Goal: Task Accomplishment & Management: Use online tool/utility

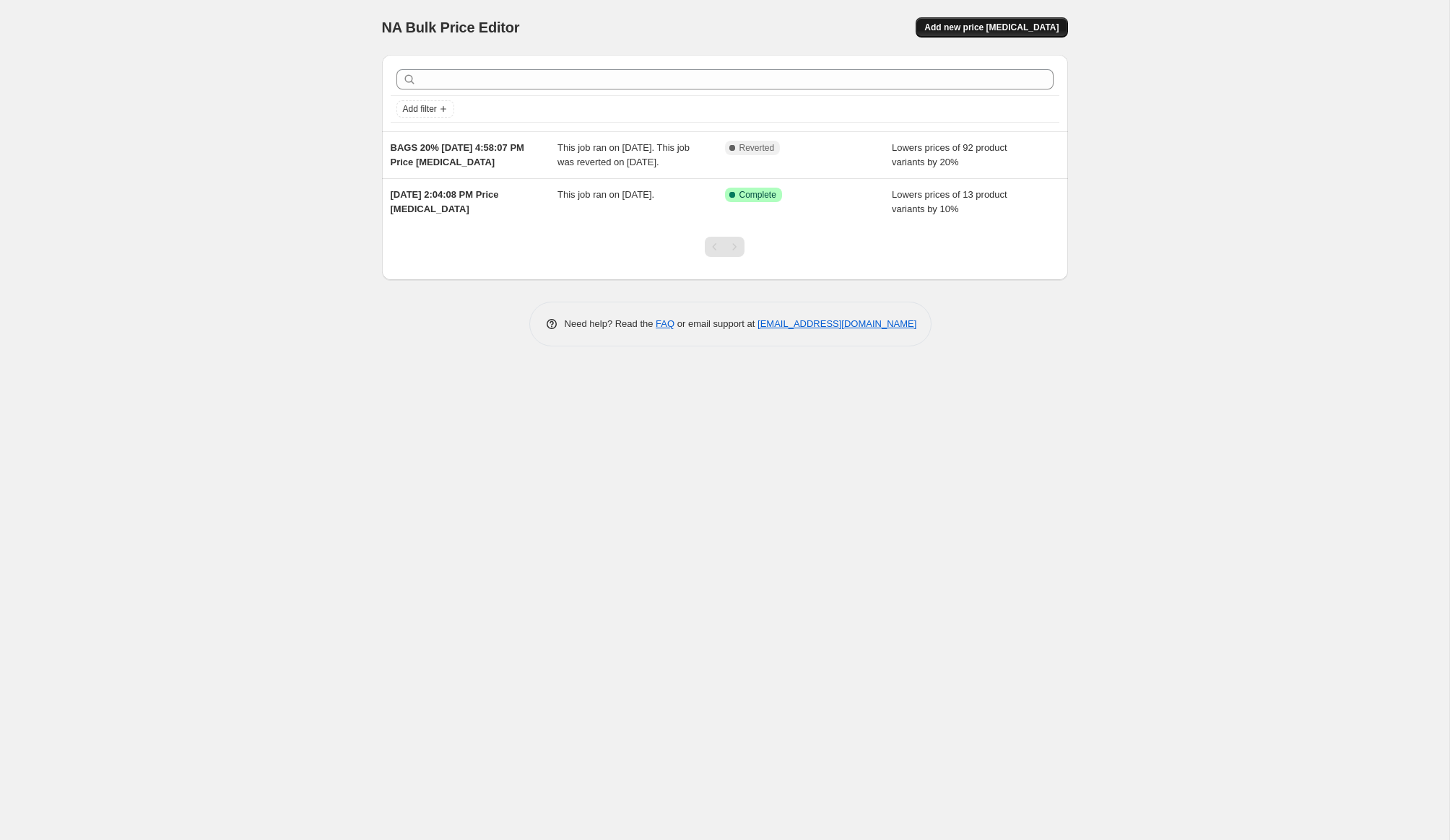
click at [987, 27] on span "Add new price [MEDICAL_DATA]" at bounding box center [990, 28] width 134 height 12
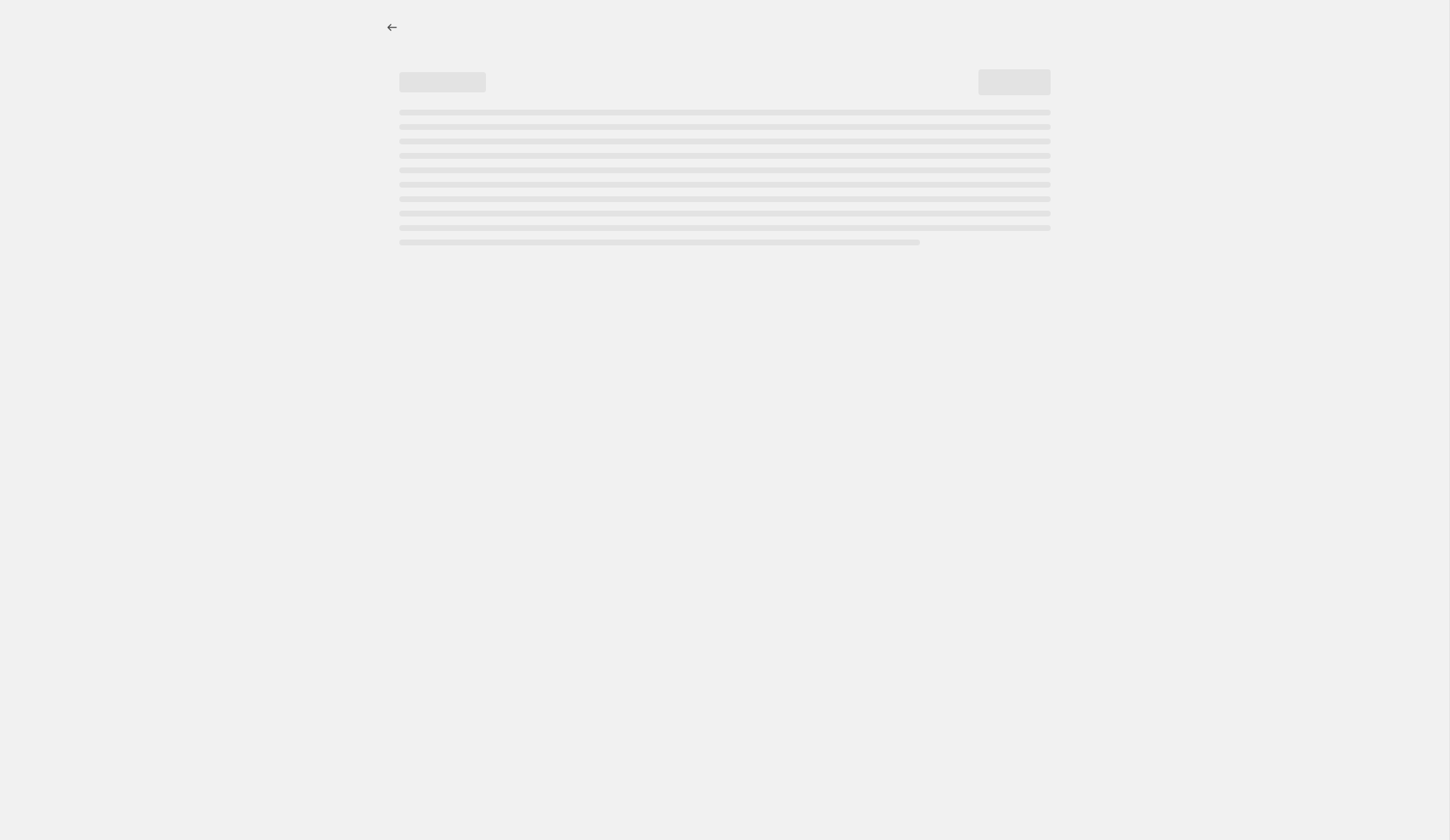
select select "percentage"
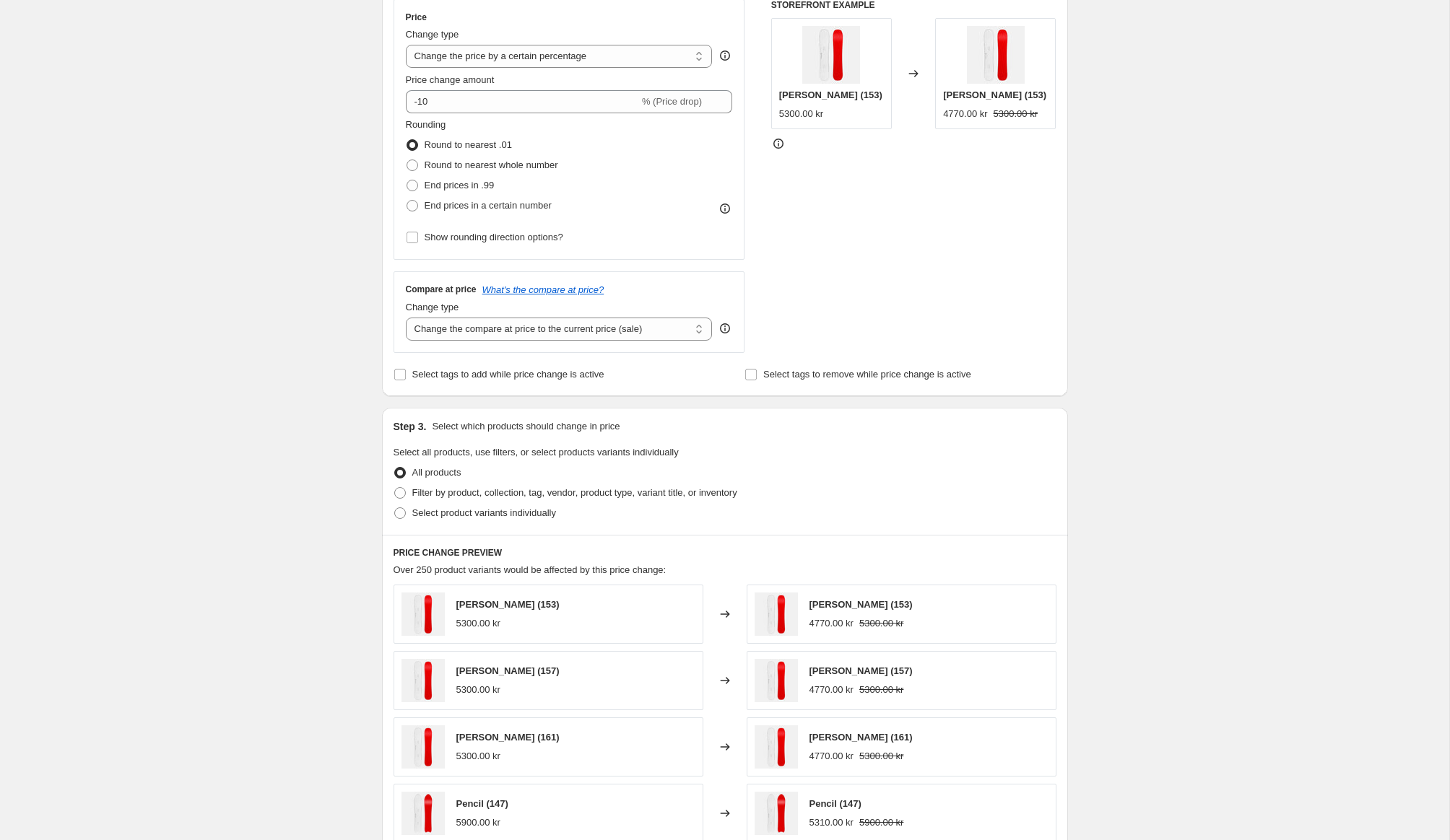
scroll to position [247, 0]
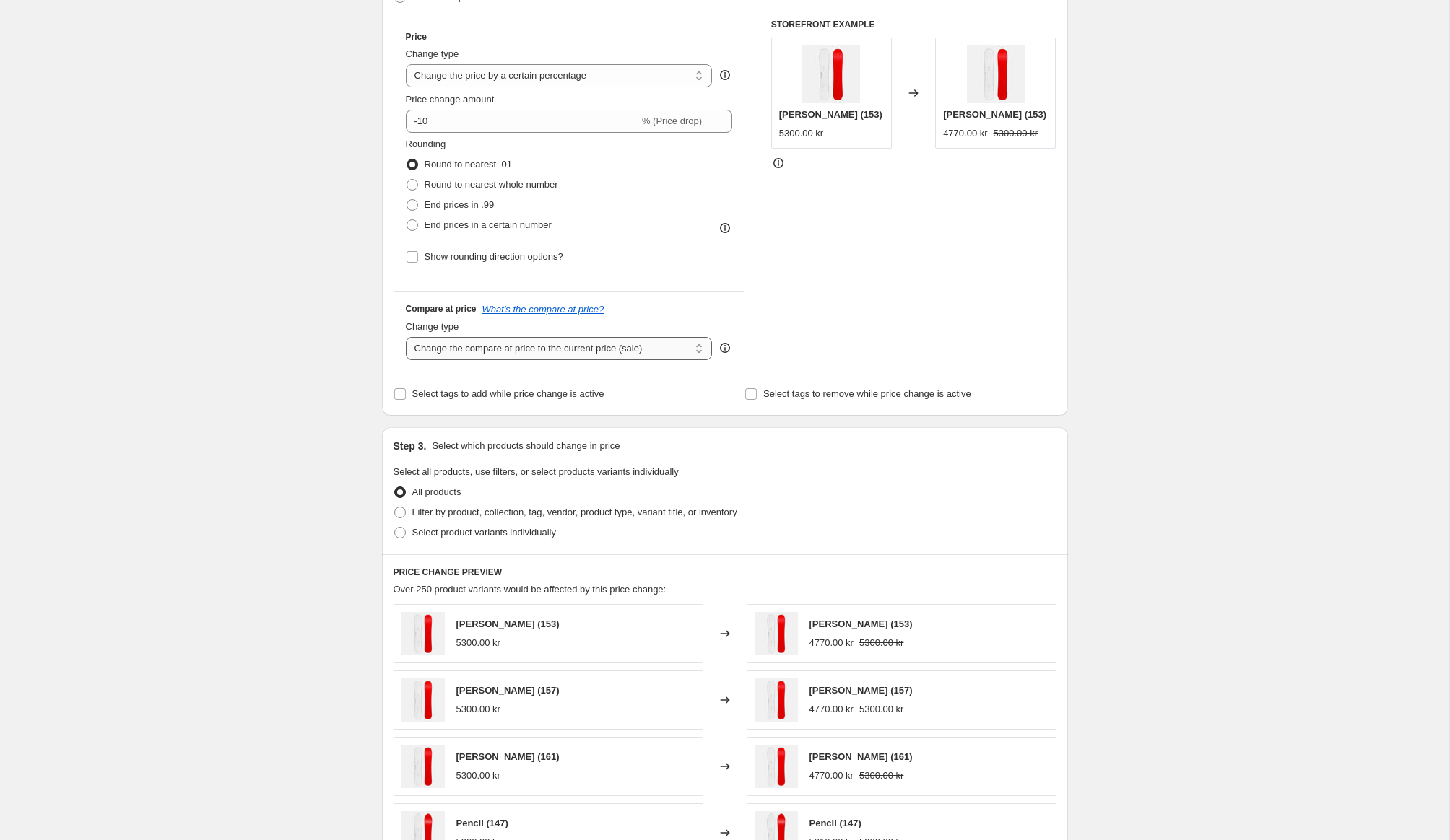
click at [435, 350] on select "Change the compare at price to the current price (sale) Change the compare at p…" at bounding box center [558, 348] width 307 height 23
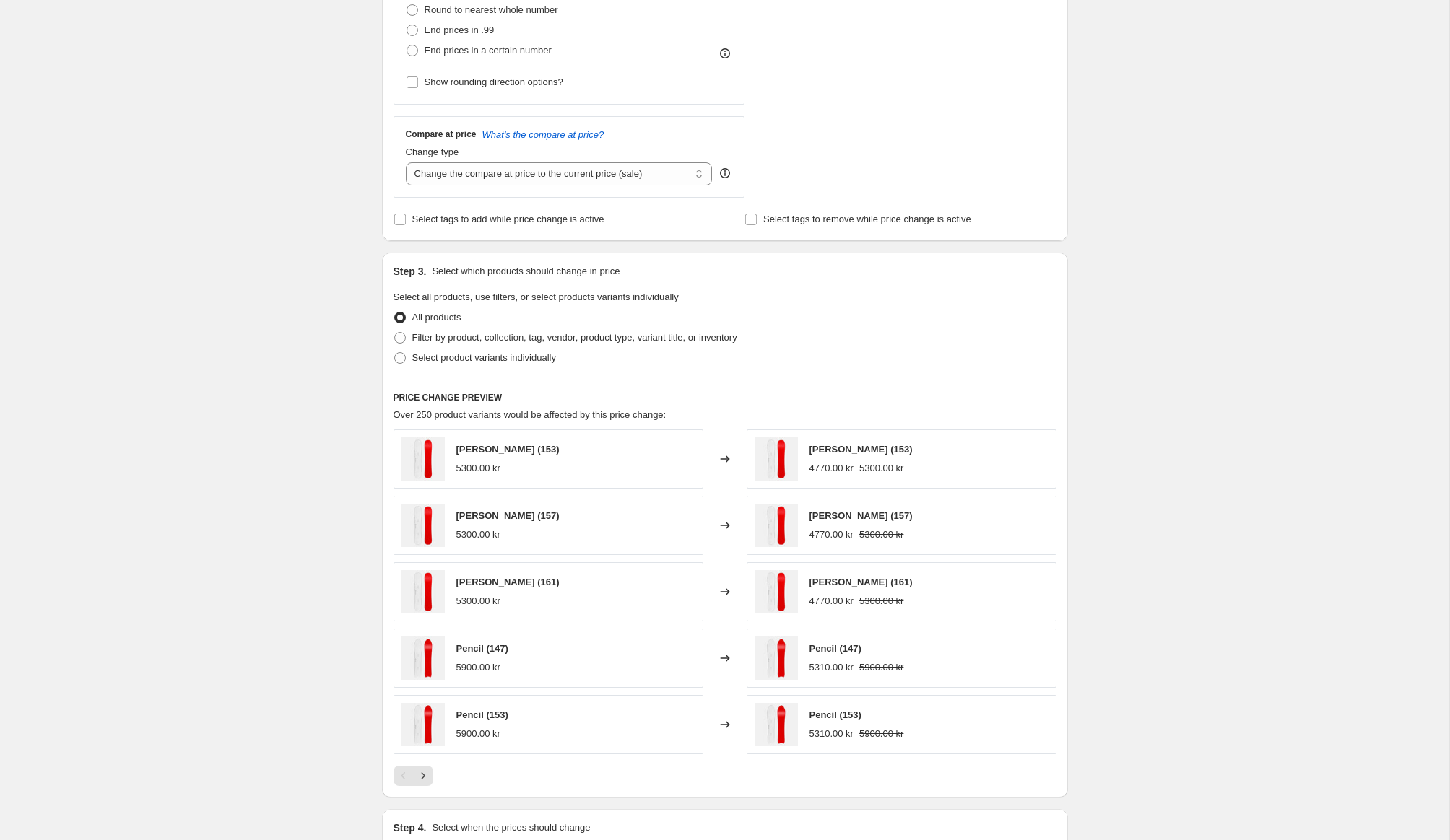
scroll to position [445, 0]
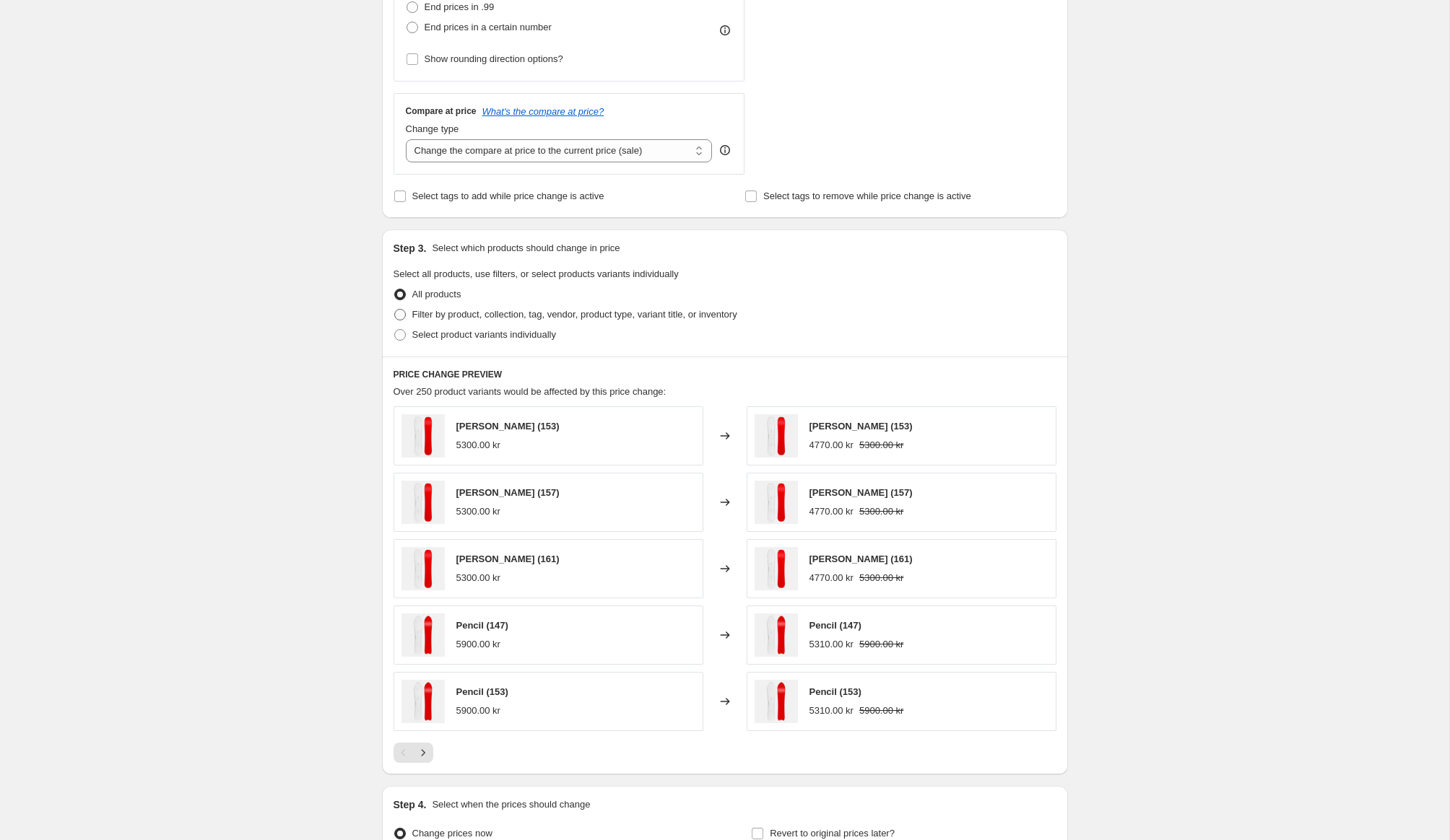
click at [396, 315] on span at bounding box center [400, 315] width 12 height 12
click at [395, 310] on input "Filter by product, collection, tag, vendor, product type, variant title, or inv…" at bounding box center [394, 309] width 1 height 1
radio input "true"
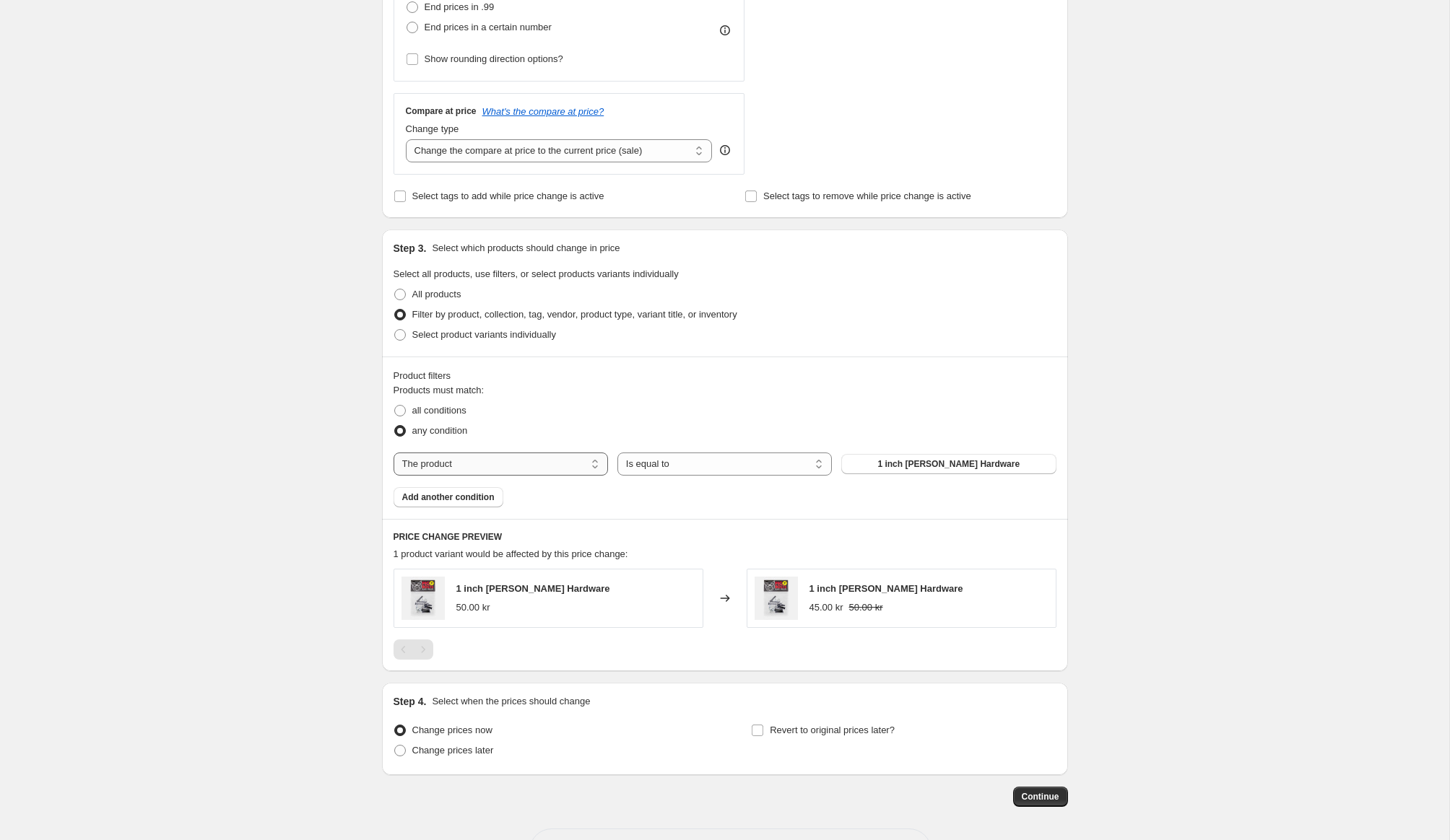
click at [458, 473] on select "The product The product's collection The product's tag The product's vendor The…" at bounding box center [501, 464] width 215 height 23
select select "tag"
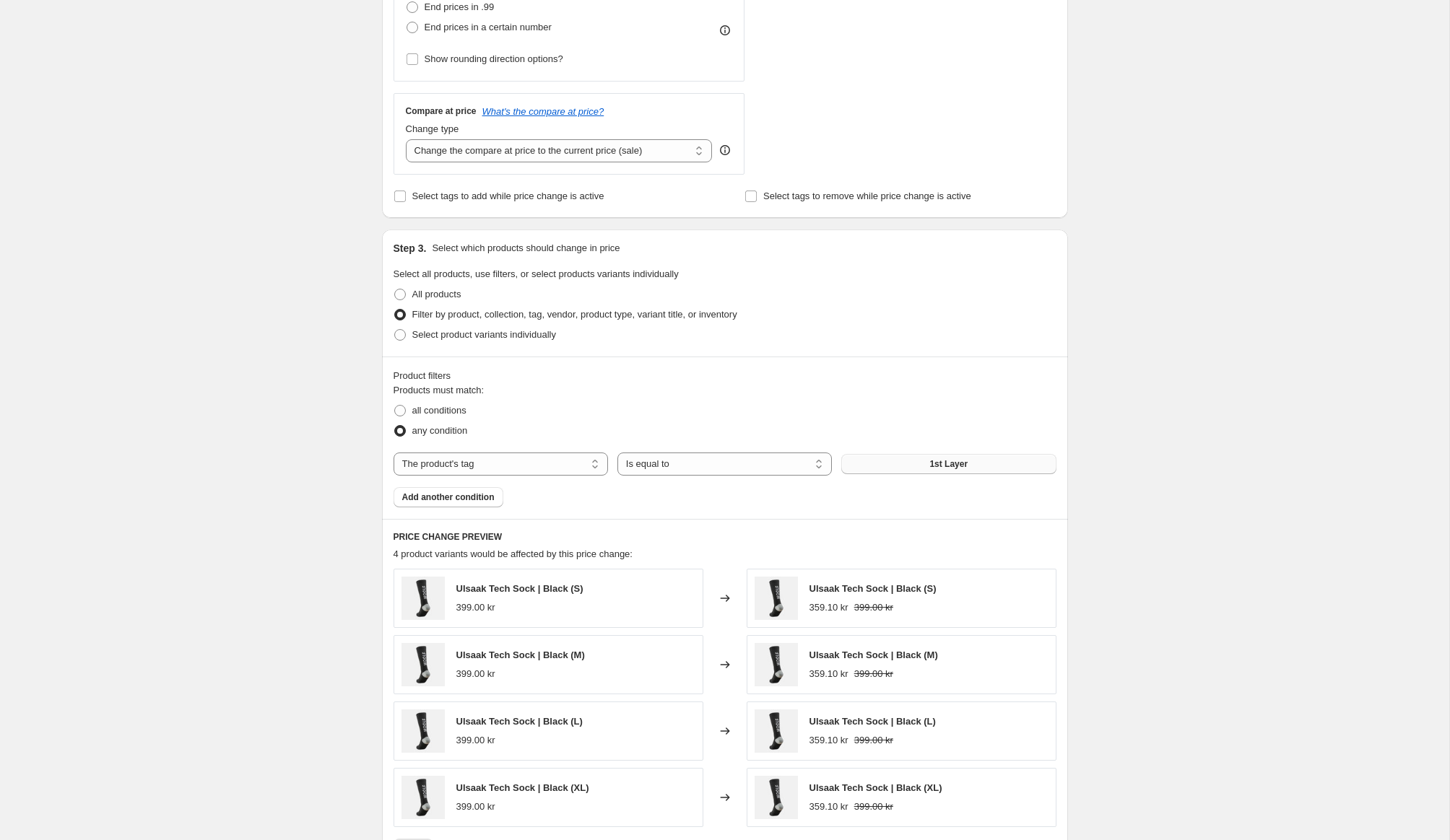
click at [878, 464] on button "1st Layer" at bounding box center [948, 464] width 215 height 20
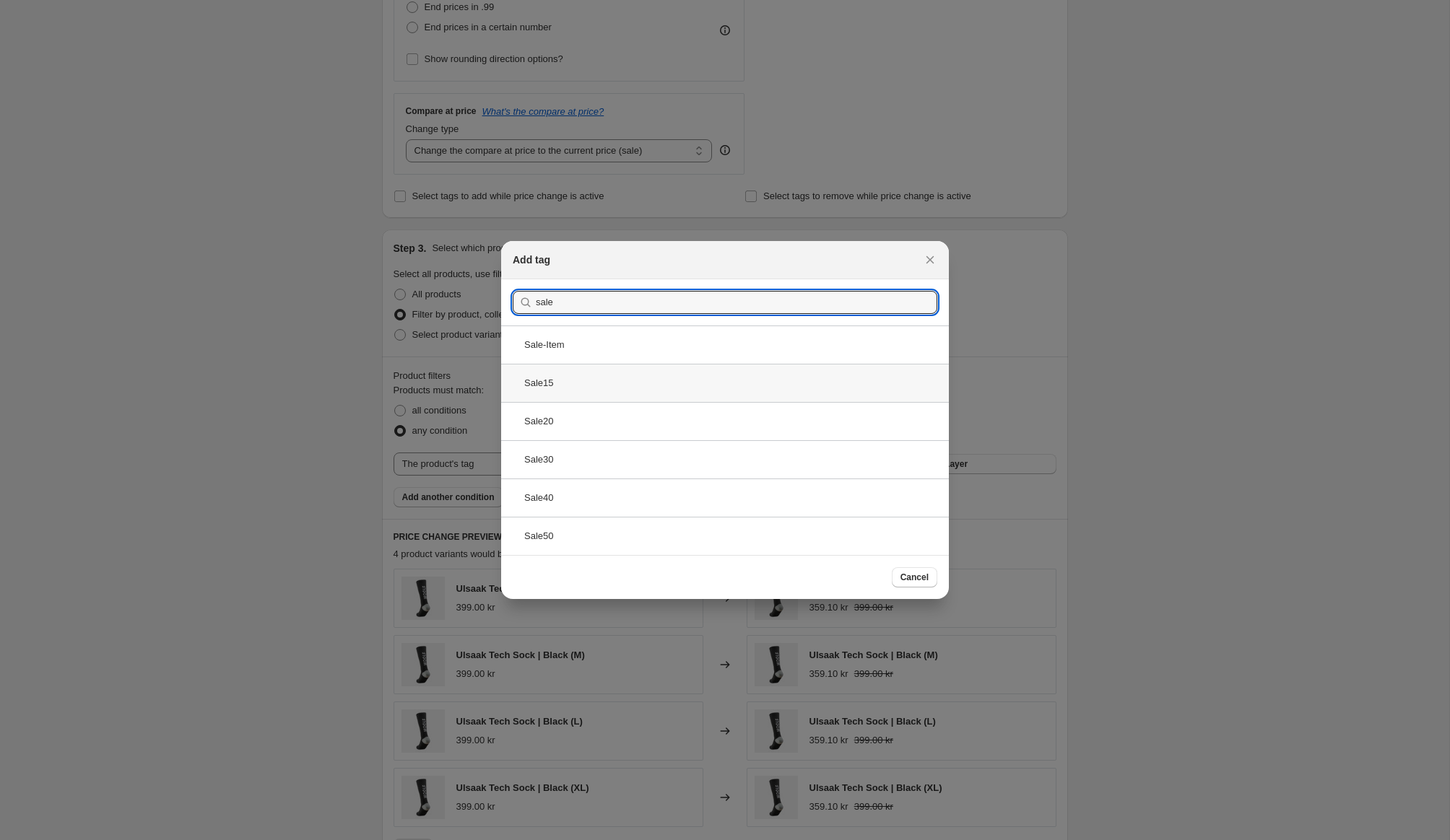
type input "sale"
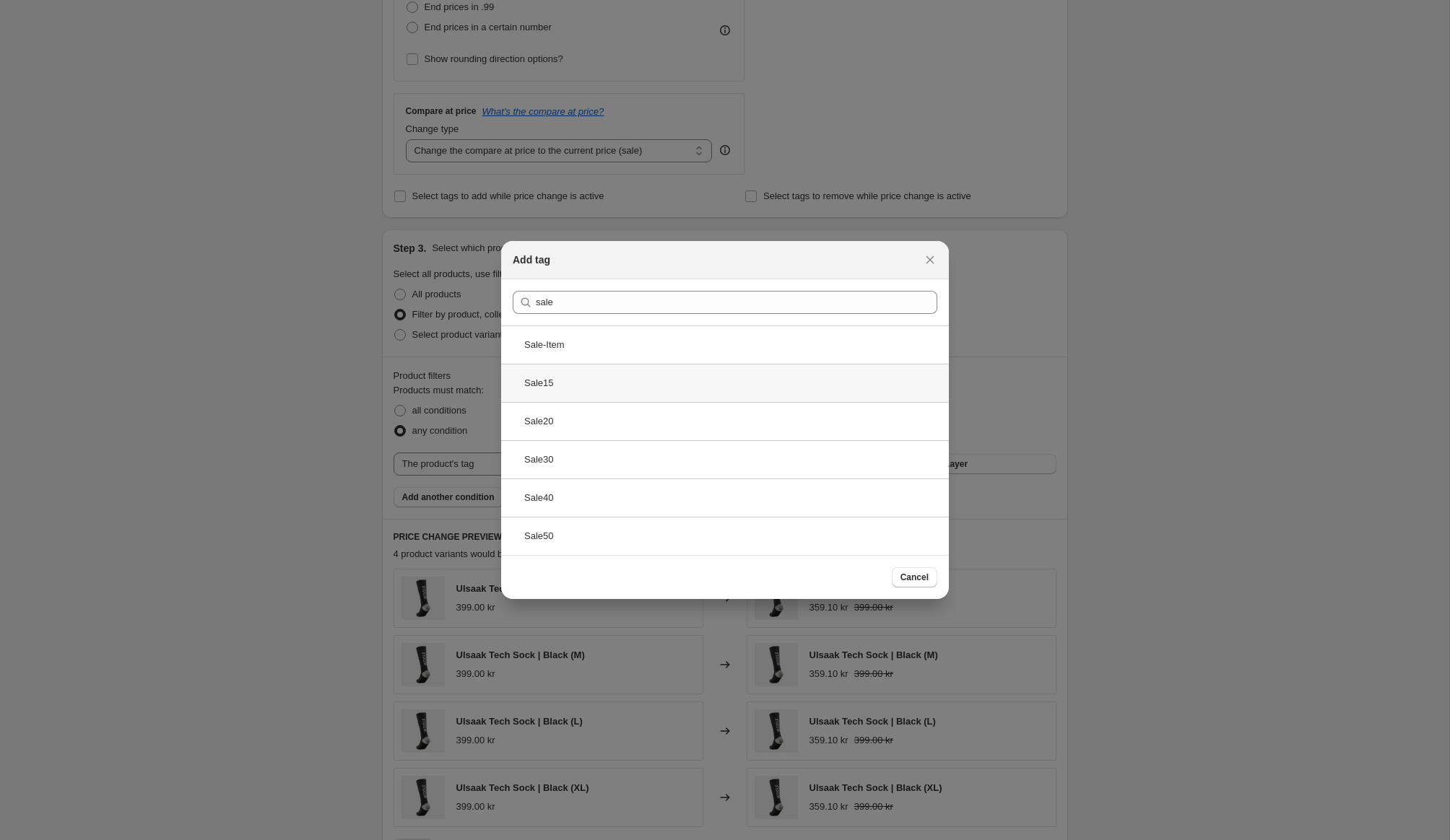
click at [547, 385] on div "Sale15" at bounding box center [724, 382] width 448 height 39
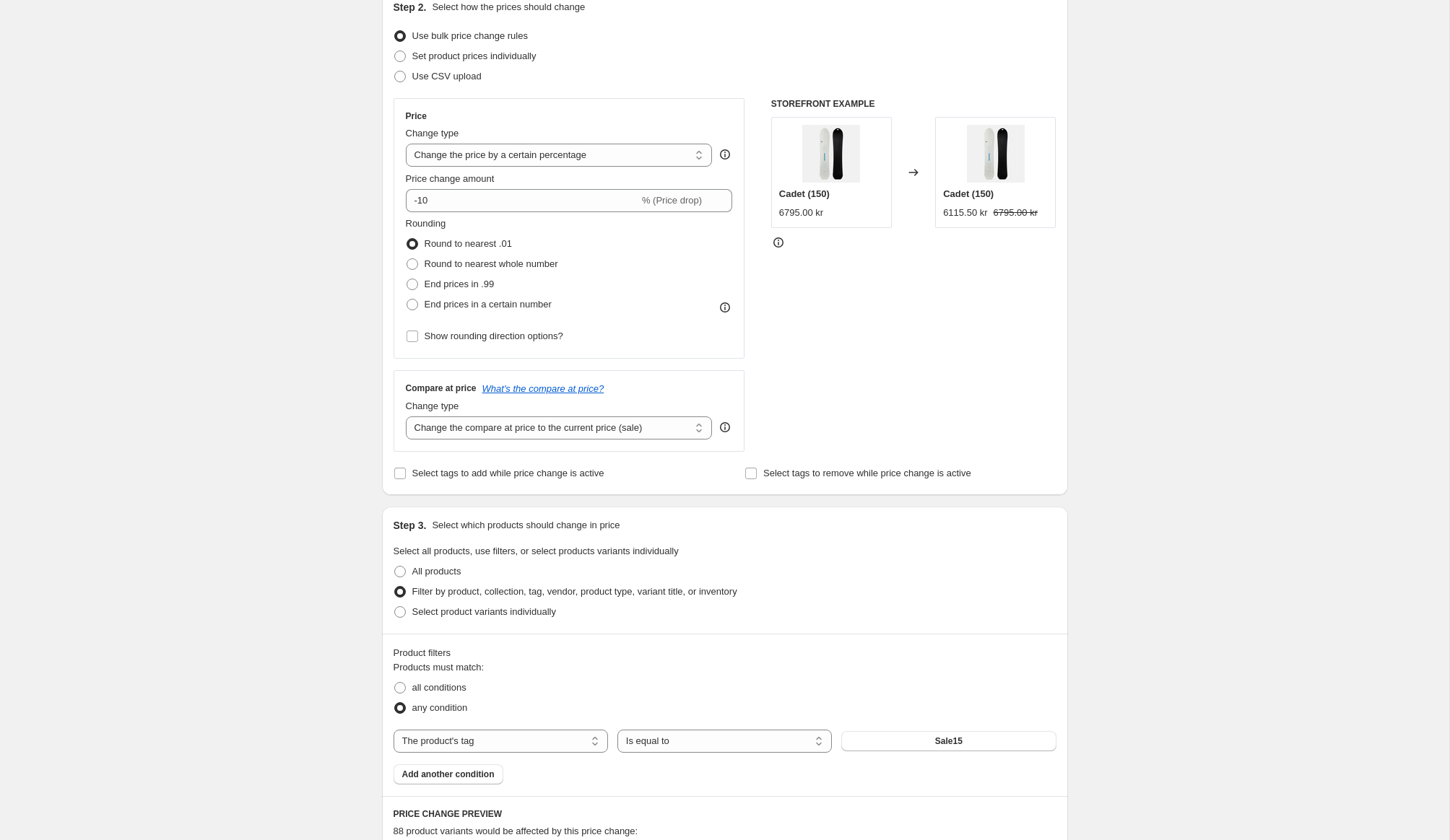
scroll to position [160, 0]
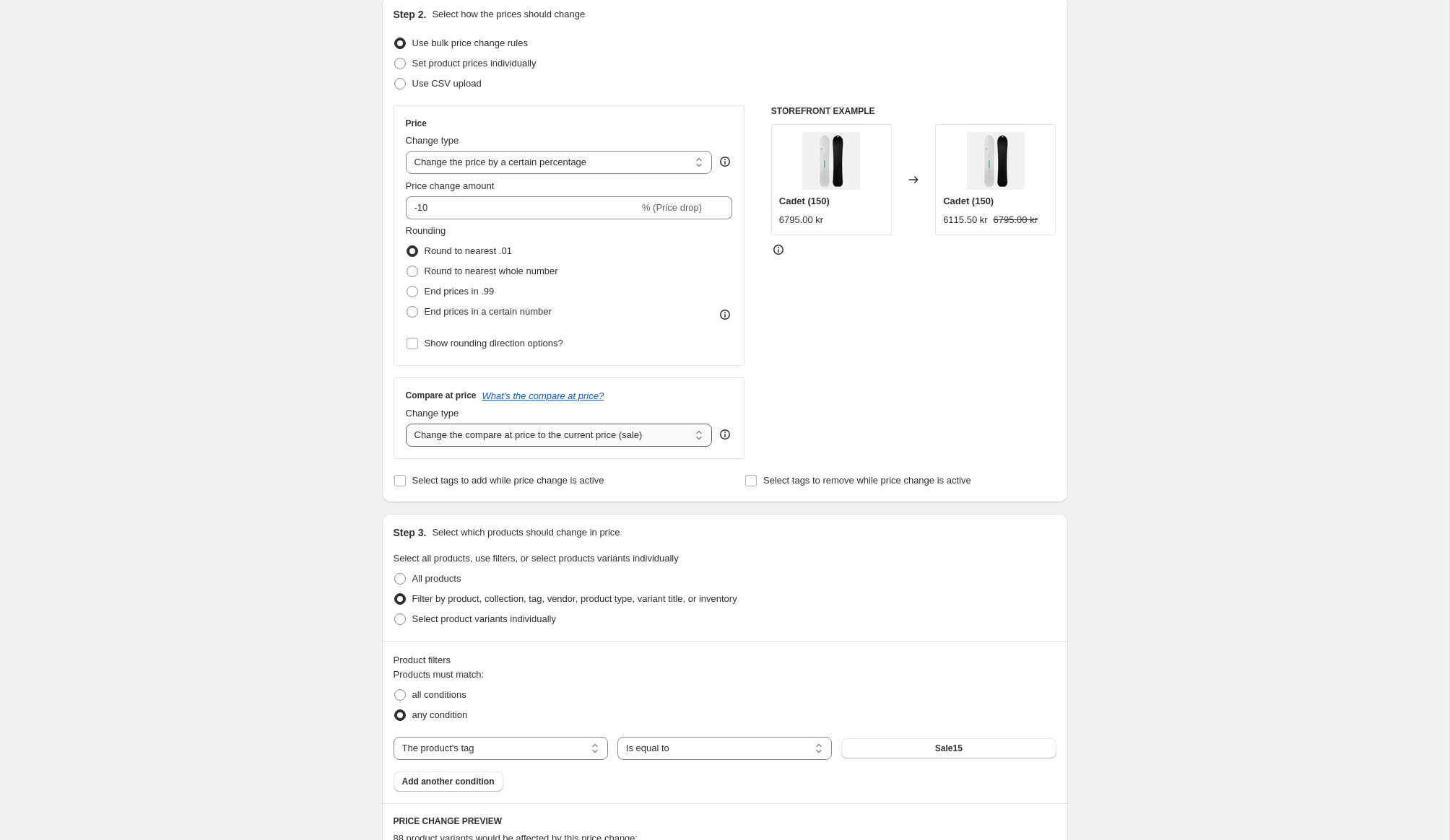
click at [460, 429] on select "Change the compare at price to the current price (sale) Change the compare at p…" at bounding box center [558, 435] width 307 height 23
click at [405, 424] on select "Change the compare at price to the current price (sale) Change the compare at p…" at bounding box center [558, 435] width 307 height 23
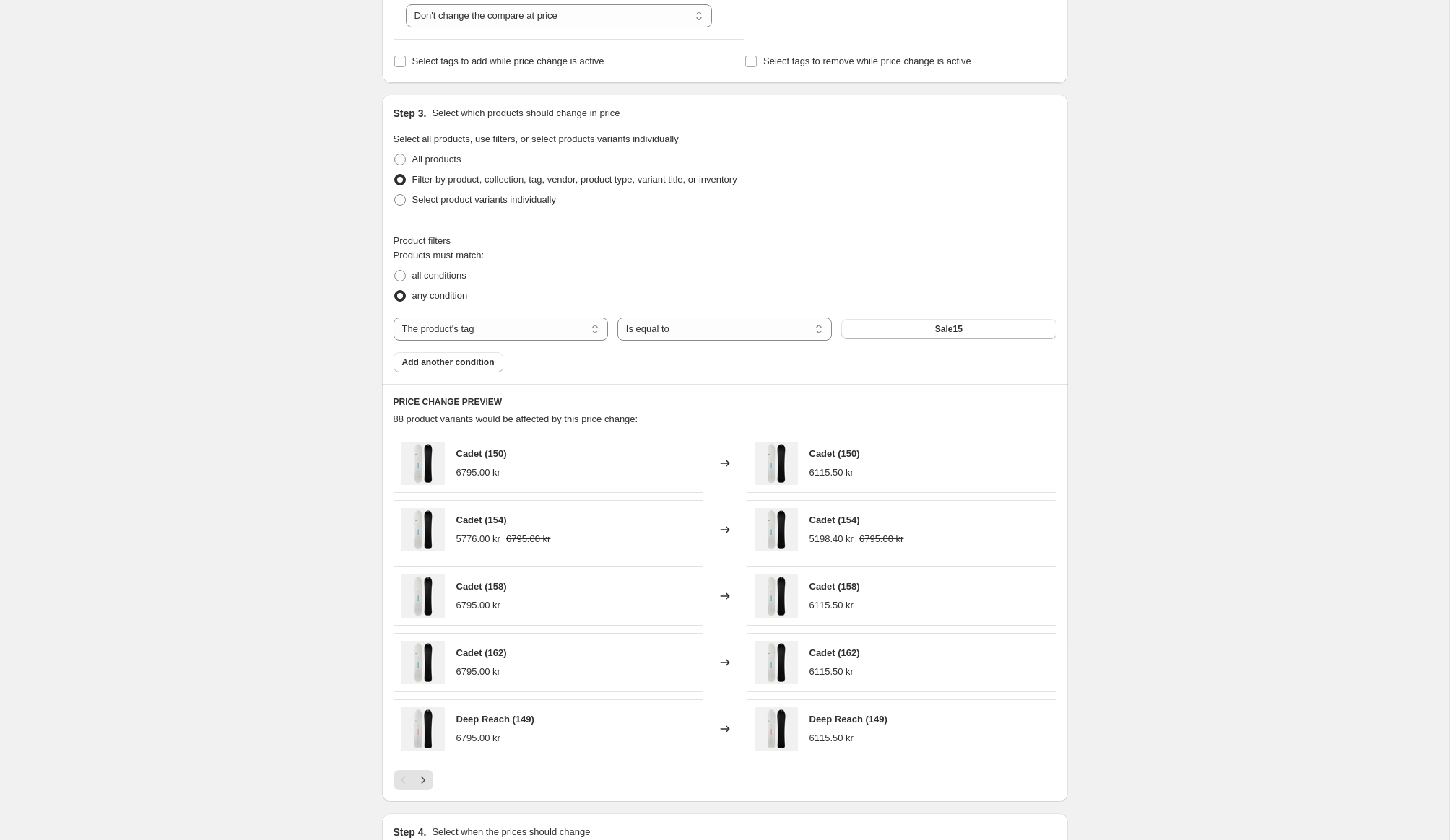
scroll to position [559, 0]
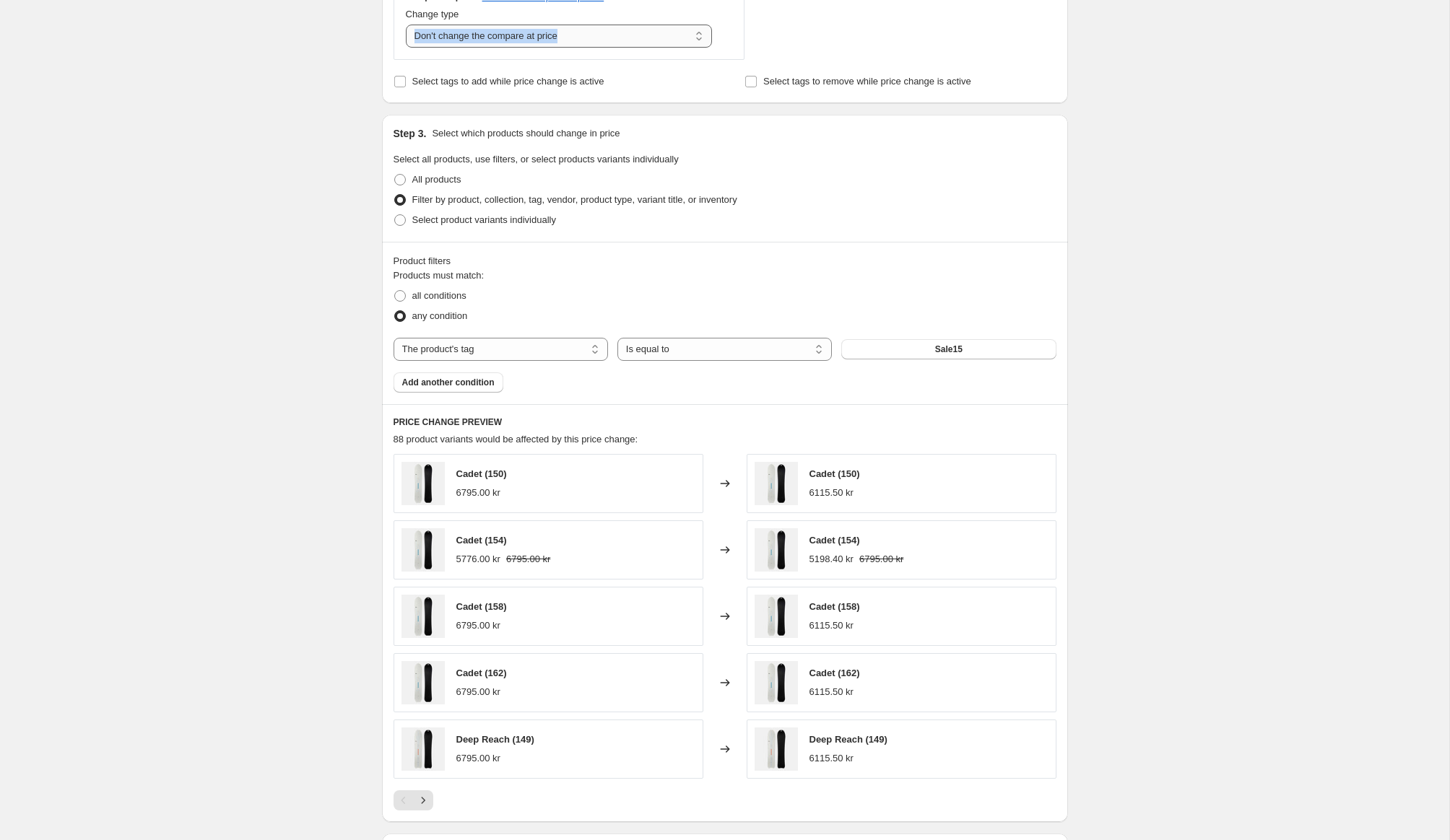
drag, startPoint x: 502, startPoint y: 49, endPoint x: 507, endPoint y: 38, distance: 12.1
click at [507, 38] on div "Compare at price What's the compare at price? Change type Change the compare at…" at bounding box center [569, 18] width 352 height 80
click at [507, 38] on select "Change the compare at price to the current price (sale) Change the compare at p…" at bounding box center [558, 36] width 307 height 23
click at [405, 25] on select "Change the compare at price to the current price (sale) Change the compare at p…" at bounding box center [558, 36] width 307 height 23
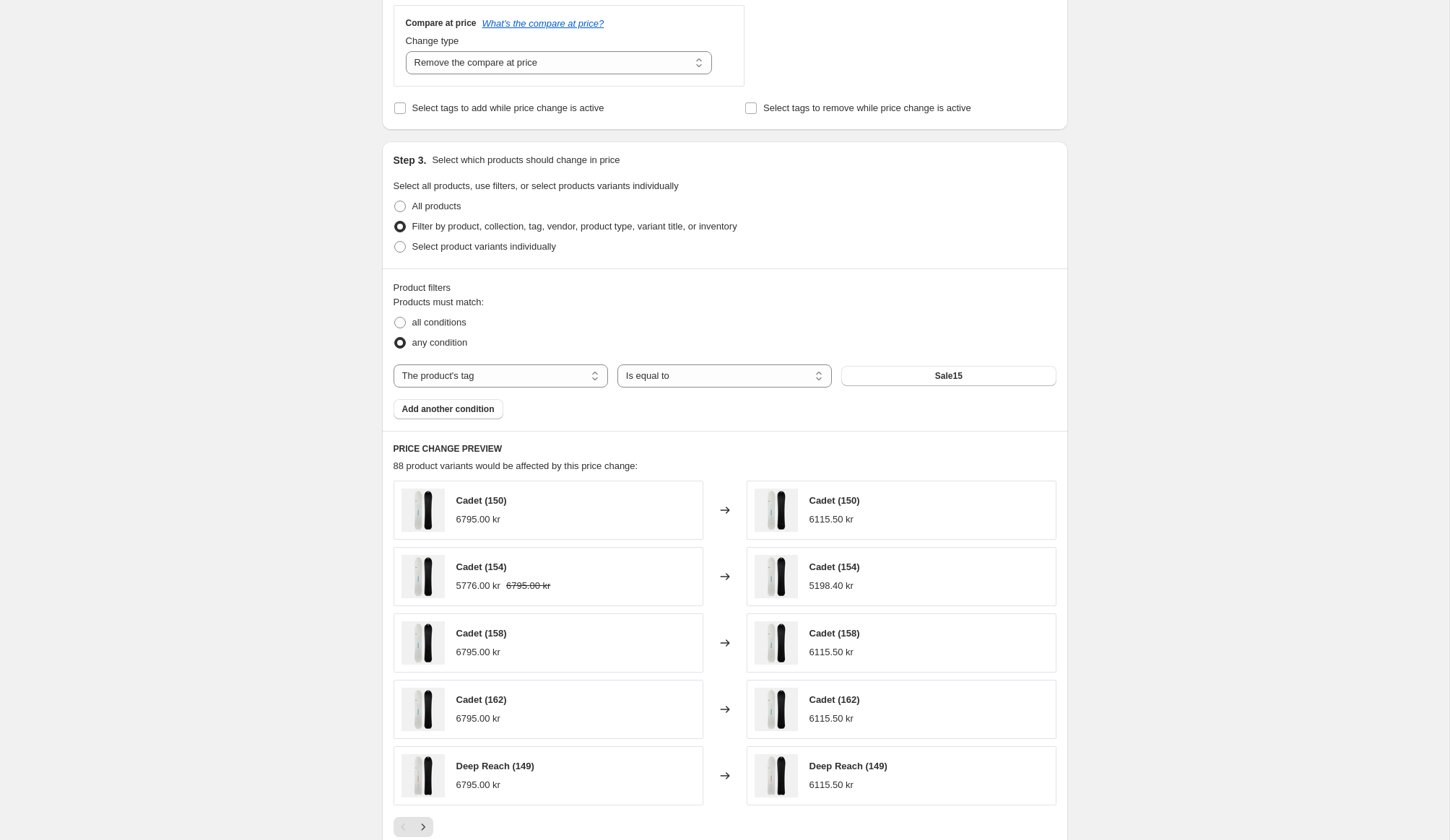
scroll to position [530, 0]
click at [510, 72] on select "Change the compare at price to the current price (sale) Change the compare at p…" at bounding box center [558, 66] width 307 height 23
select select "pp"
click at [405, 55] on select "Change the compare at price to the current price (sale) Change the compare at p…" at bounding box center [558, 66] width 307 height 23
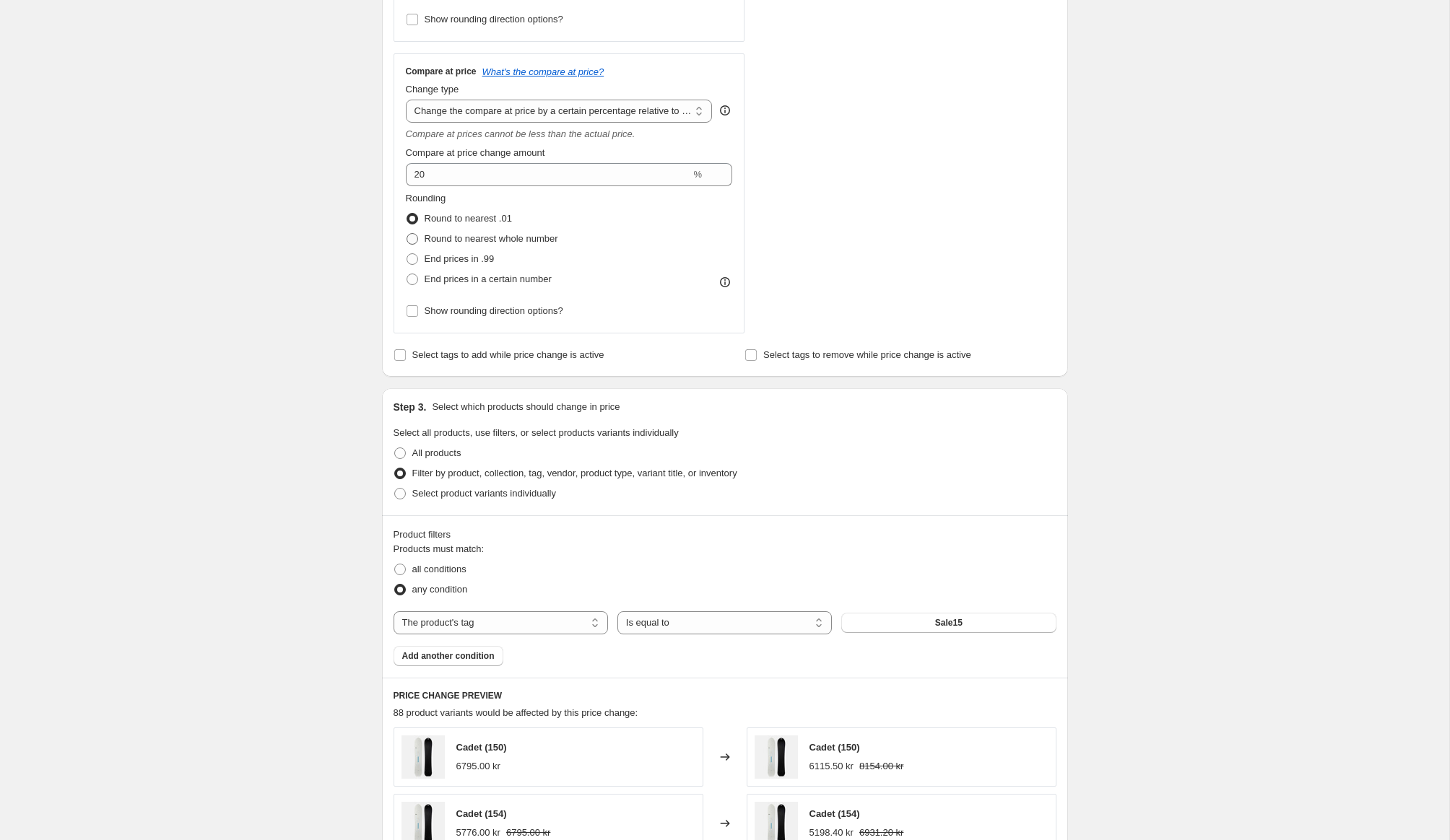
scroll to position [459, 0]
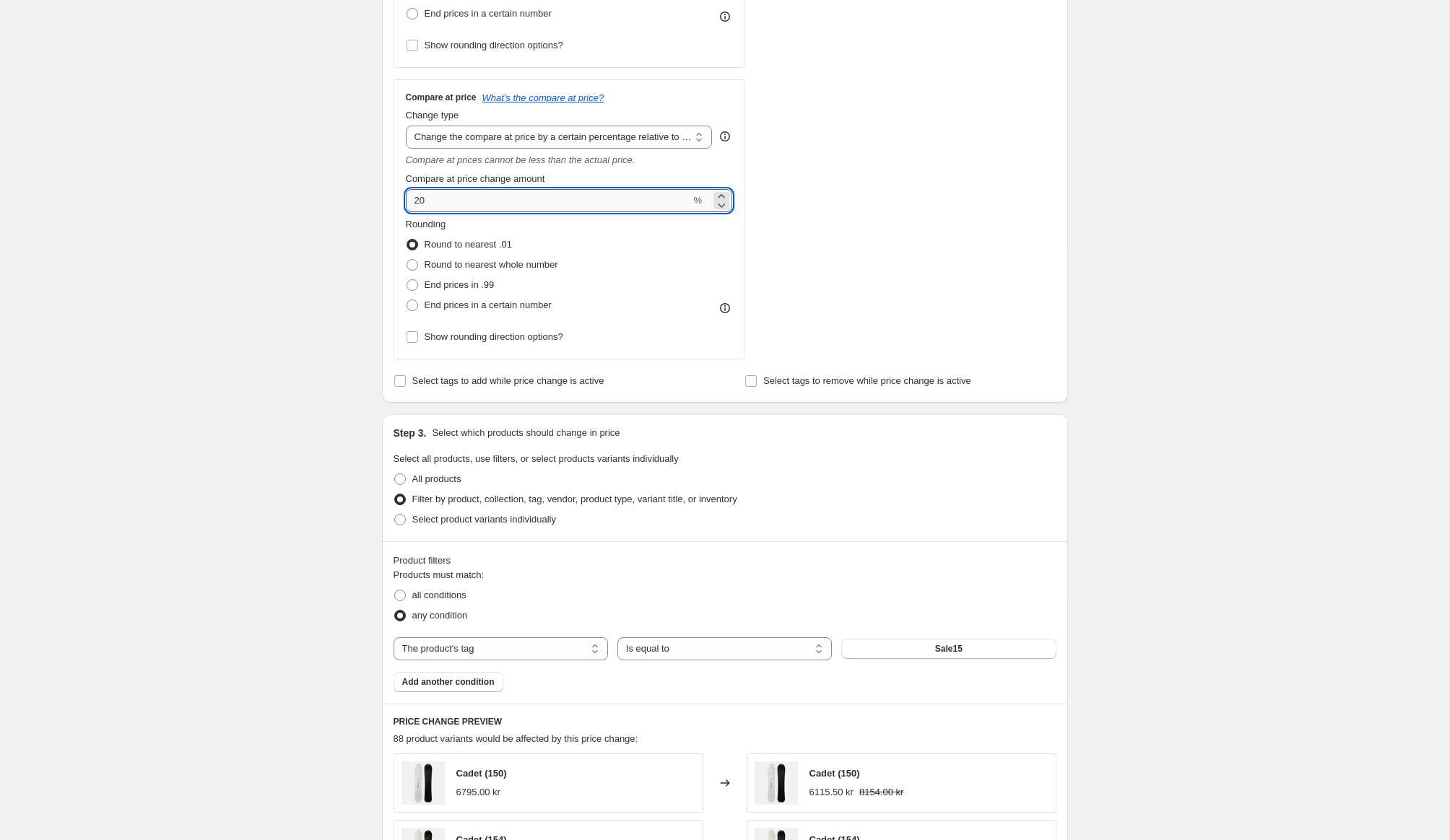
click at [480, 200] on input "20" at bounding box center [547, 200] width 285 height 23
type input "2"
type input "15"
click at [300, 254] on div "Create new price change job. This page is ready Create new price change job Dra…" at bounding box center [724, 443] width 1449 height 1803
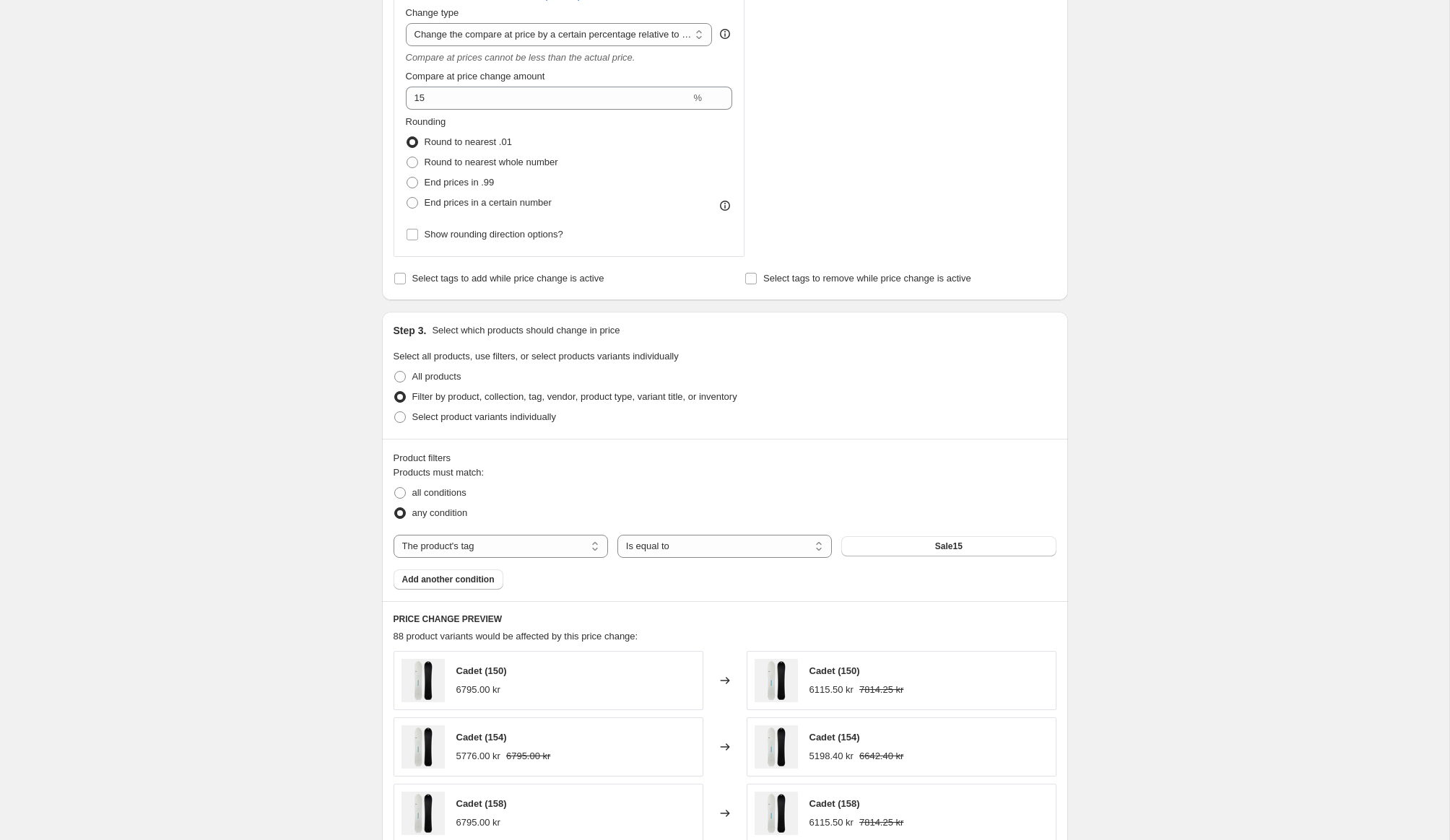
scroll to position [522, 0]
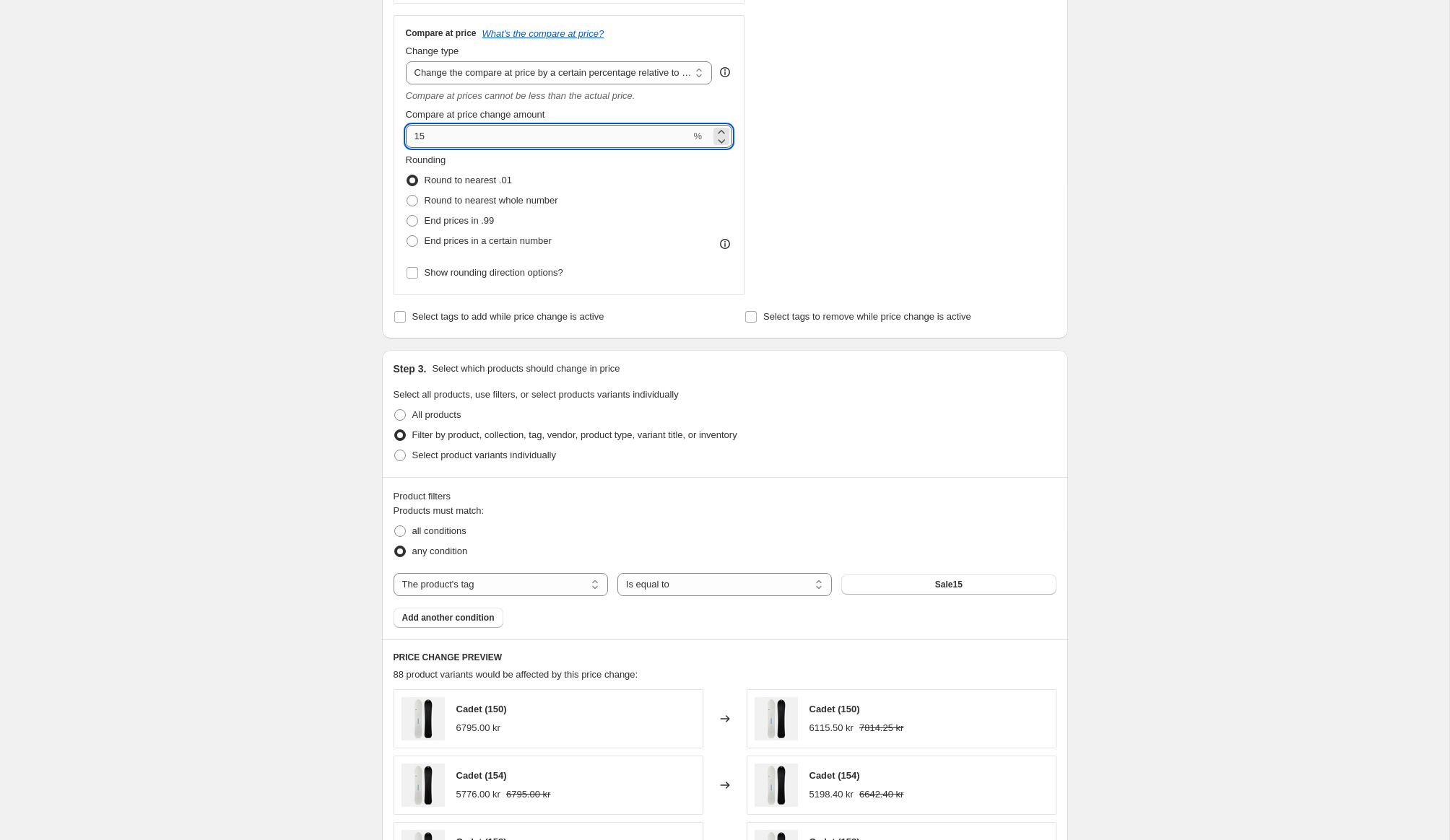
click at [464, 127] on input "15" at bounding box center [547, 136] width 285 height 23
type input "0"
click at [336, 182] on div "Create new price change job. This page is ready Create new price change job Dra…" at bounding box center [724, 379] width 1449 height 1803
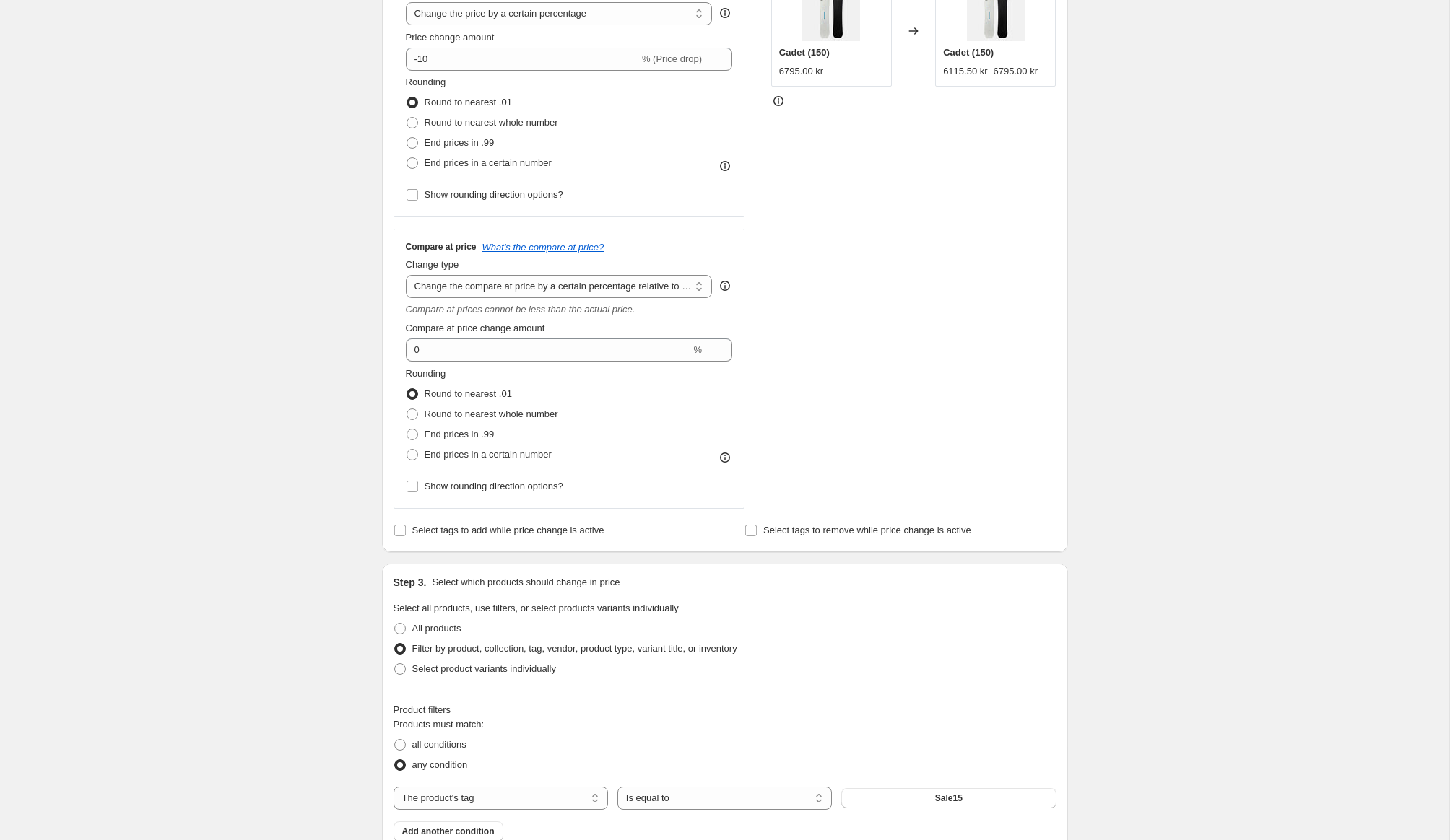
scroll to position [313, 0]
click at [469, 289] on select "Change the compare at price to the current price (sale) Change the compare at p…" at bounding box center [558, 282] width 307 height 23
select select "bp"
click at [405, 271] on select "Change the compare at price to the current price (sale) Change the compare at p…" at bounding box center [558, 282] width 307 height 23
type input "12.00"
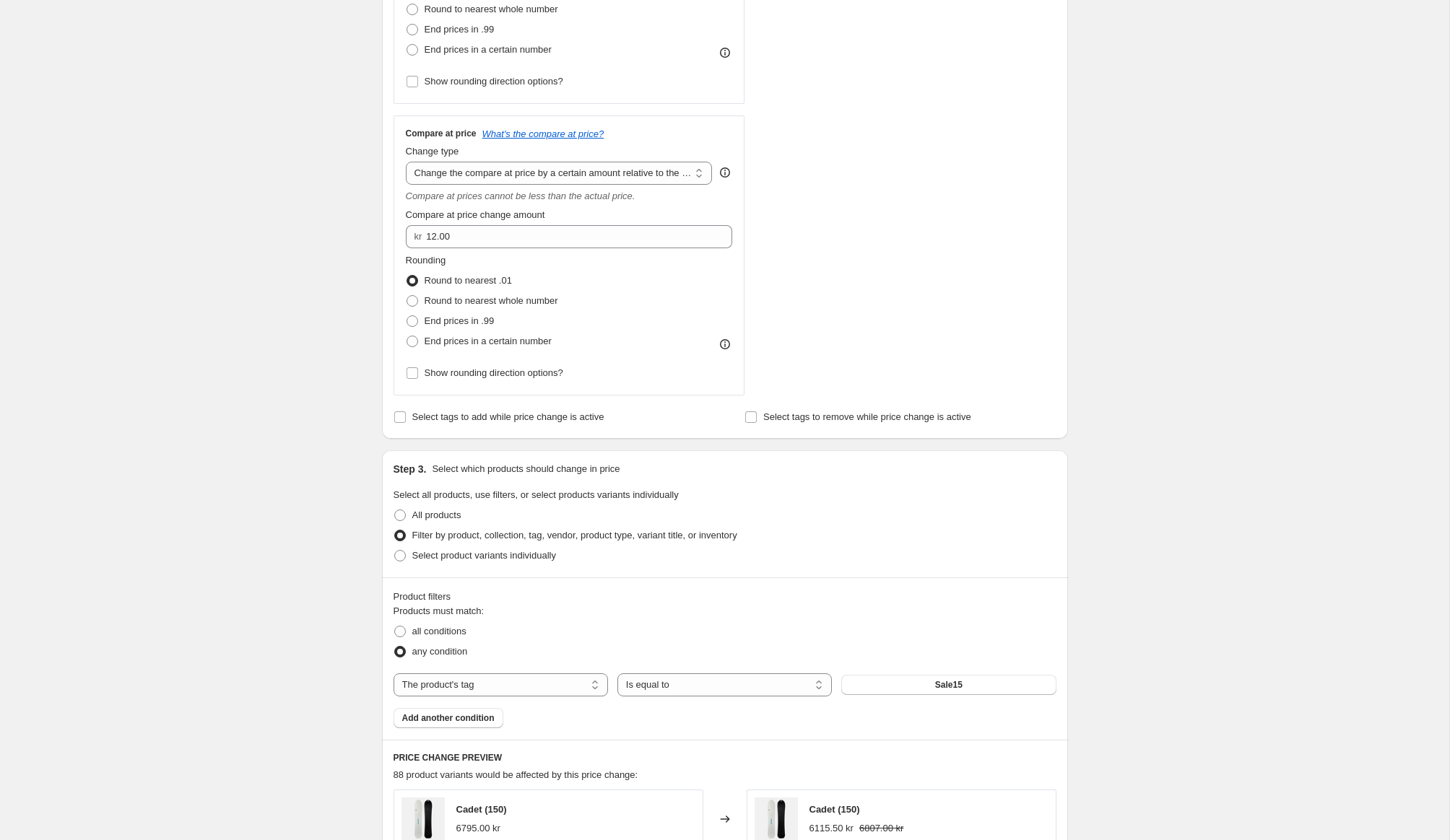
scroll to position [431, 0]
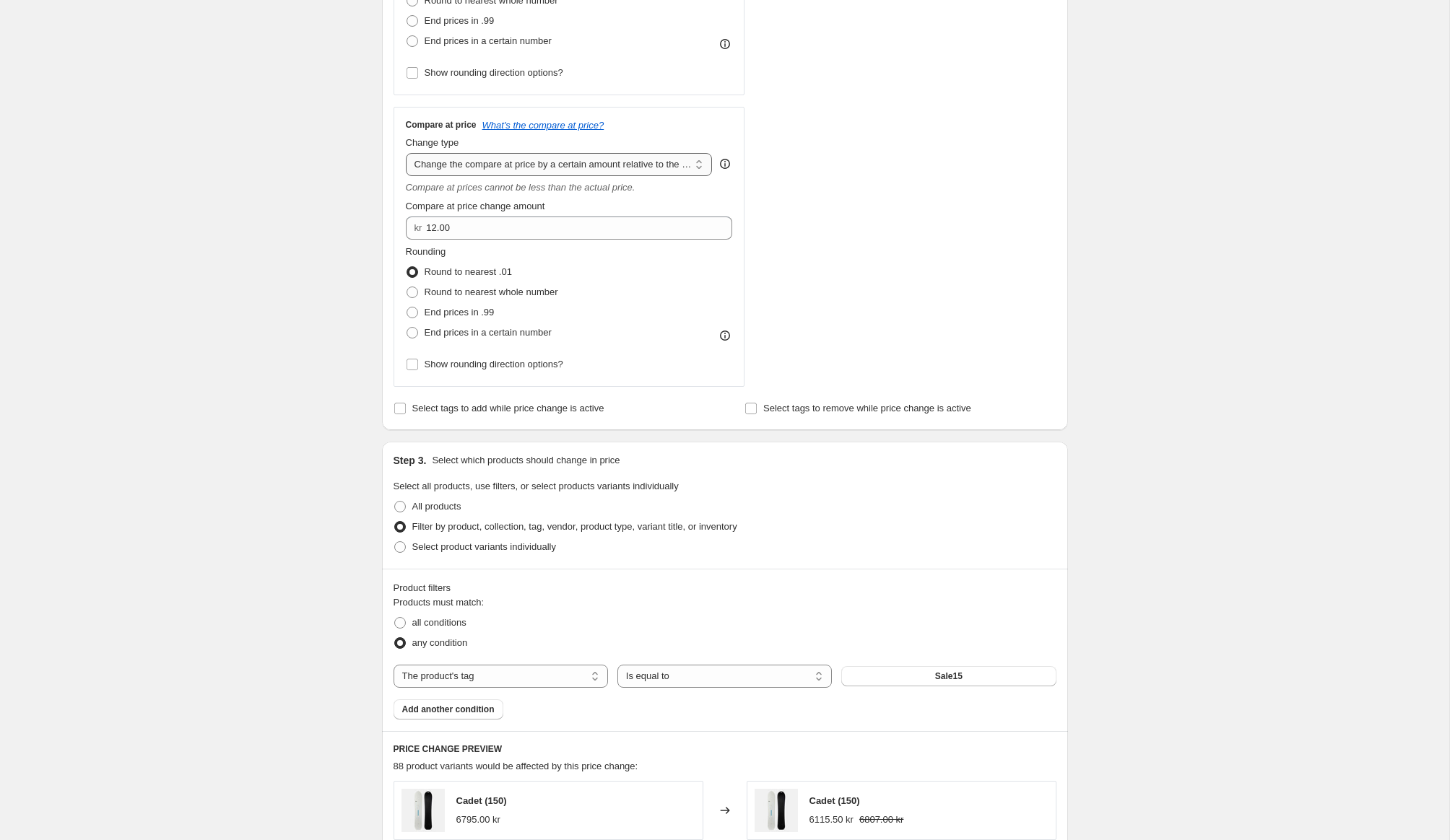
click at [472, 167] on select "Change the compare at price to the current price (sale) Change the compare at p…" at bounding box center [558, 164] width 307 height 23
select select "percentage"
click at [405, 153] on select "Change the compare at price to the current price (sale) Change the compare at p…" at bounding box center [558, 164] width 307 height 23
type input "-15"
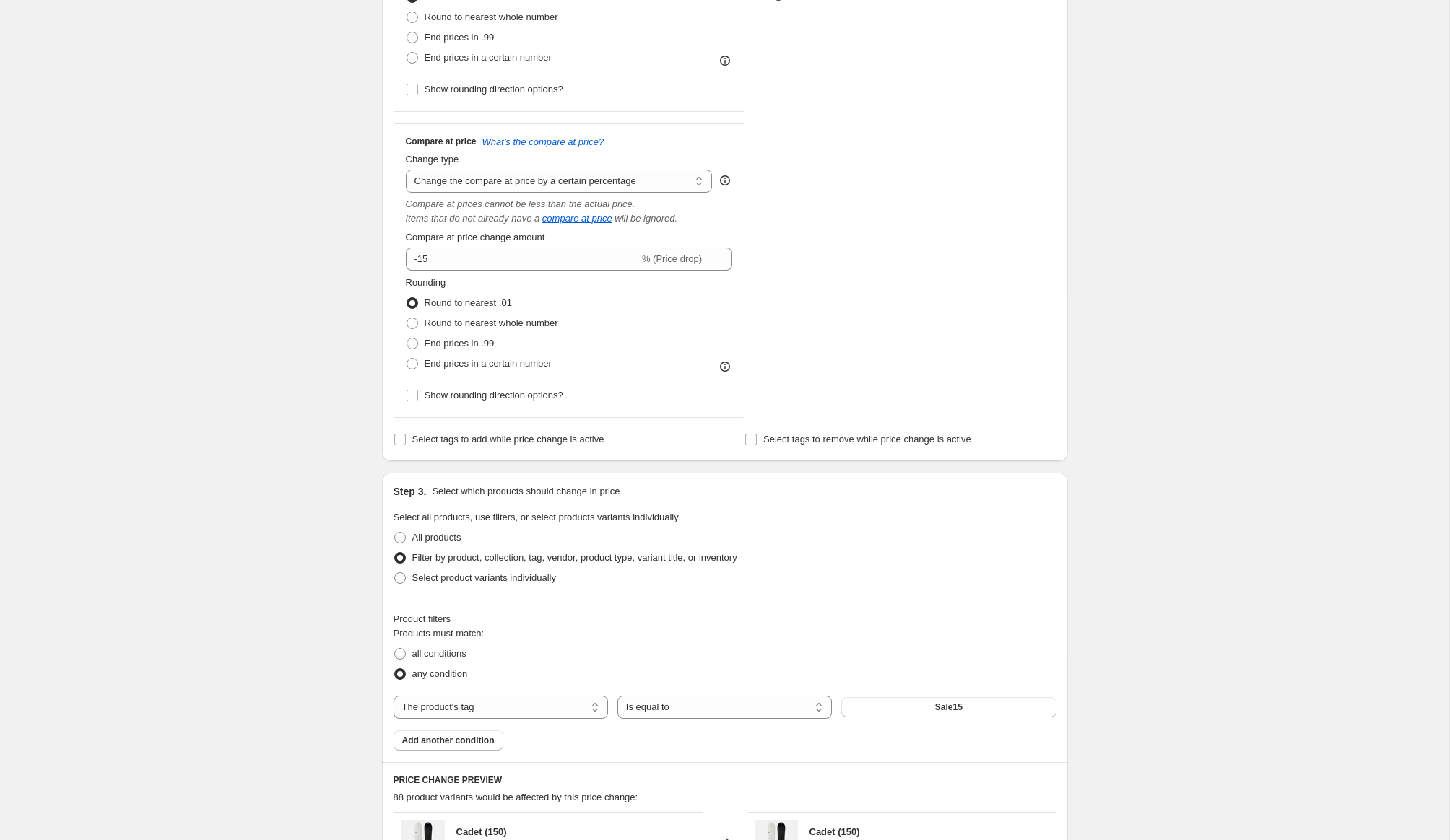
scroll to position [372, 0]
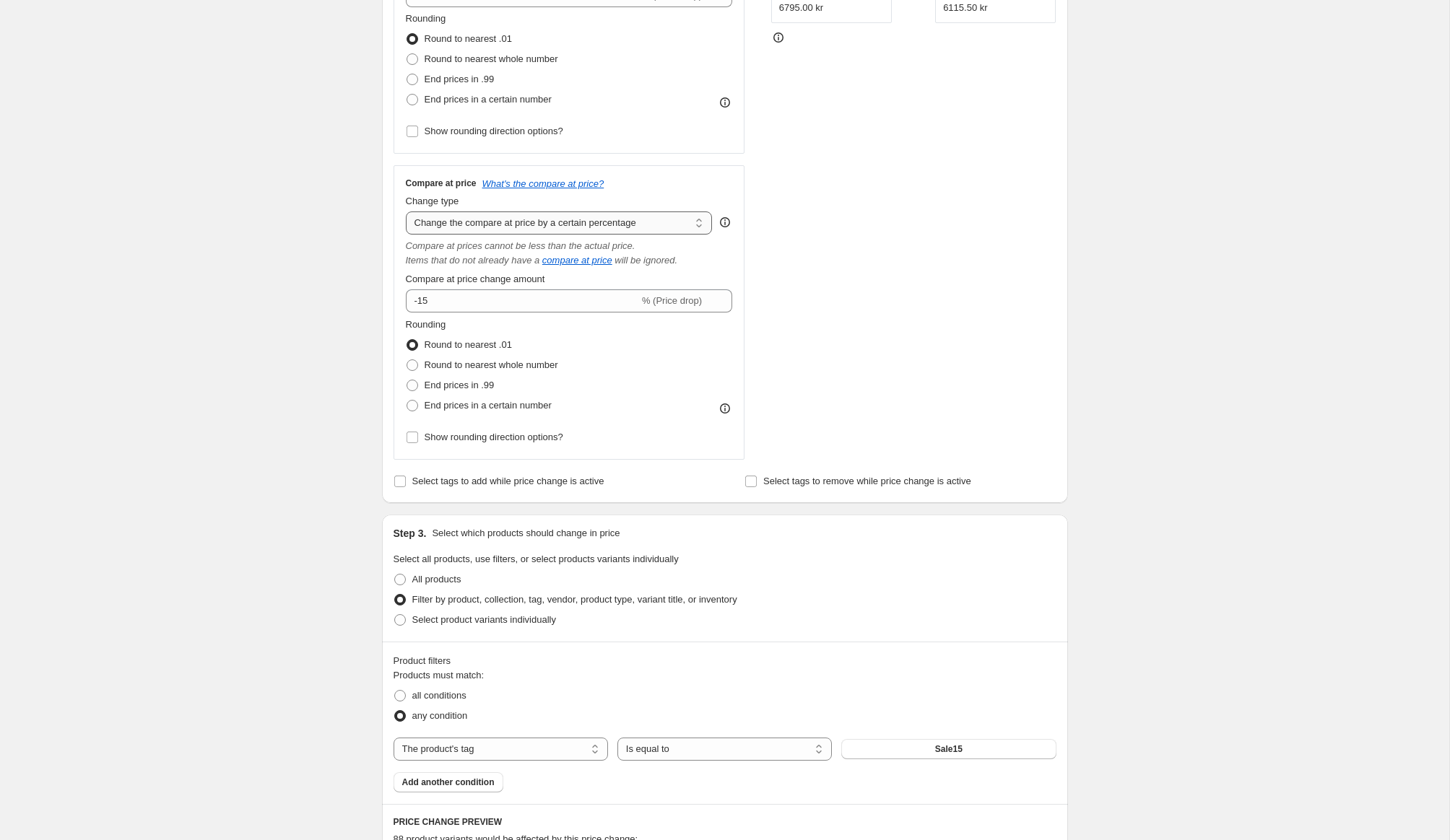
click at [480, 220] on select "Change the compare at price to the current price (sale) Change the compare at p…" at bounding box center [558, 222] width 307 height 23
select select "by"
click at [405, 211] on select "Change the compare at price to the current price (sale) Change the compare at p…" at bounding box center [558, 222] width 307 height 23
type input "-10.00"
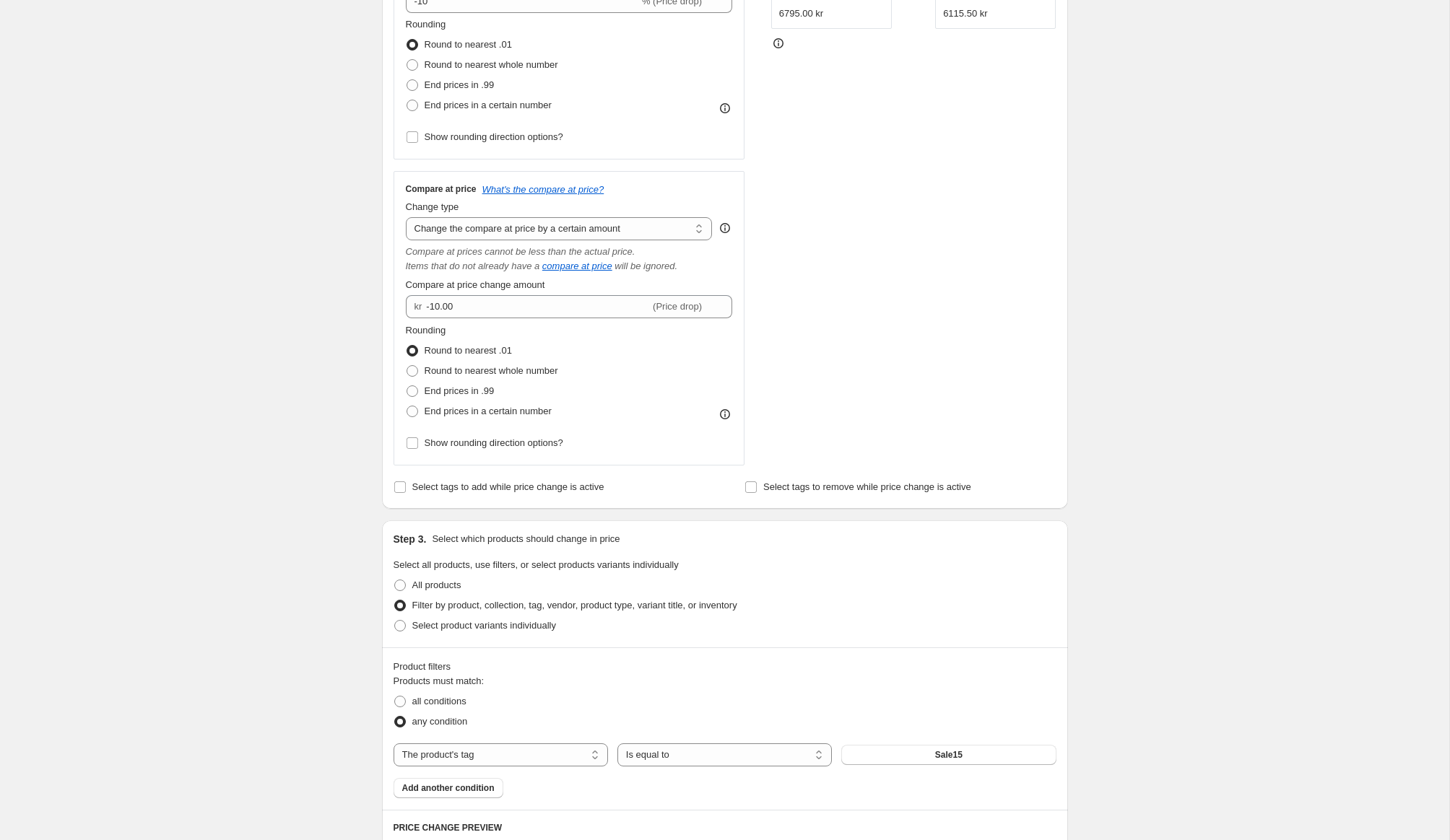
scroll to position [313, 0]
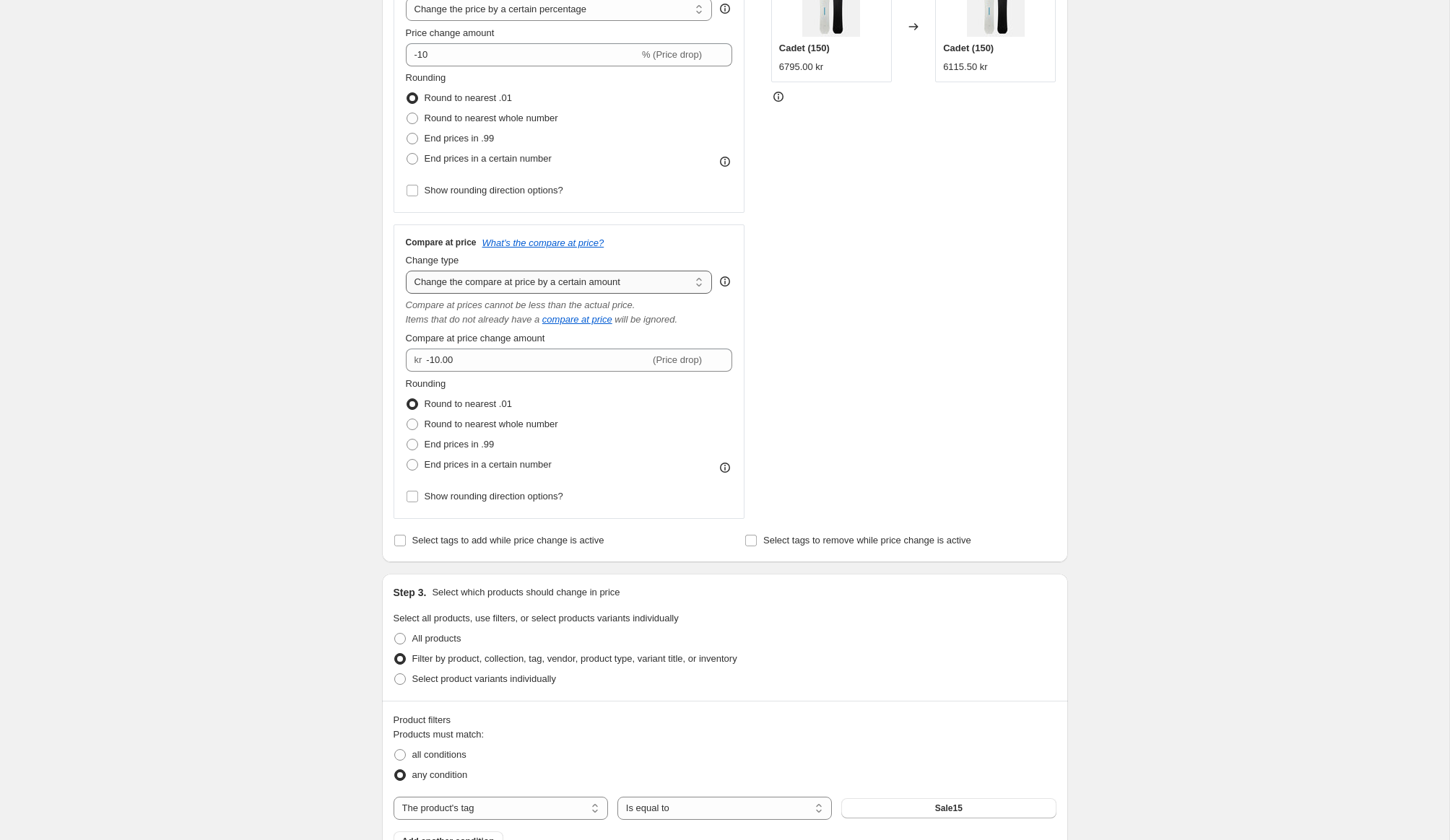
click at [488, 281] on select "Change the compare at price to the current price (sale) Change the compare at p…" at bounding box center [558, 282] width 307 height 23
select select "to"
click at [405, 271] on select "Change the compare at price to the current price (sale) Change the compare at p…" at bounding box center [558, 282] width 307 height 23
type input "80.00"
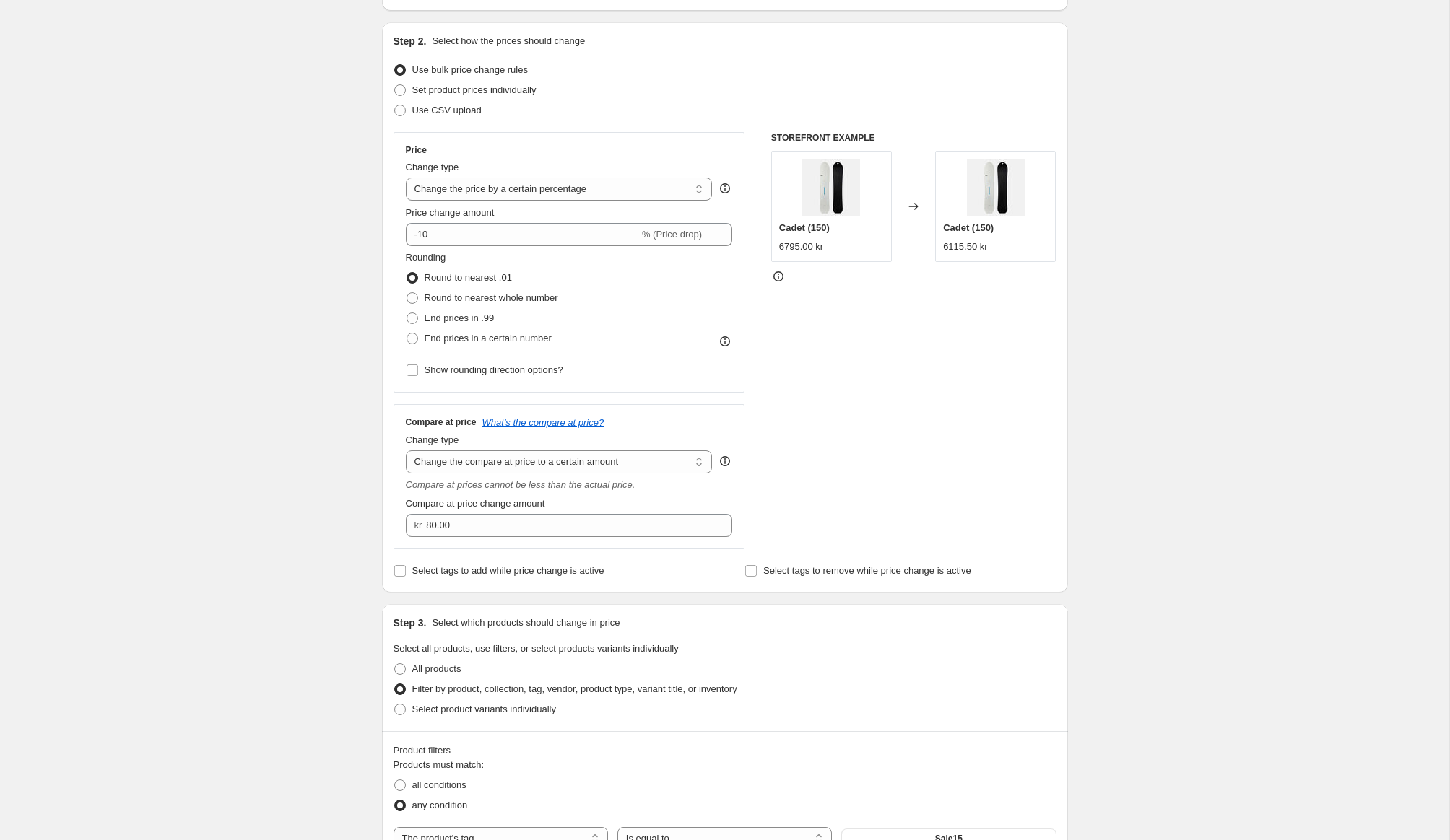
scroll to position [120, 0]
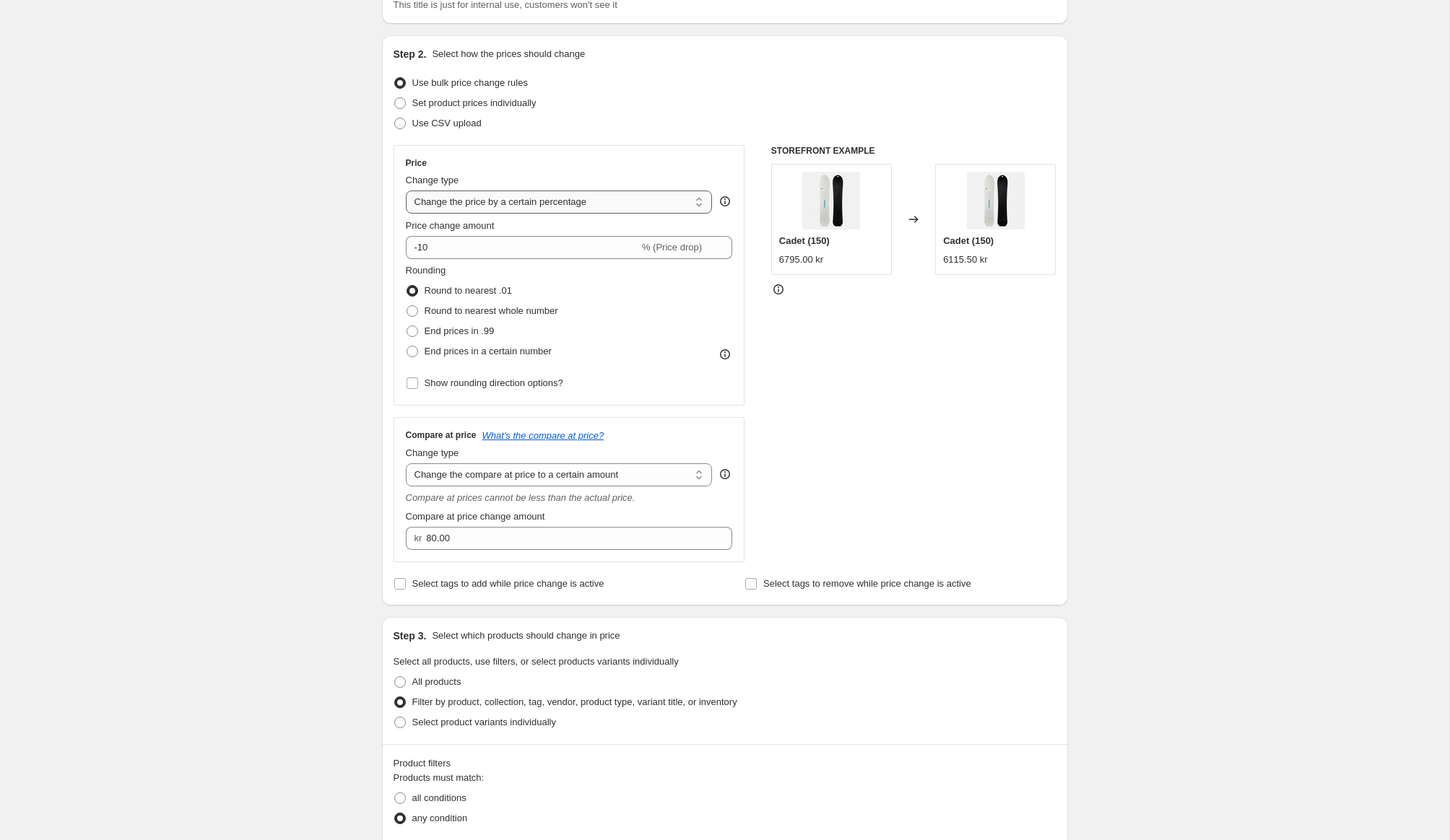
click at [478, 205] on select "Change the price to a certain amount Change the price by a certain amount Chang…" at bounding box center [558, 202] width 307 height 23
select select "to"
click at [405, 191] on select "Change the price to a certain amount Change the price by a certain amount Chang…" at bounding box center [558, 202] width 307 height 23
type input "80.00"
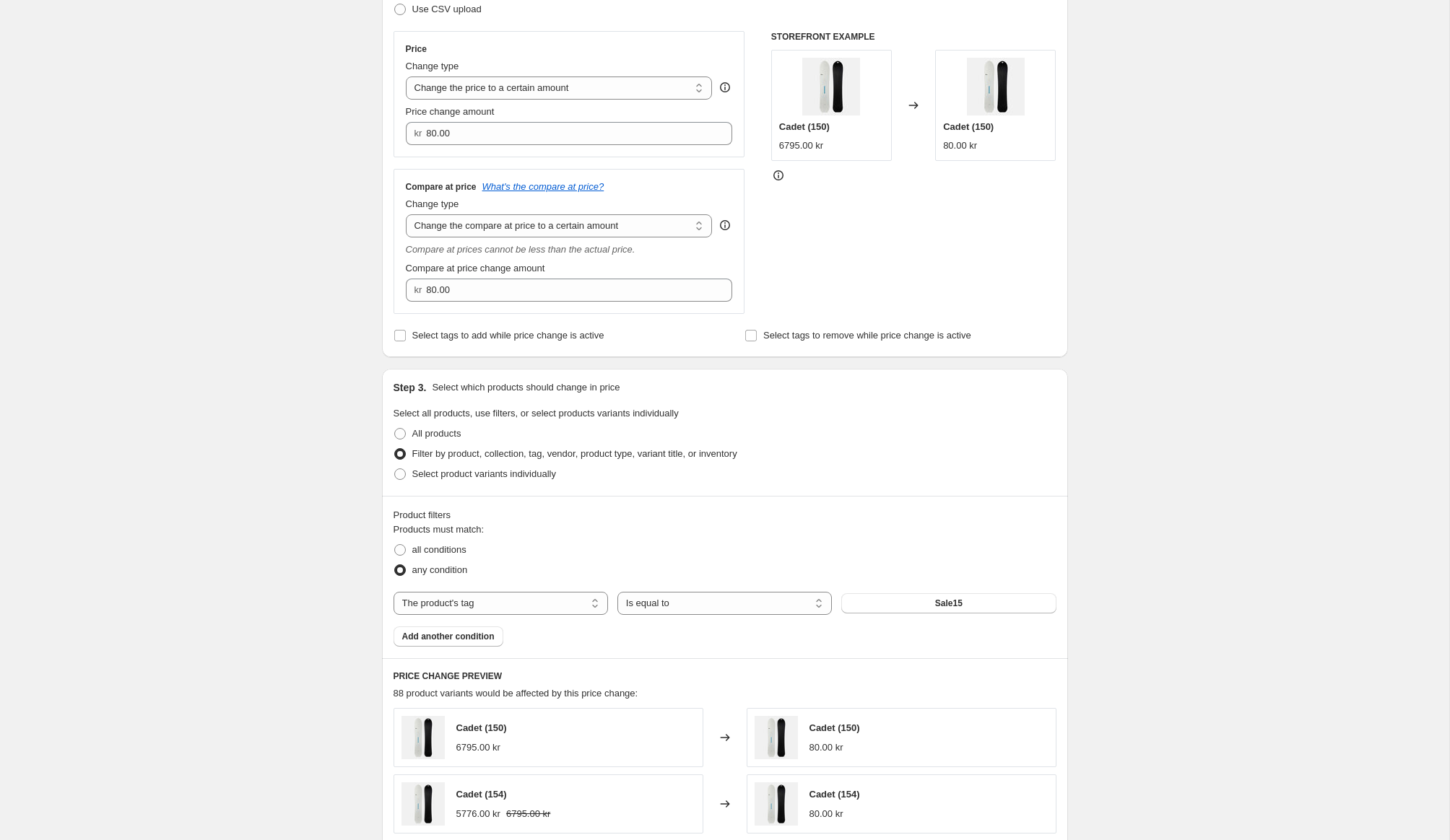
scroll to position [235, 0]
click at [480, 88] on select "Change the price to a certain amount Change the price by a certain amount Chang…" at bounding box center [558, 86] width 307 height 23
select select "by"
click at [405, 75] on select "Change the price to a certain amount Change the price by a certain amount Chang…" at bounding box center [558, 86] width 307 height 23
type input "-10.00"
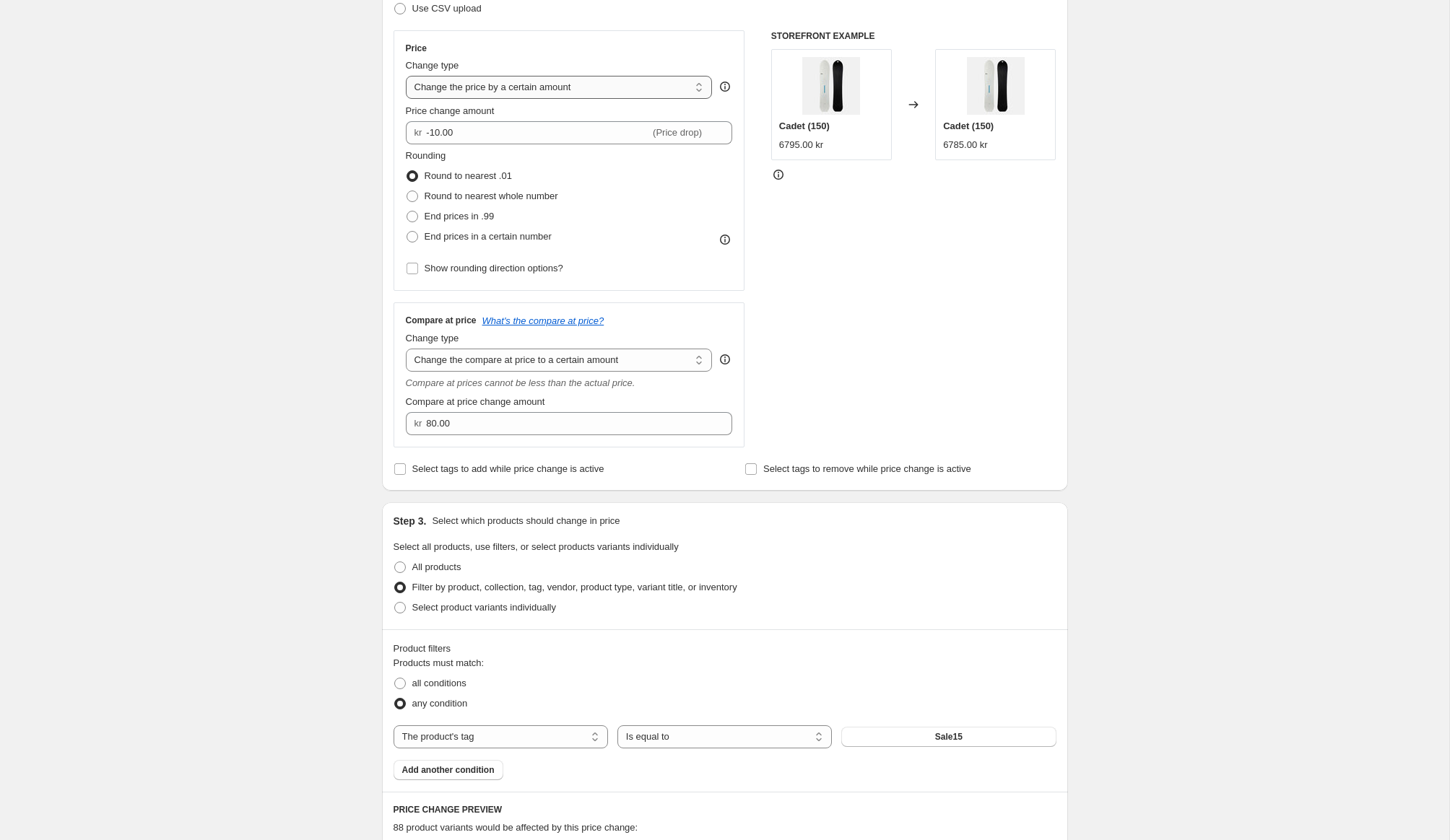
click at [480, 91] on select "Change the price to a certain amount Change the price by a certain amount Chang…" at bounding box center [558, 86] width 307 height 23
select select "percentage"
click at [405, 75] on select "Change the price to a certain amount Change the price by a certain amount Chang…" at bounding box center [558, 86] width 307 height 23
type input "-15"
click at [446, 144] on div "Price Change type Change the price to a certain amount Change the price by a ce…" at bounding box center [568, 161] width 327 height 236
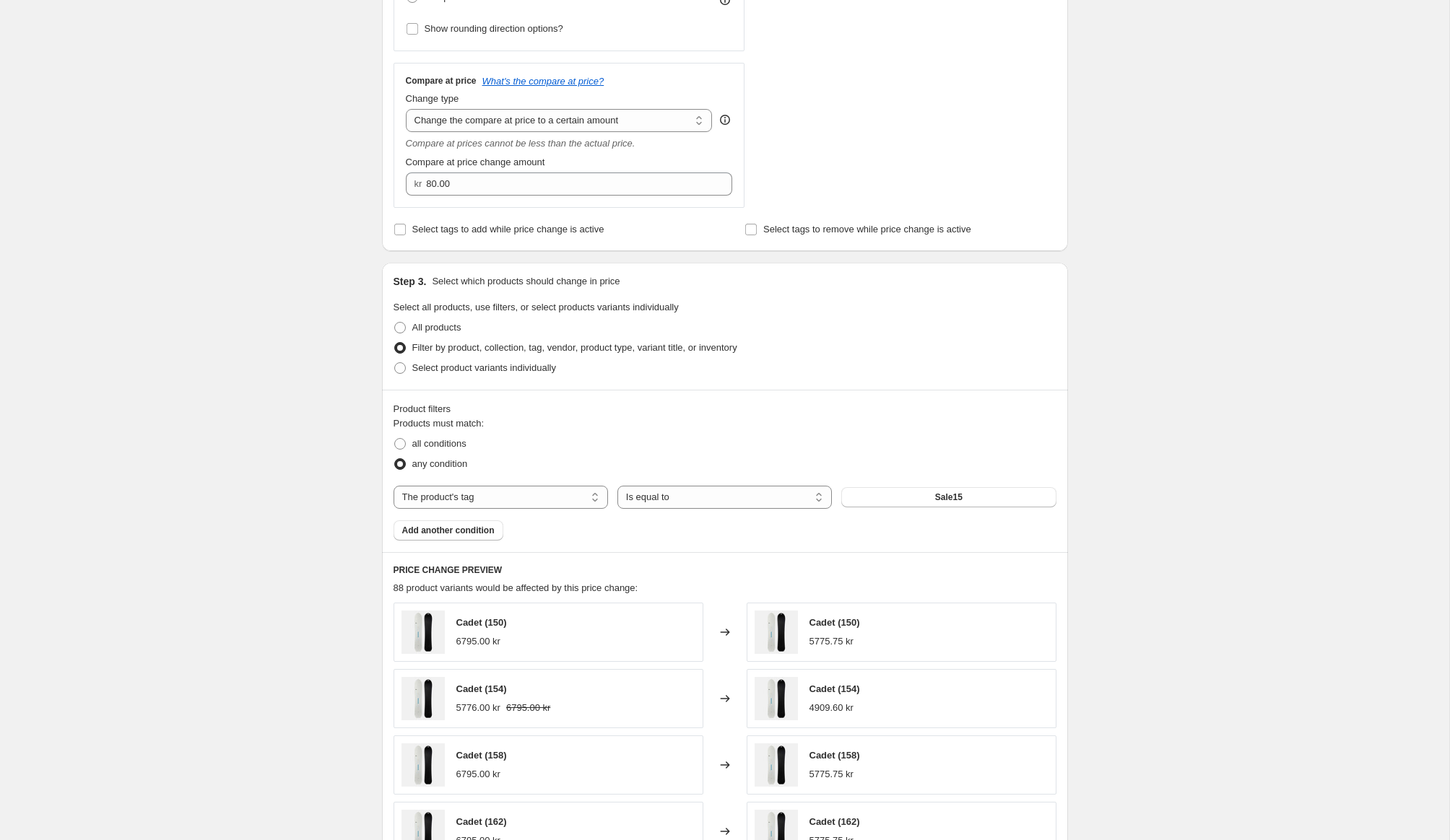
scroll to position [490, 0]
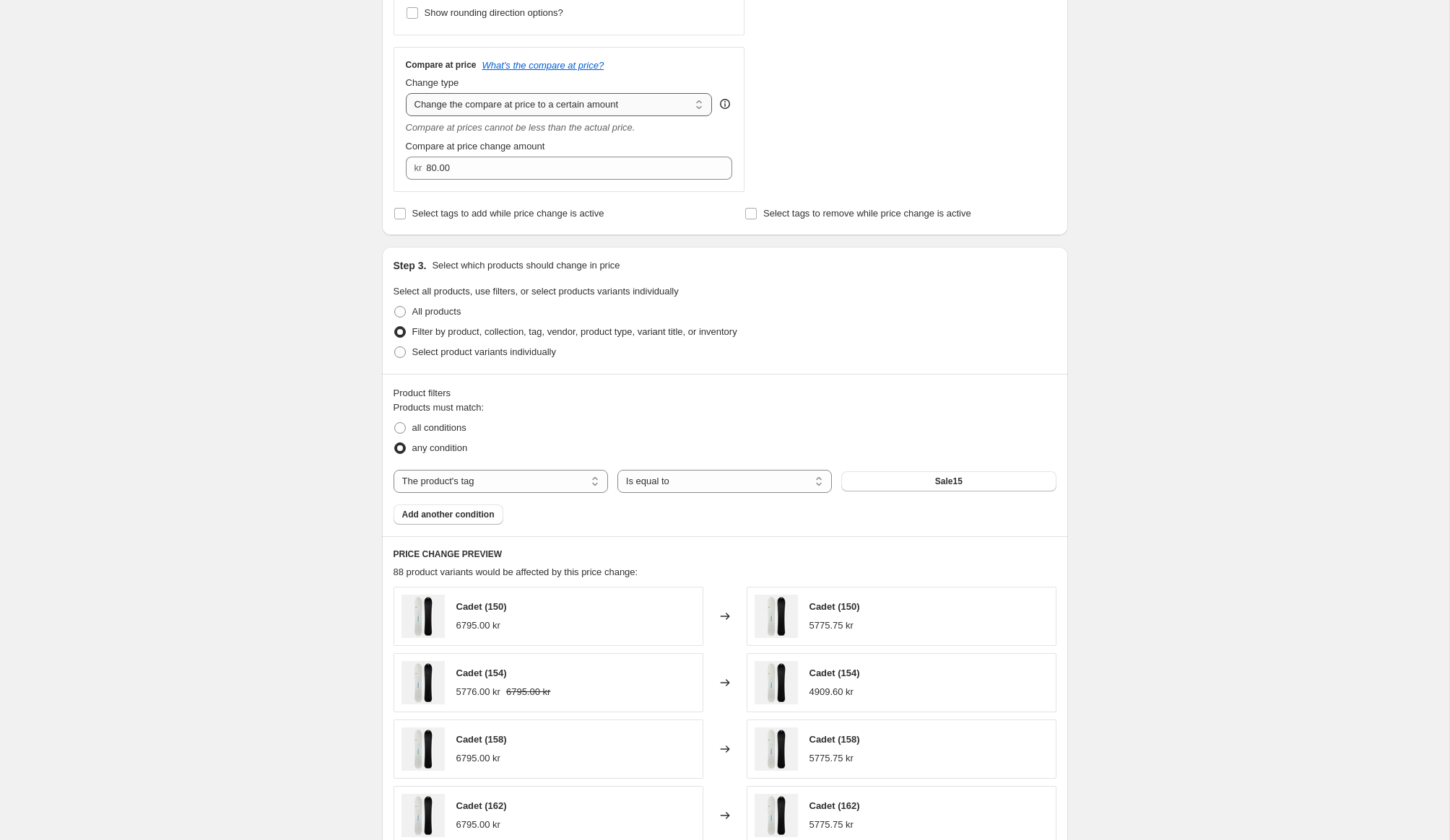
click at [462, 107] on select "Change the compare at price to the current price (sale) Change the compare at p…" at bounding box center [558, 104] width 307 height 23
select select "by"
click at [405, 93] on select "Change the compare at price to the current price (sale) Change the compare at p…" at bounding box center [558, 104] width 307 height 23
type input "-10.00"
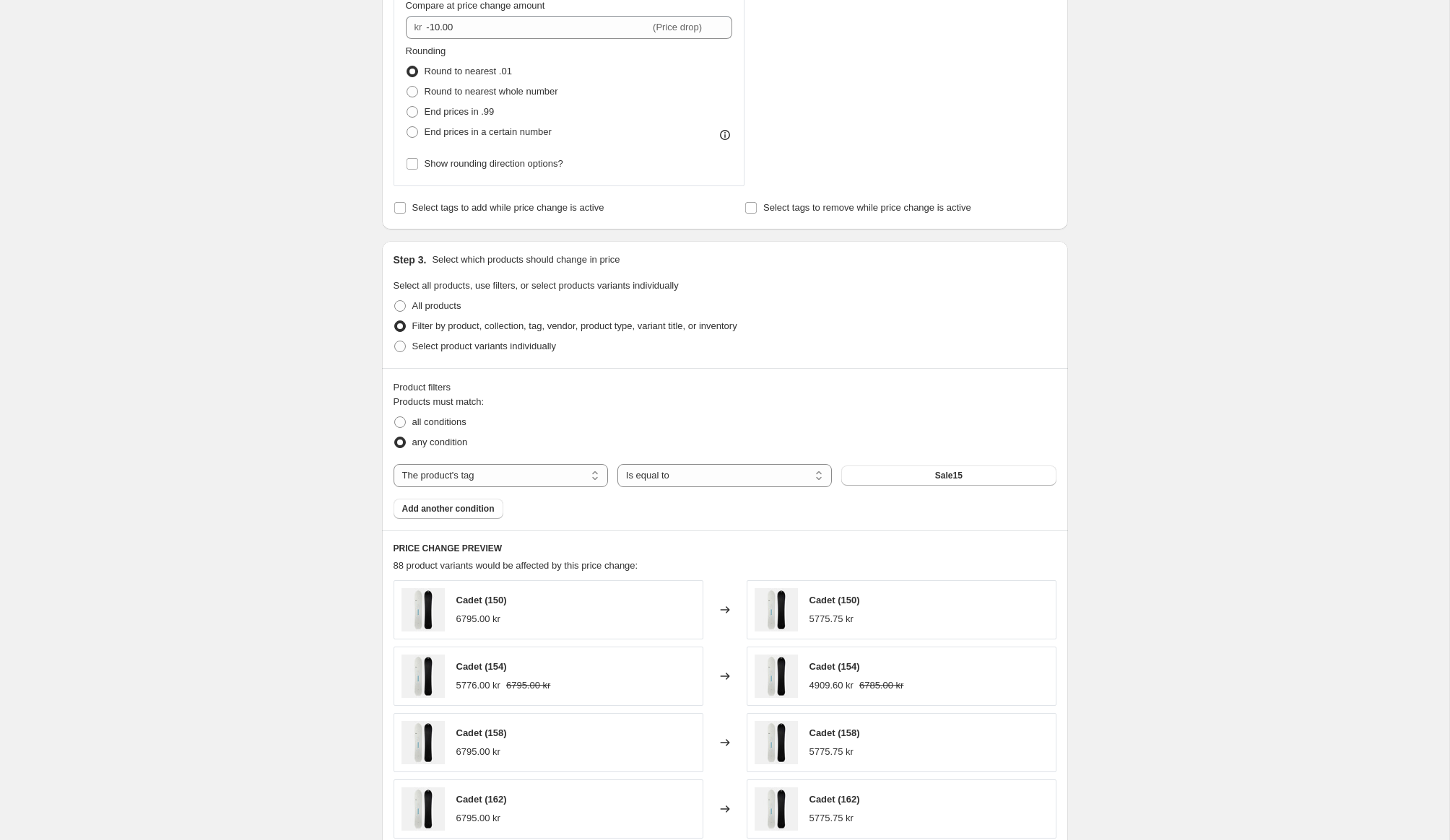
scroll to position [558, 0]
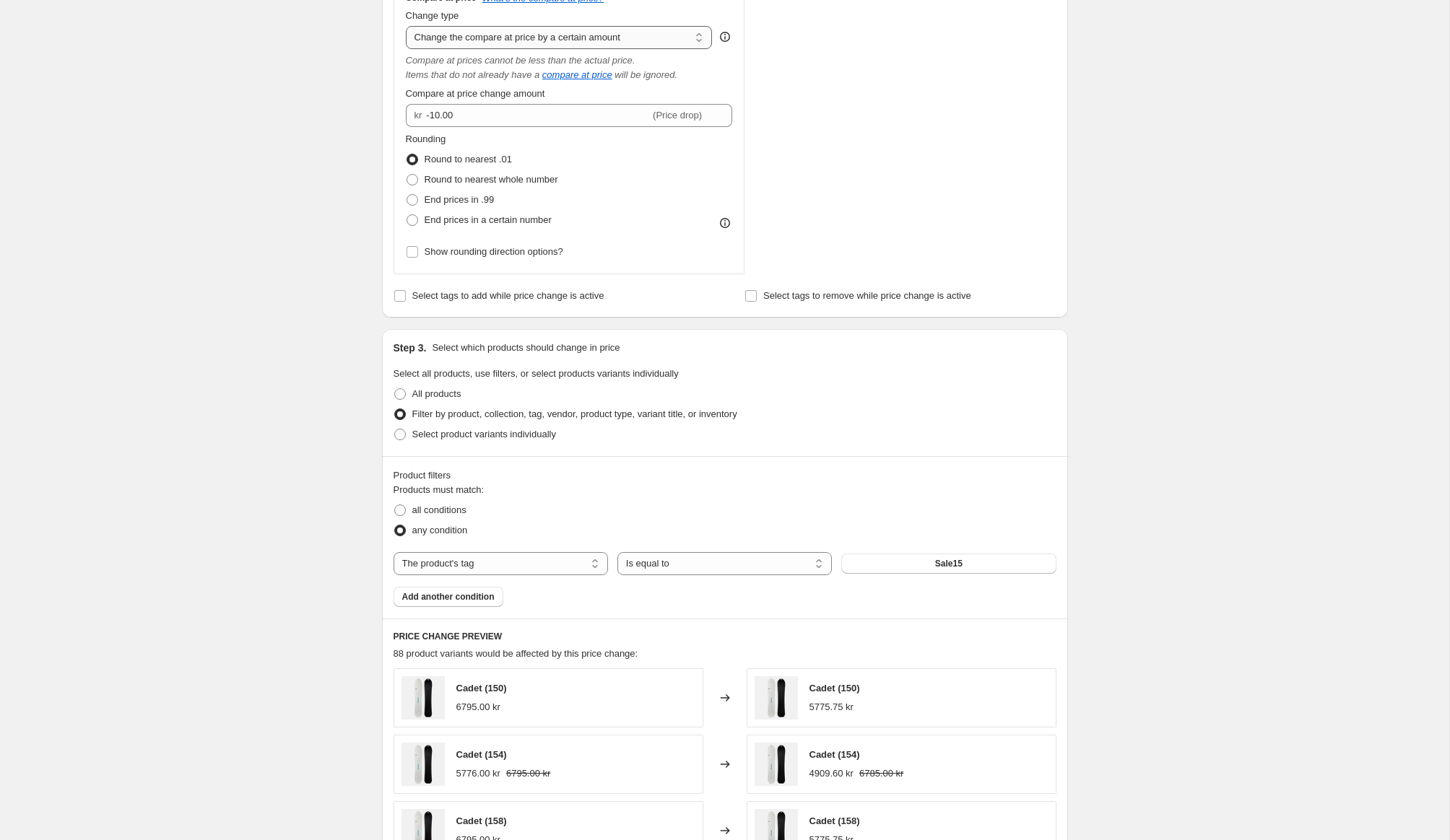
click at [464, 36] on select "Change the compare at price to the current price (sale) Change the compare at p…" at bounding box center [558, 37] width 307 height 23
select select "percentage"
click at [405, 26] on select "Change the compare at price to the current price (sale) Change the compare at p…" at bounding box center [558, 37] width 307 height 23
type input "-15"
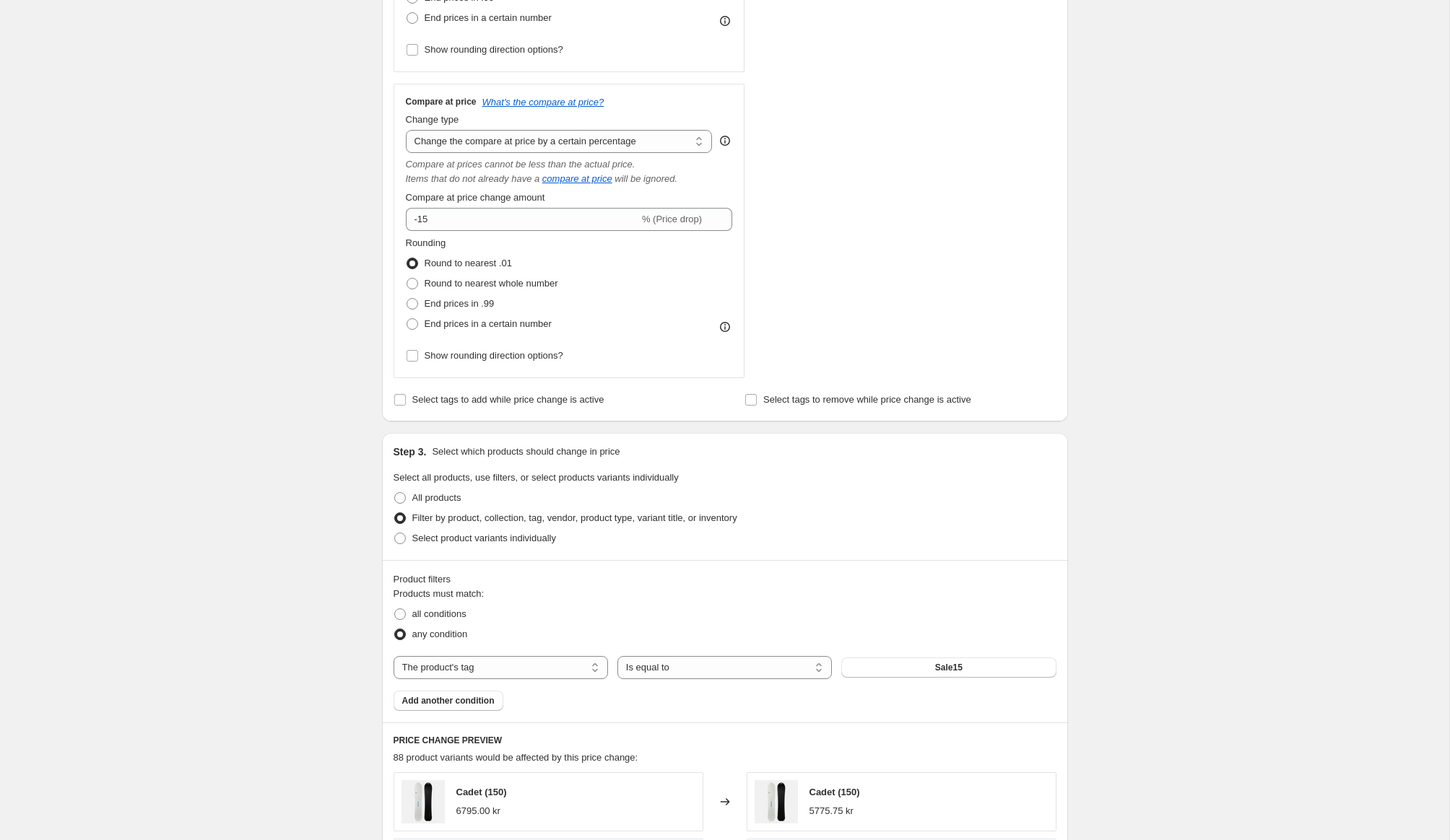
scroll to position [445, 0]
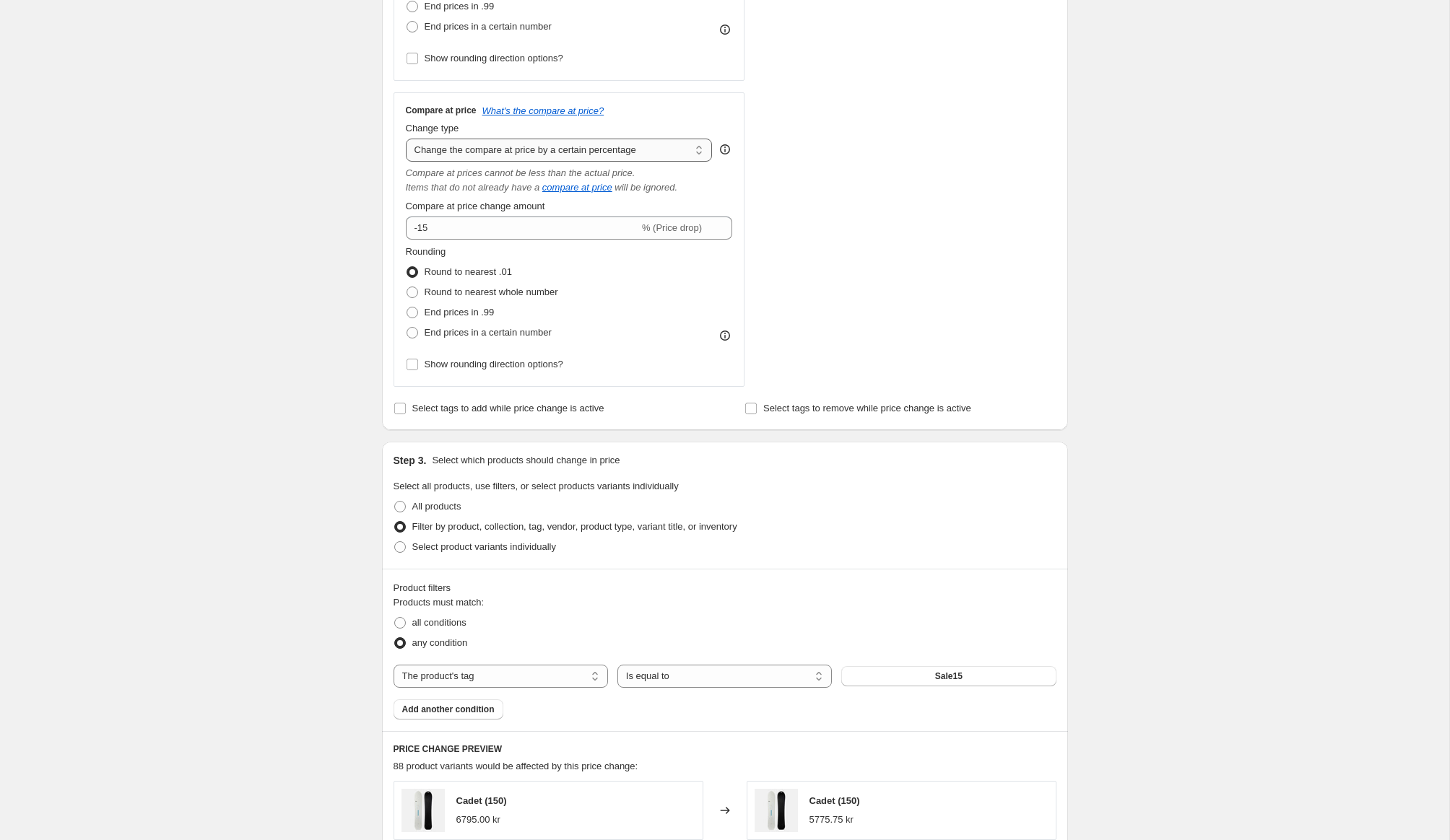
click at [449, 153] on select "Change the compare at price to the current price (sale) Change the compare at p…" at bounding box center [558, 150] width 307 height 23
click at [405, 139] on select "Change the compare at price to the current price (sale) Change the compare at p…" at bounding box center [558, 150] width 307 height 23
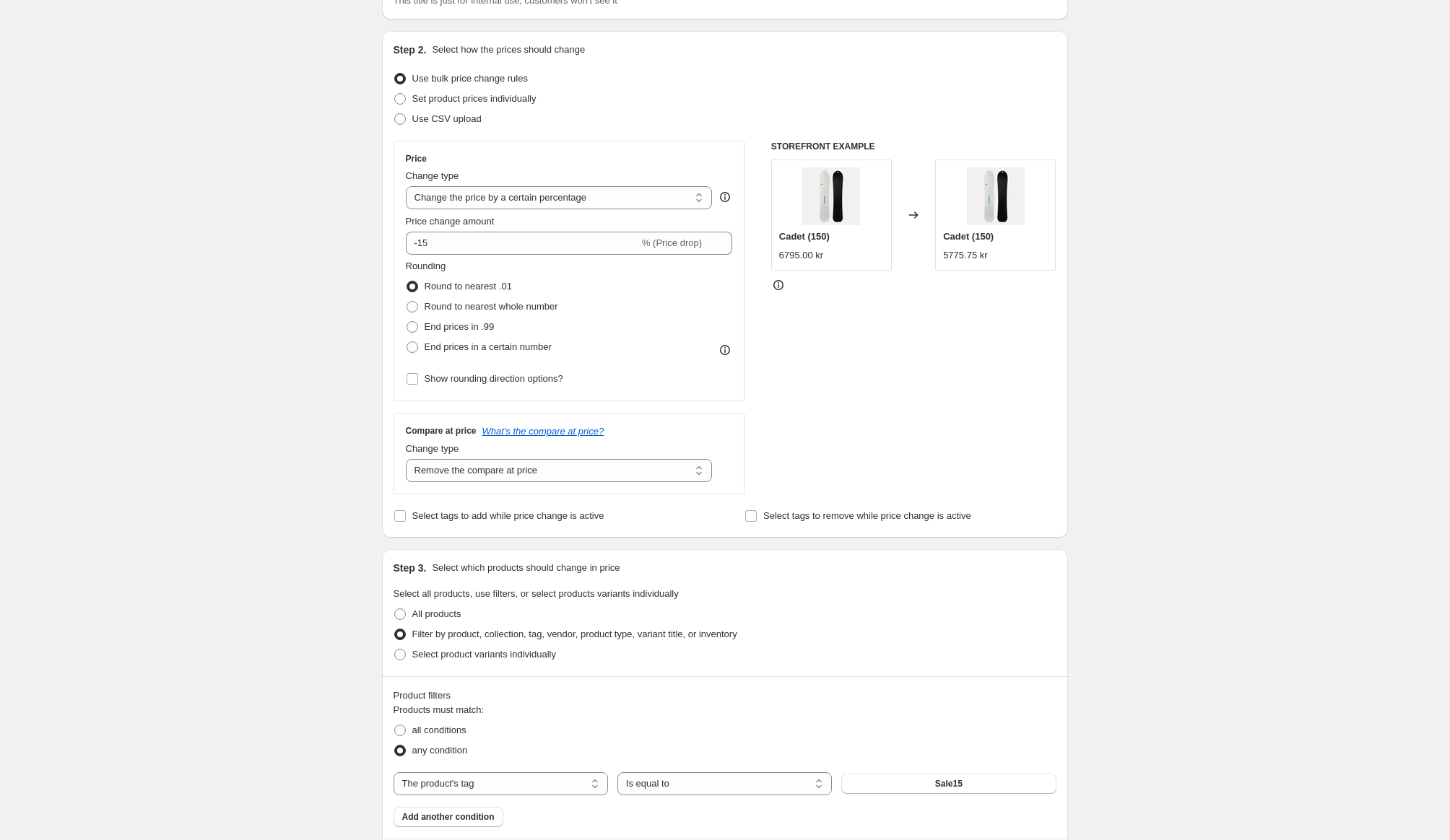
scroll to position [109, 0]
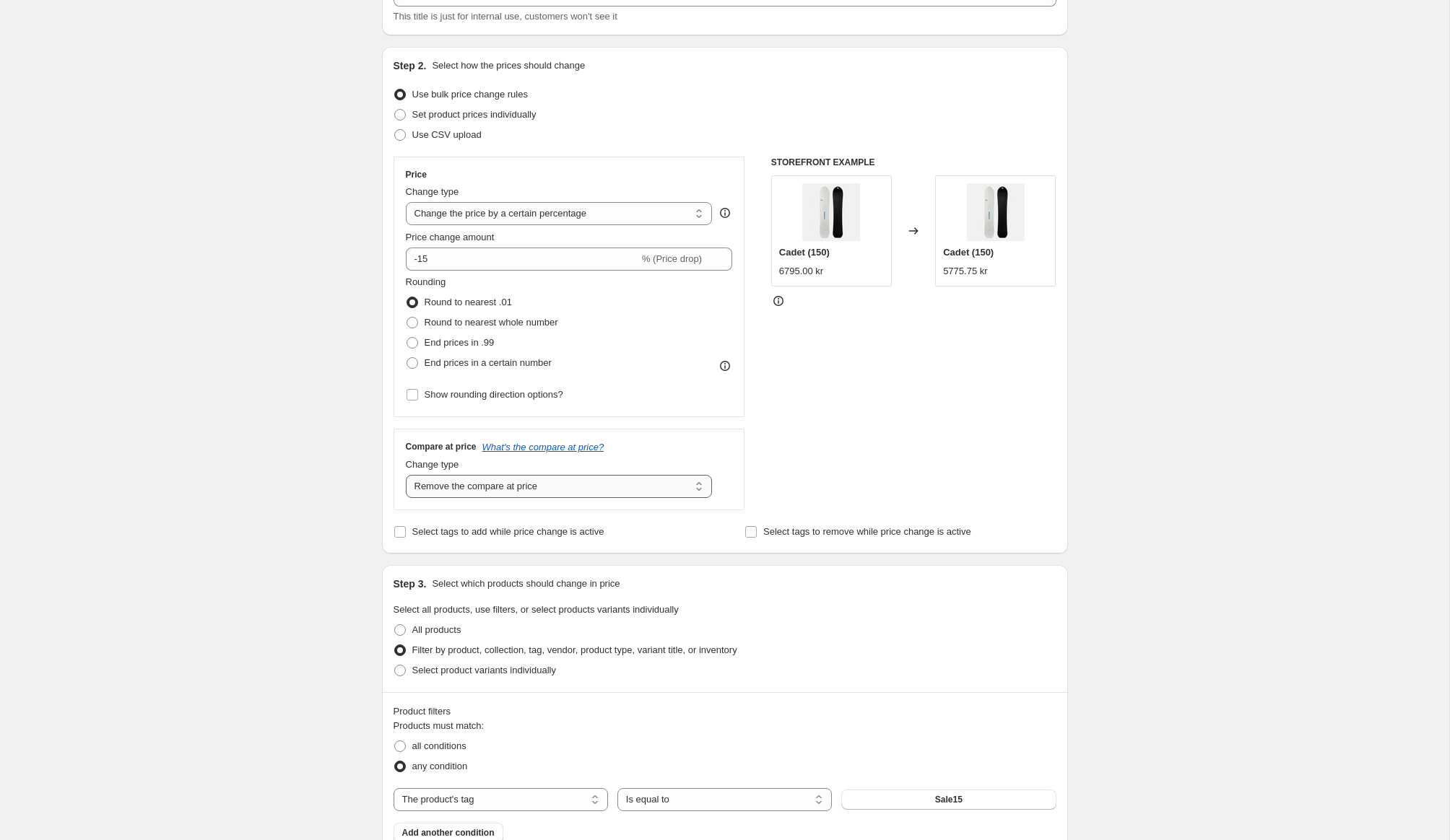
click at [427, 485] on select "Change the compare at price to the current price (sale) Change the compare at p…" at bounding box center [558, 486] width 307 height 23
select select "ep"
click at [405, 475] on select "Change the compare at price to the current price (sale) Change the compare at p…" at bounding box center [558, 486] width 307 height 23
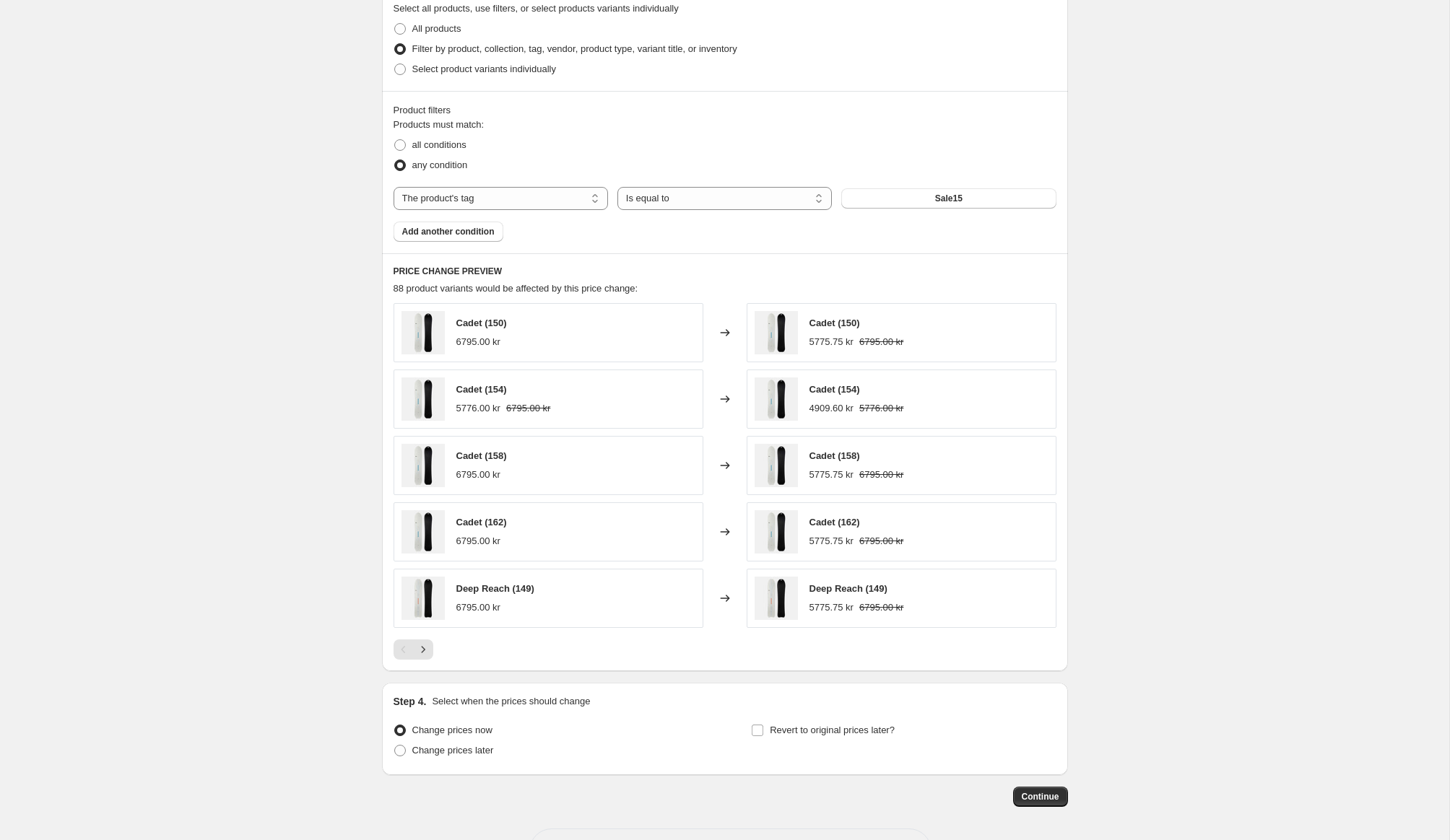
scroll to position [765, 0]
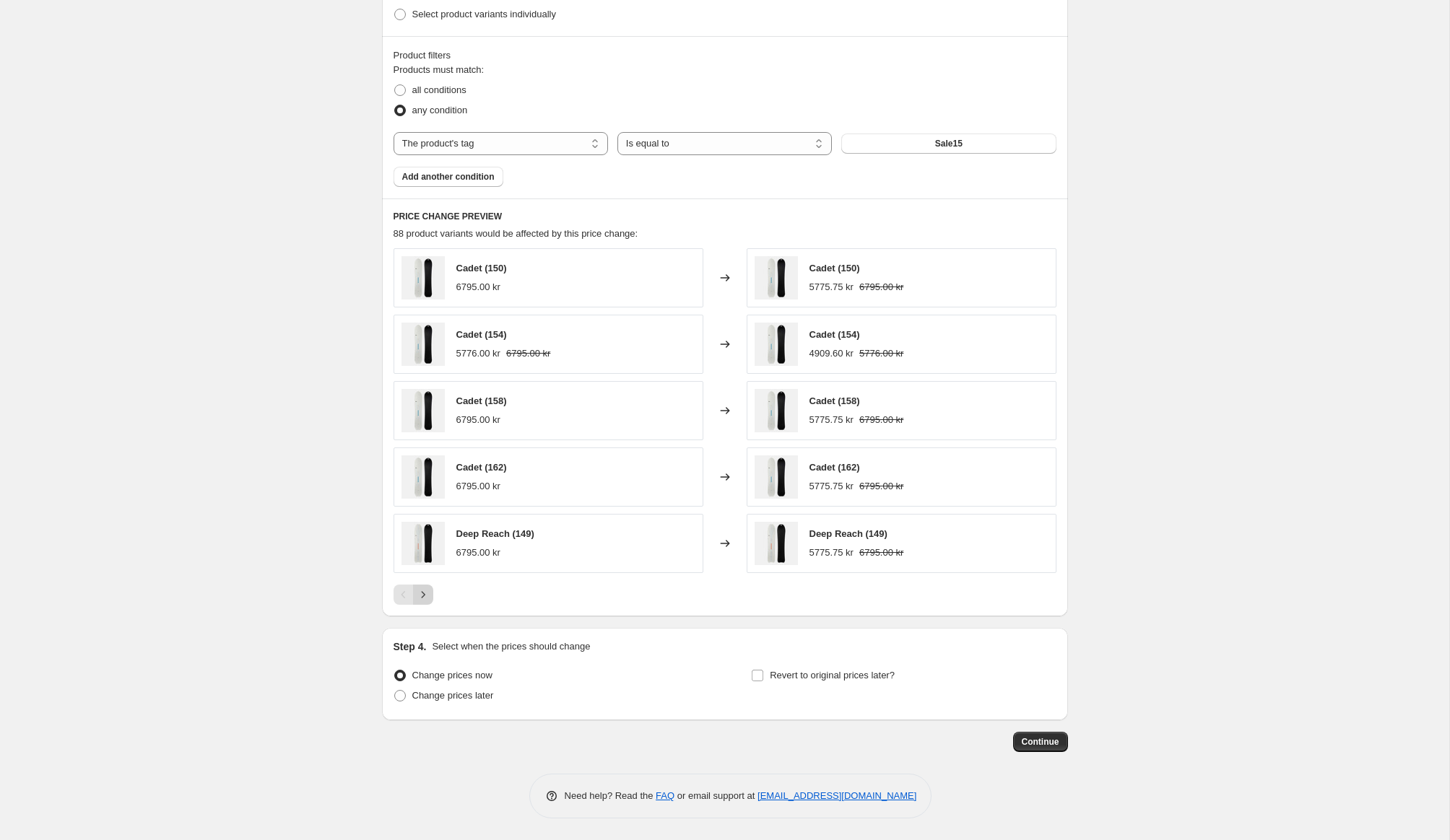
click at [425, 599] on icon "Next" at bounding box center [423, 595] width 15 height 15
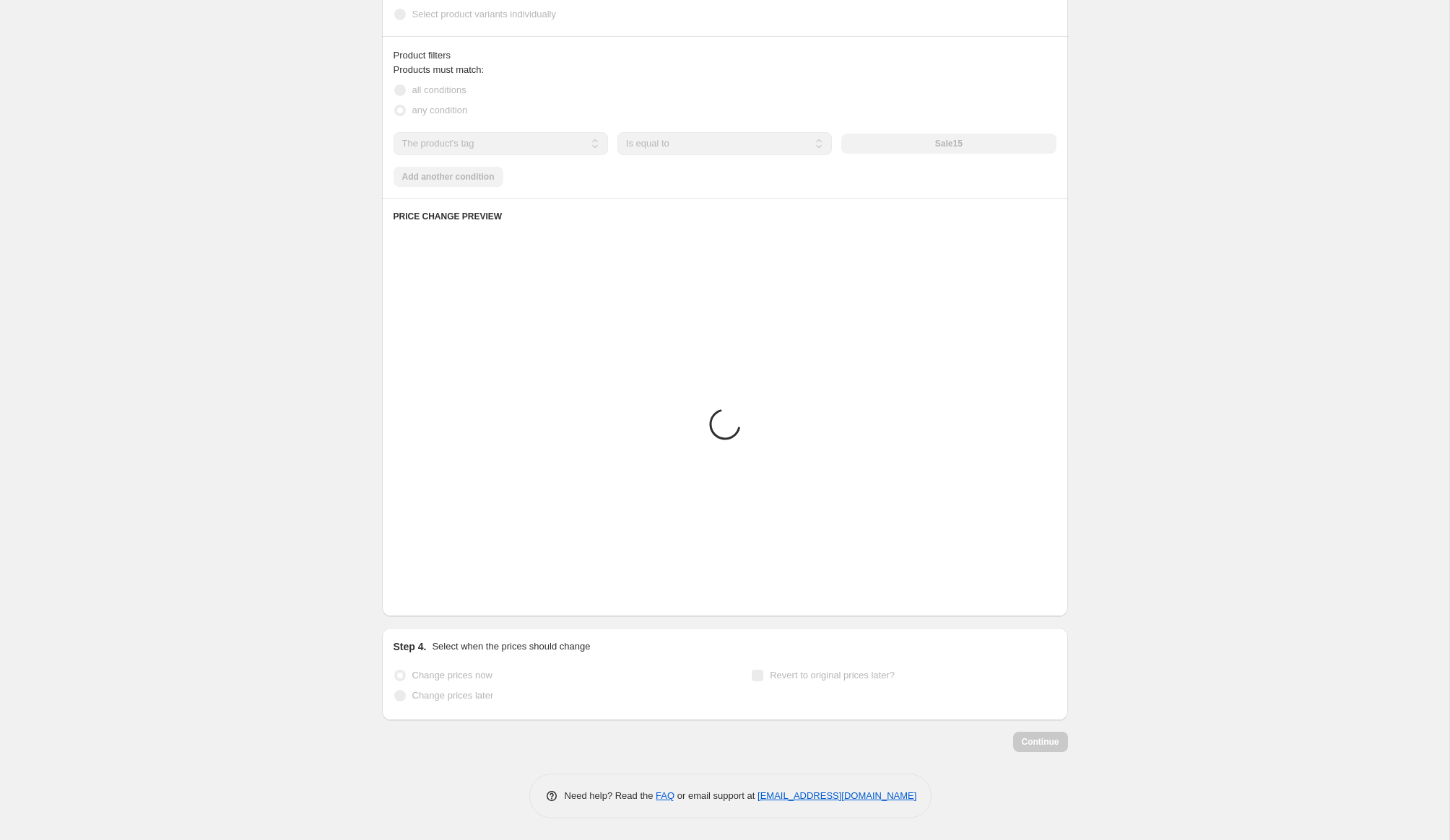
click at [425, 599] on icon "Next" at bounding box center [423, 595] width 15 height 15
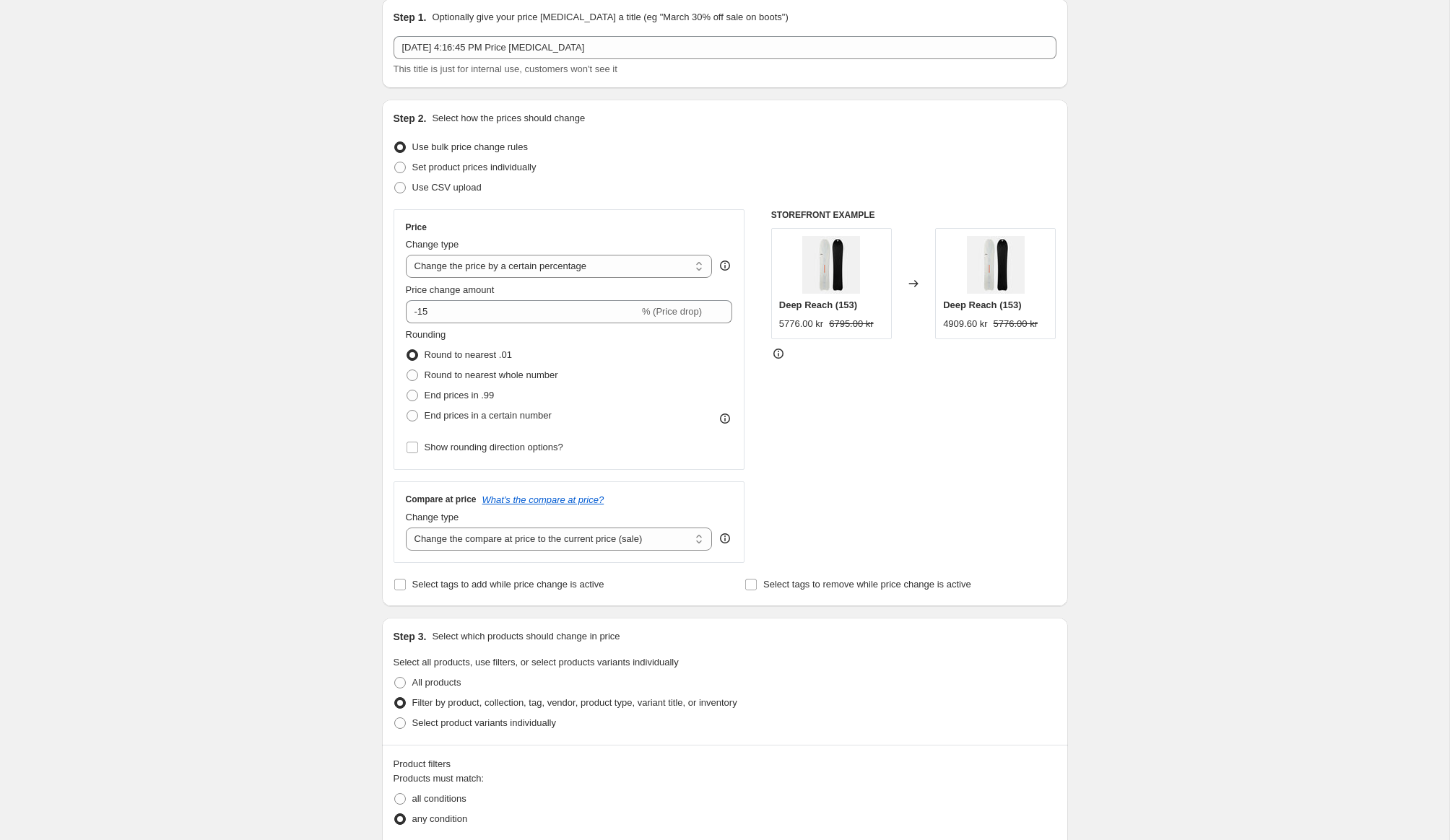
scroll to position [54, 0]
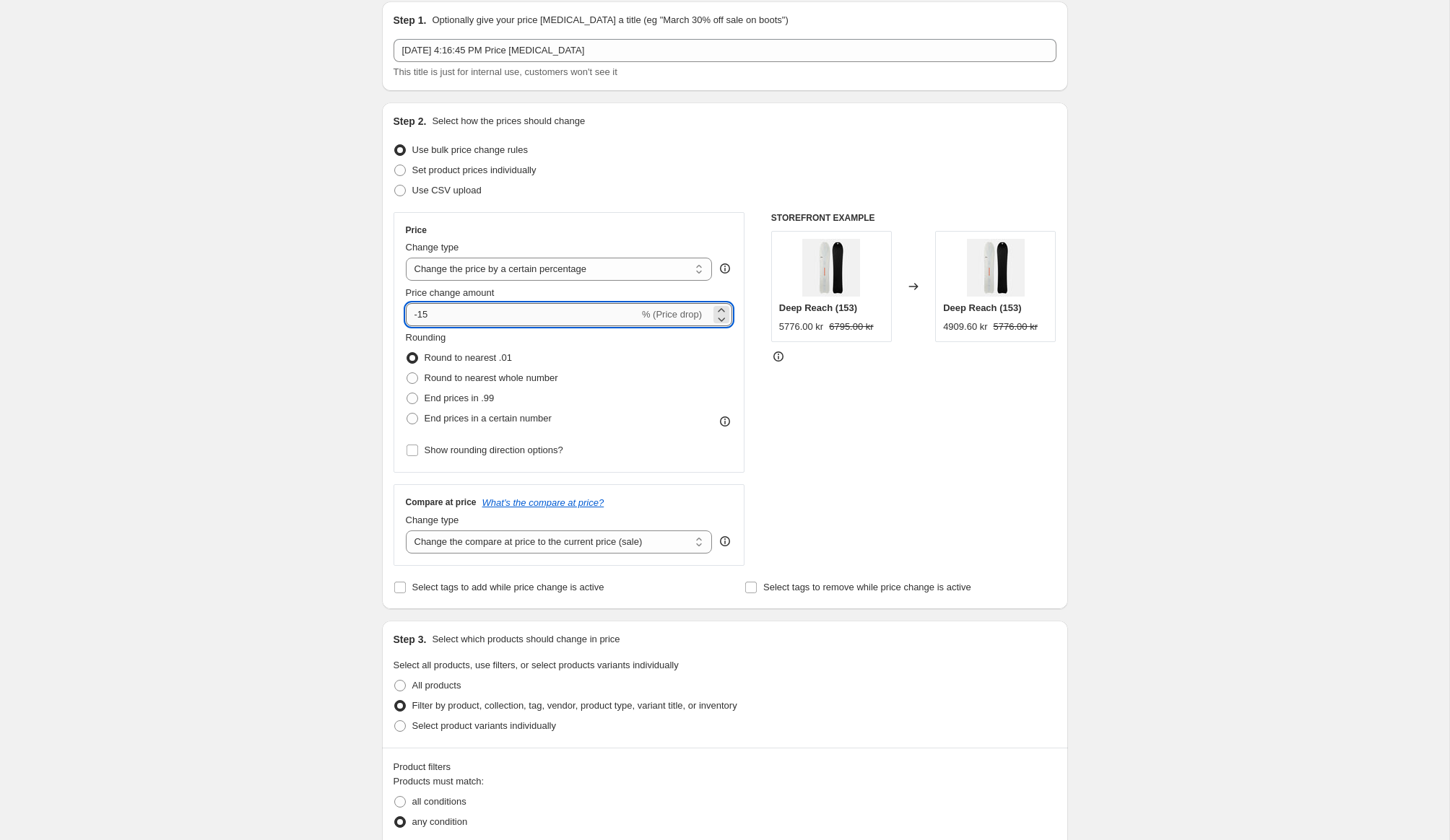
click at [435, 313] on input "-15" at bounding box center [521, 314] width 233 height 23
click at [456, 271] on select "Change the price to a certain amount Change the price by a certain amount Chang…" at bounding box center [558, 268] width 307 height 23
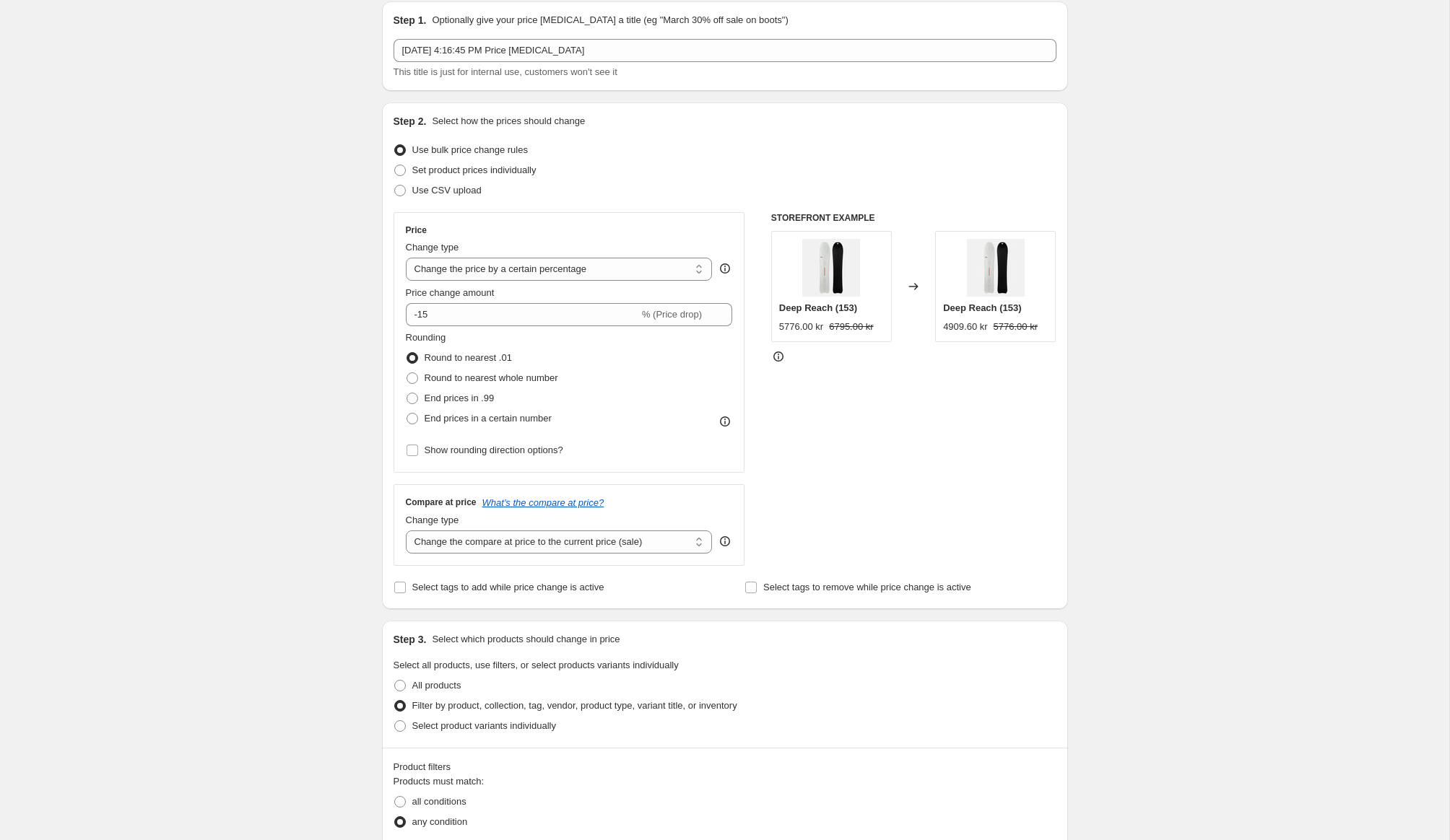
scroll to position [0, 0]
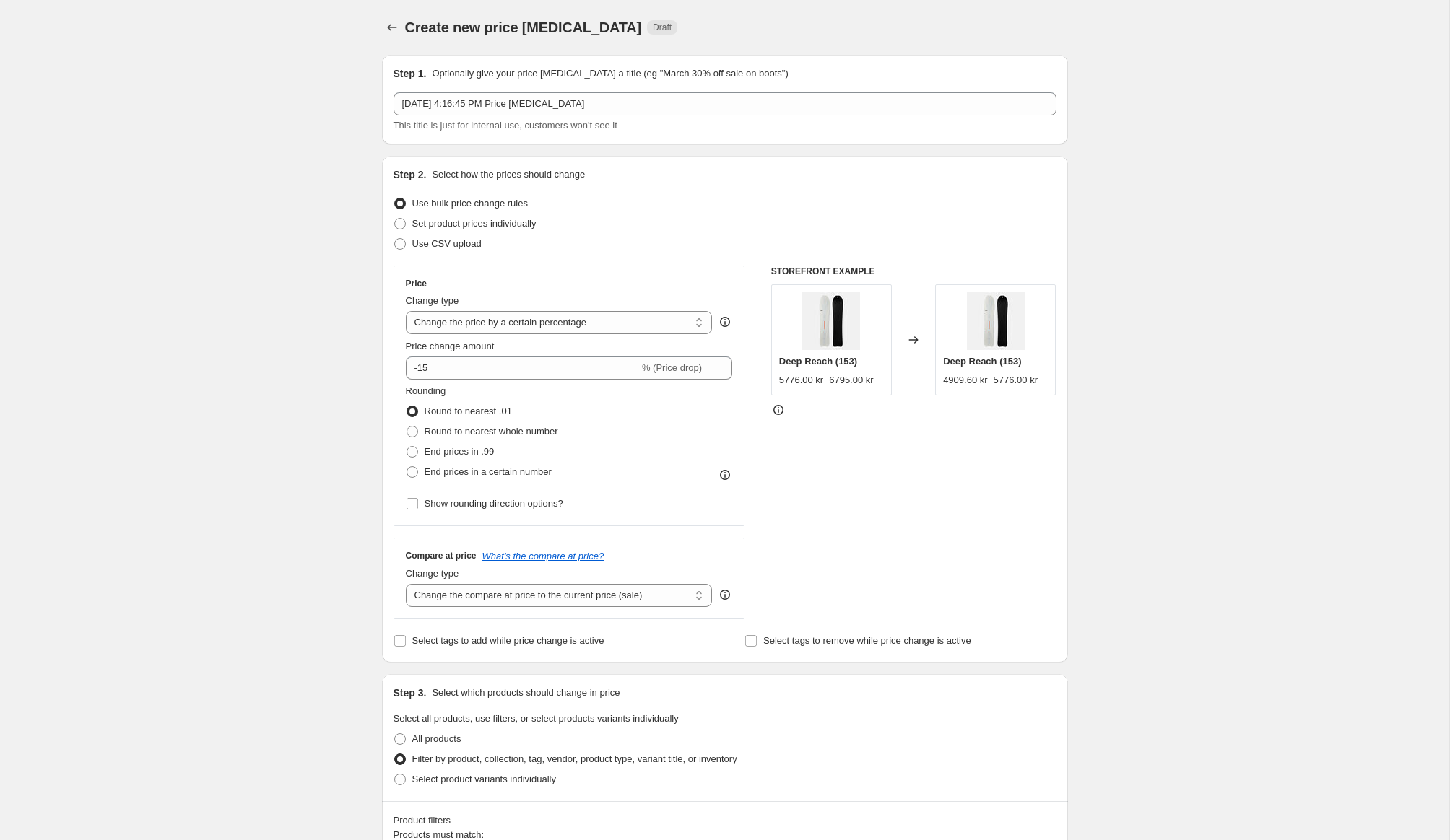
click at [362, 331] on div "Create new price change job. This page is ready Create new price change job Dra…" at bounding box center [724, 802] width 1449 height 1606
click at [457, 322] on select "Change the price to a certain amount Change the price by a certain amount Chang…" at bounding box center [558, 322] width 307 height 23
click at [451, 329] on select "Change the price to a certain amount Change the price by a certain amount Chang…" at bounding box center [558, 322] width 307 height 23
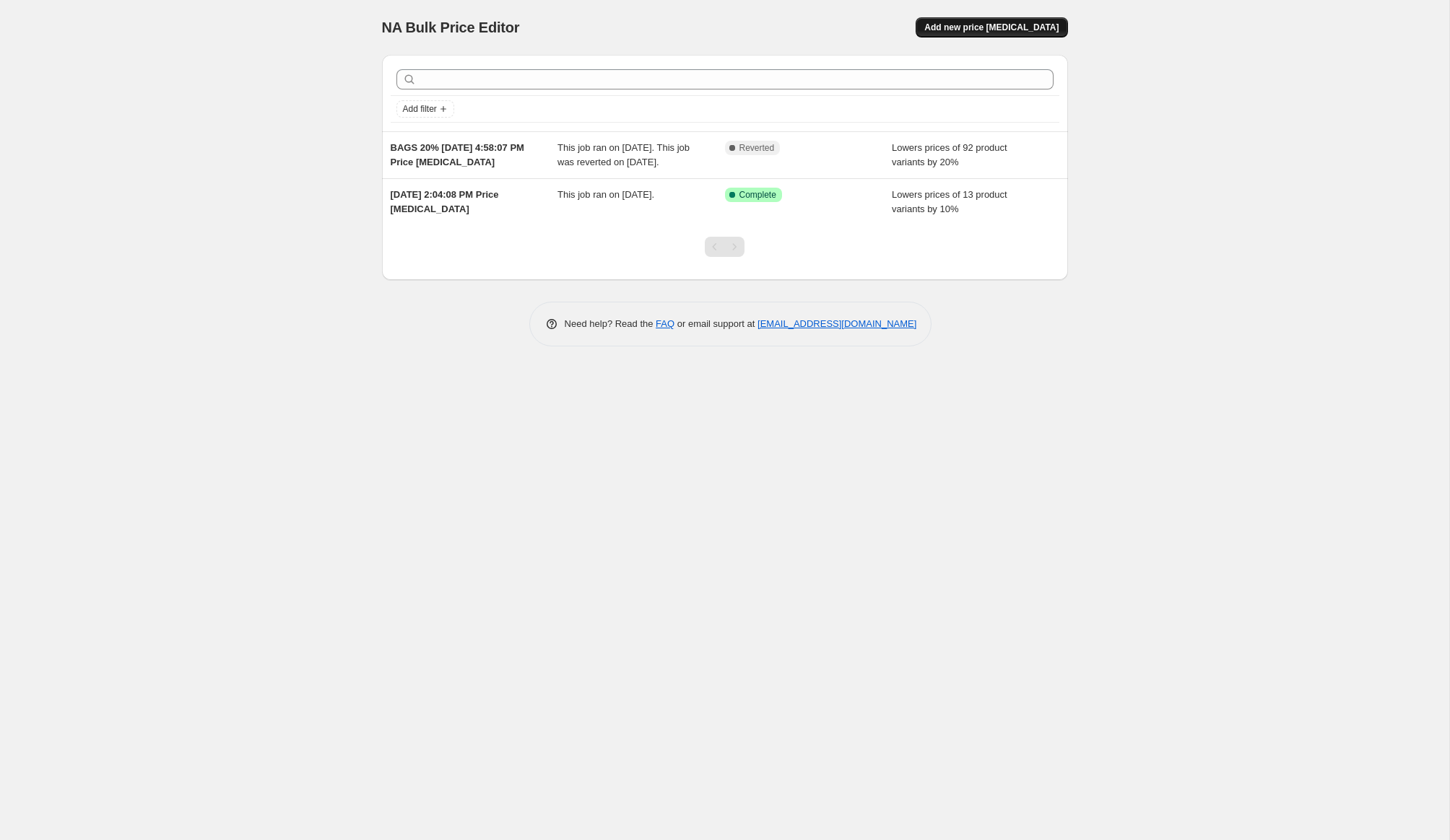
click at [975, 26] on span "Add new price change job" at bounding box center [990, 28] width 134 height 12
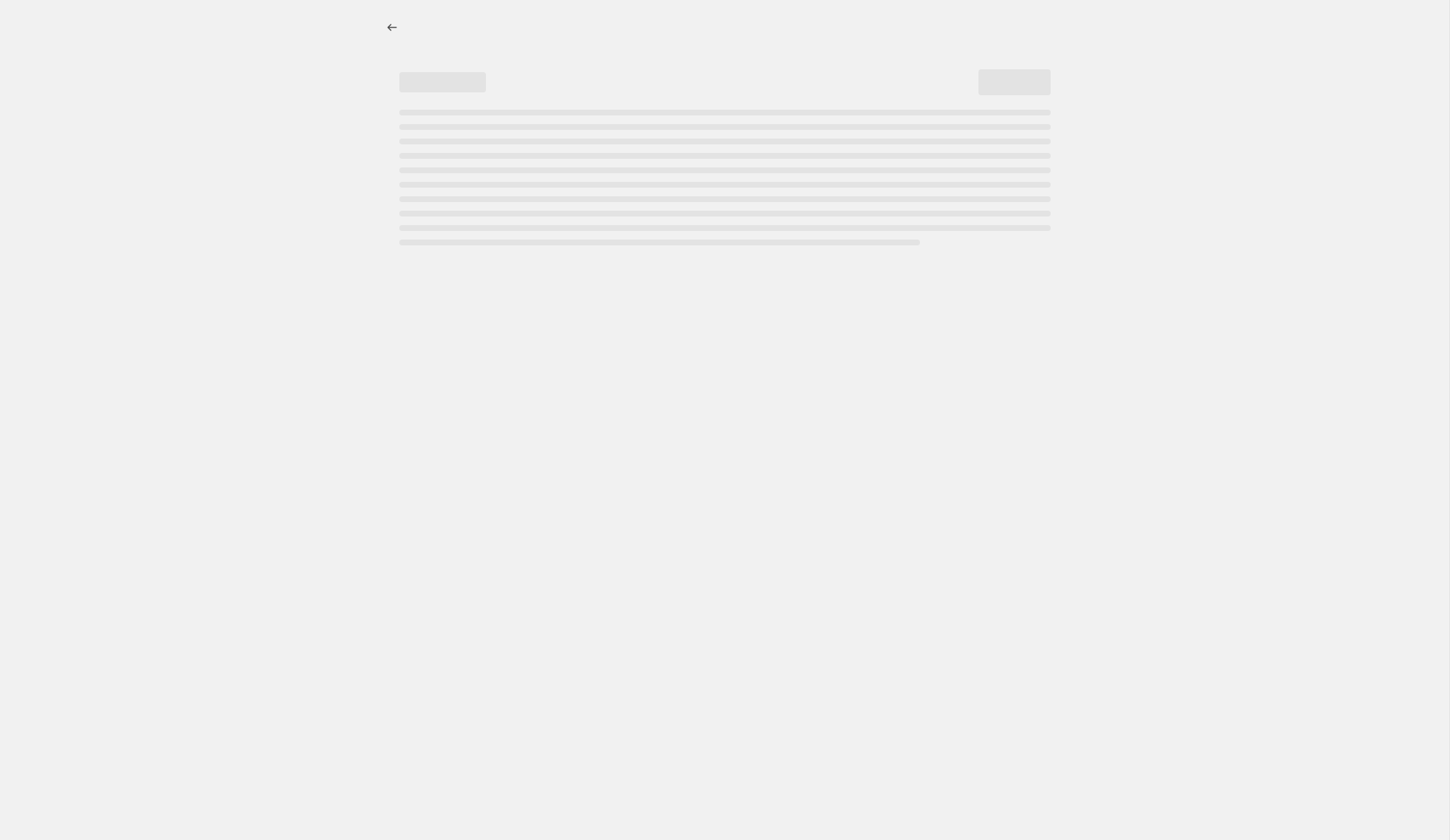
select select "percentage"
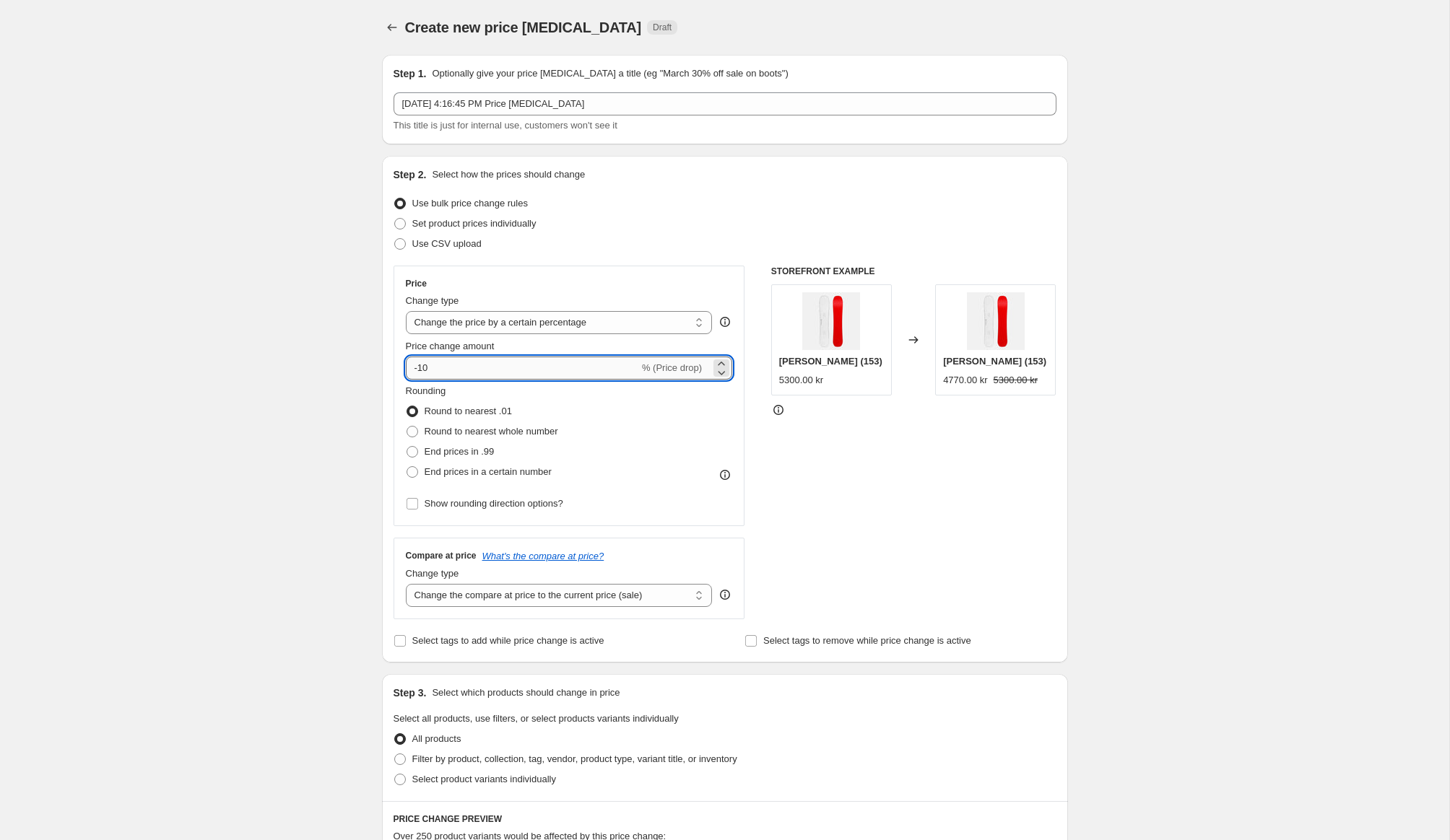
click at [459, 366] on input "-10" at bounding box center [521, 367] width 233 height 23
type input "-15"
click at [336, 384] on div "Create new price change job. This page is ready Create new price change job Dra…" at bounding box center [724, 721] width 1449 height 1443
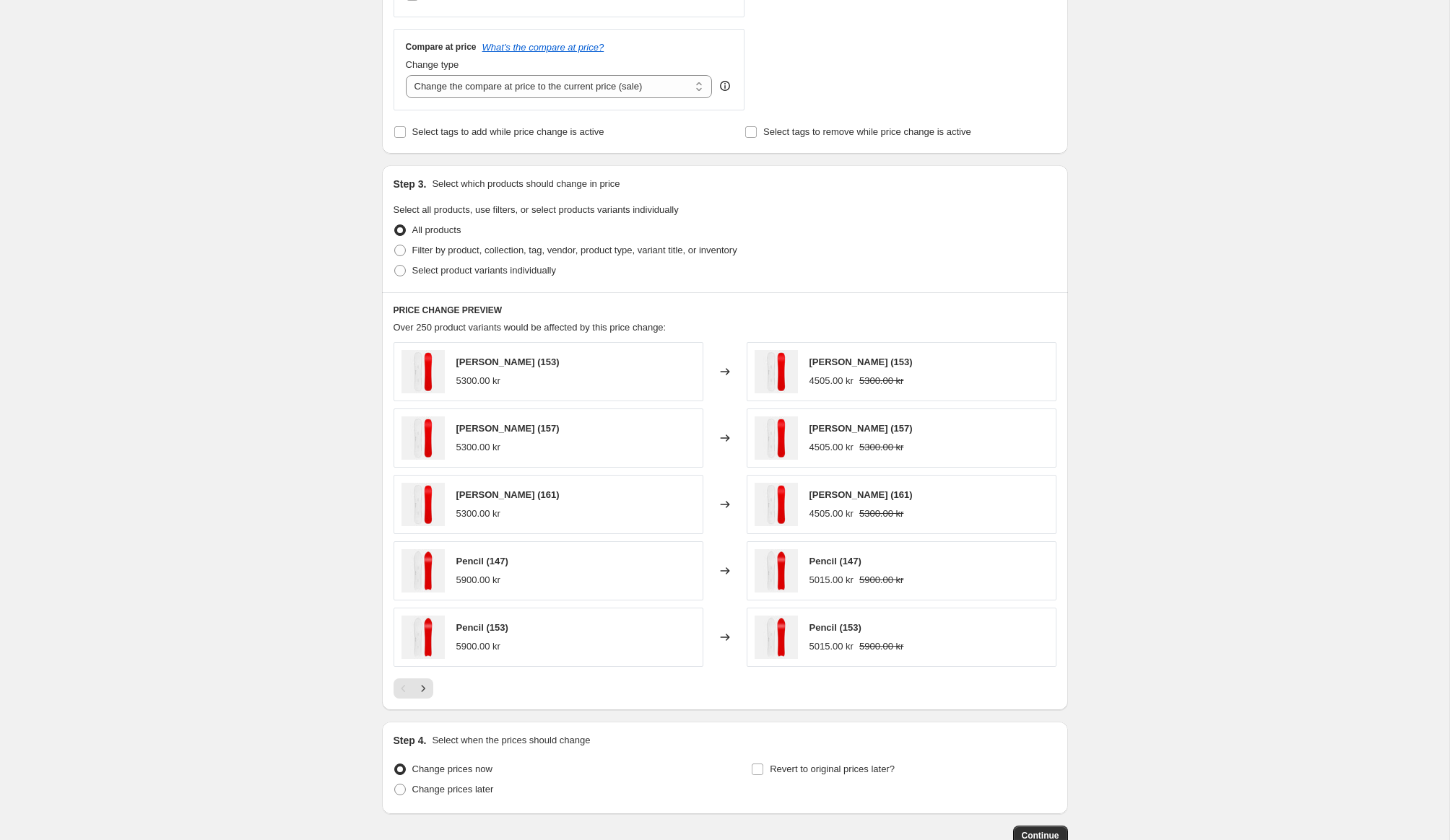
scroll to position [524, 0]
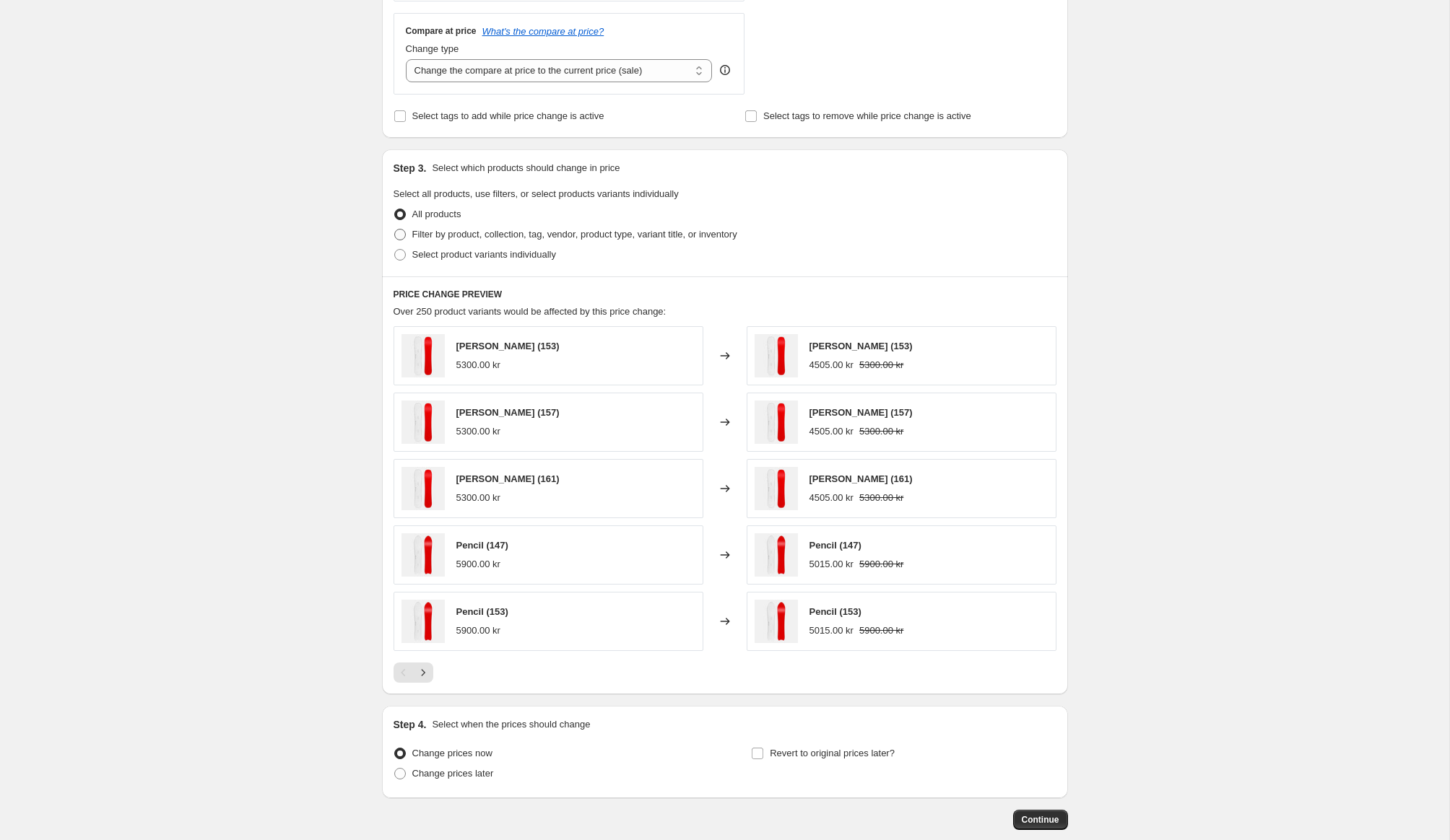
click at [403, 241] on label "Filter by product, collection, tag, vendor, product type, variant title, or inv…" at bounding box center [565, 234] width 344 height 20
click at [395, 229] on input "Filter by product, collection, tag, vendor, product type, variant title, or inv…" at bounding box center [394, 228] width 1 height 1
radio input "true"
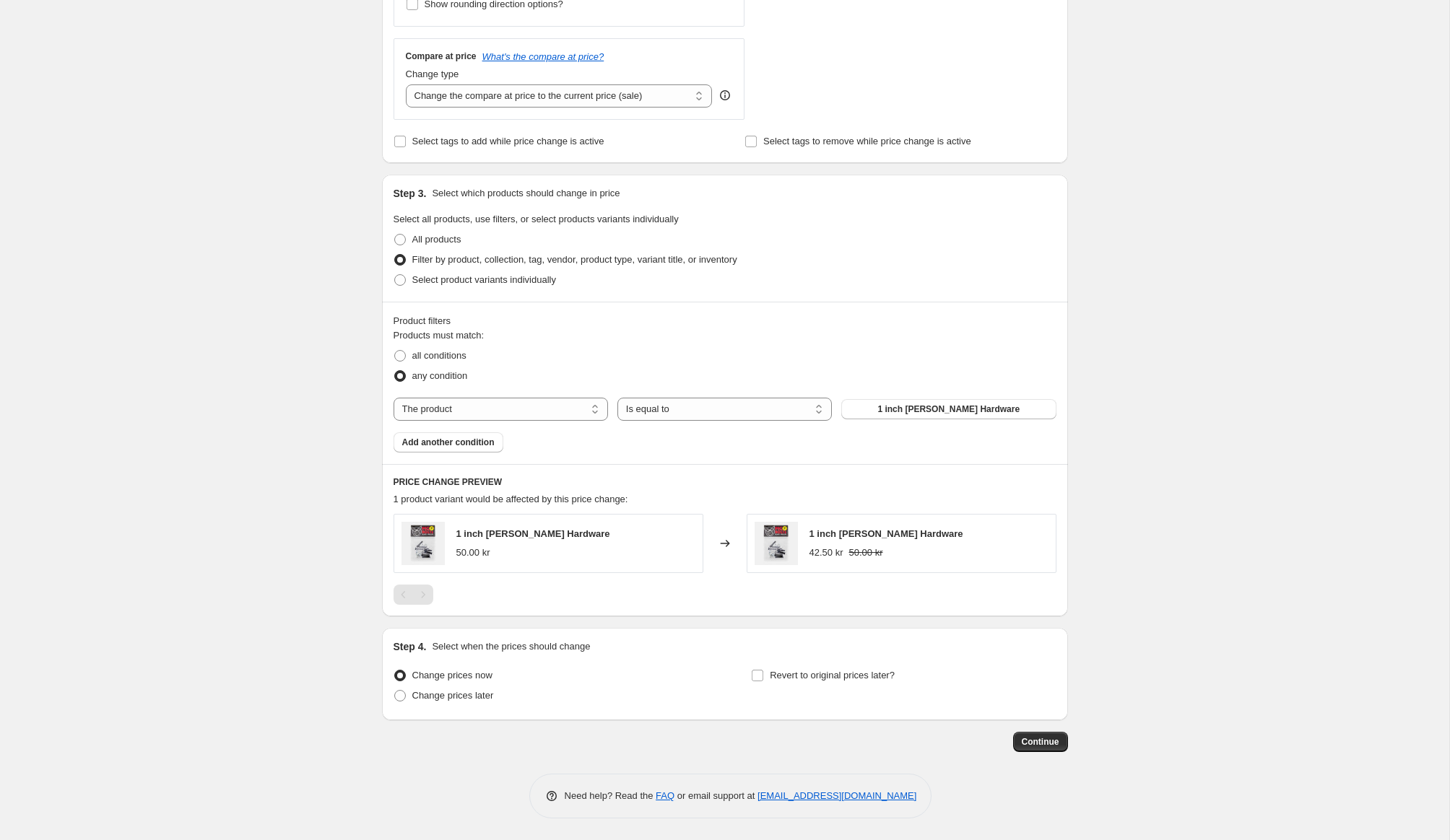
scroll to position [499, 0]
click at [659, 408] on select "Is equal to Is not equal to" at bounding box center [724, 408] width 215 height 23
click at [566, 409] on select "The product The product's collection The product's tag The product's vendor The…" at bounding box center [501, 408] width 215 height 23
select select "tag"
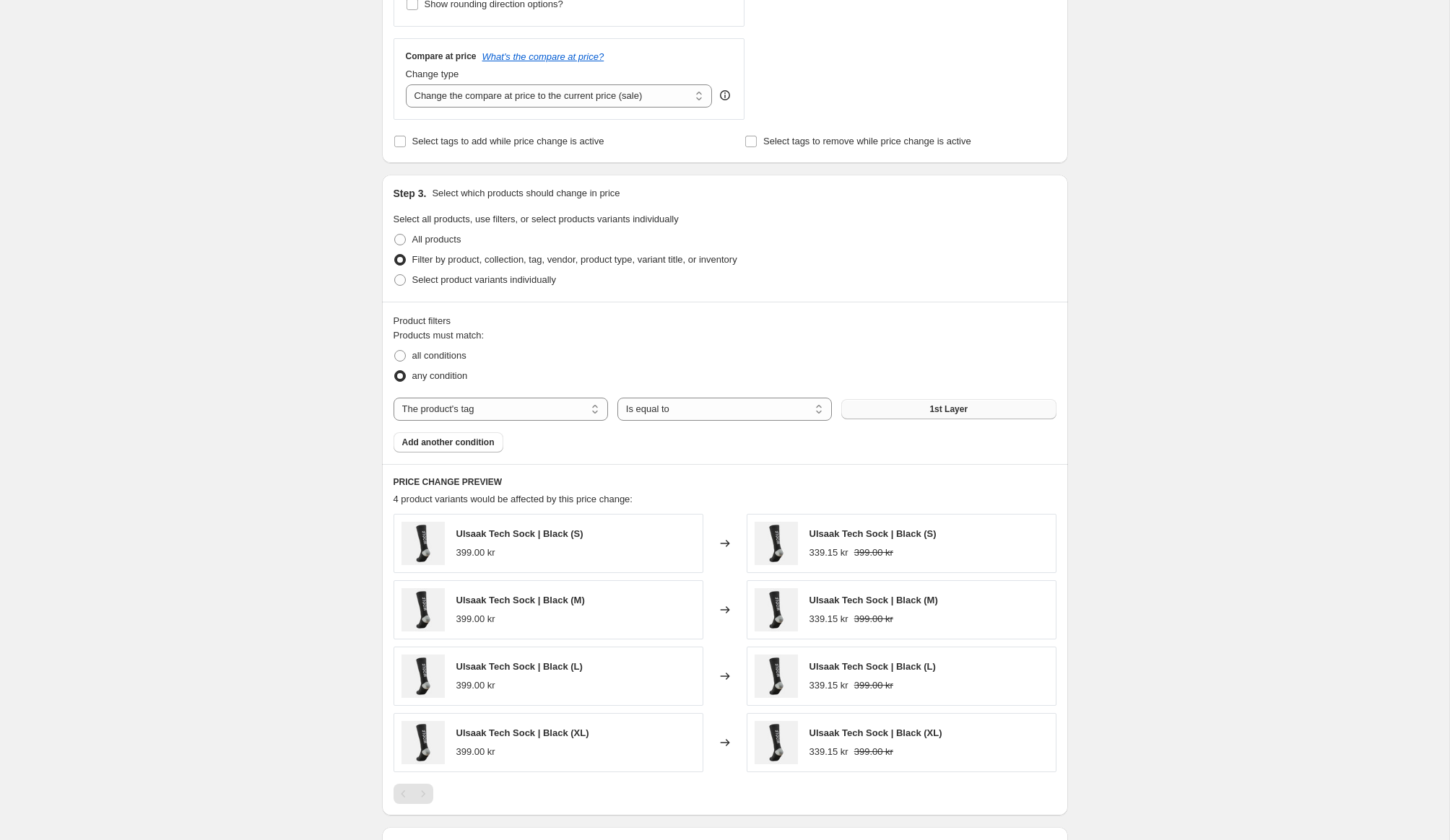
click at [900, 410] on button "1st Layer" at bounding box center [948, 409] width 215 height 20
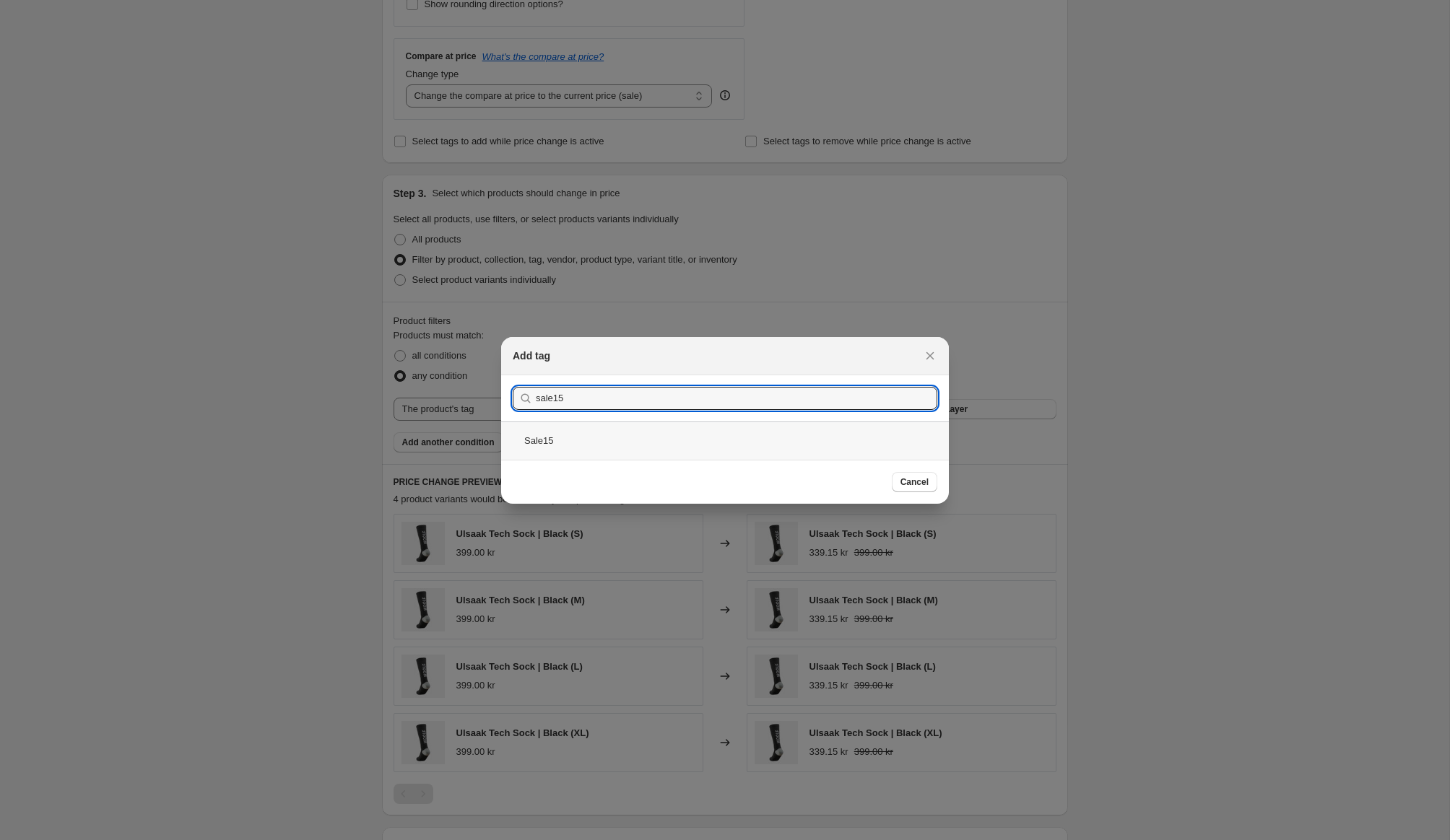
type input "sale15"
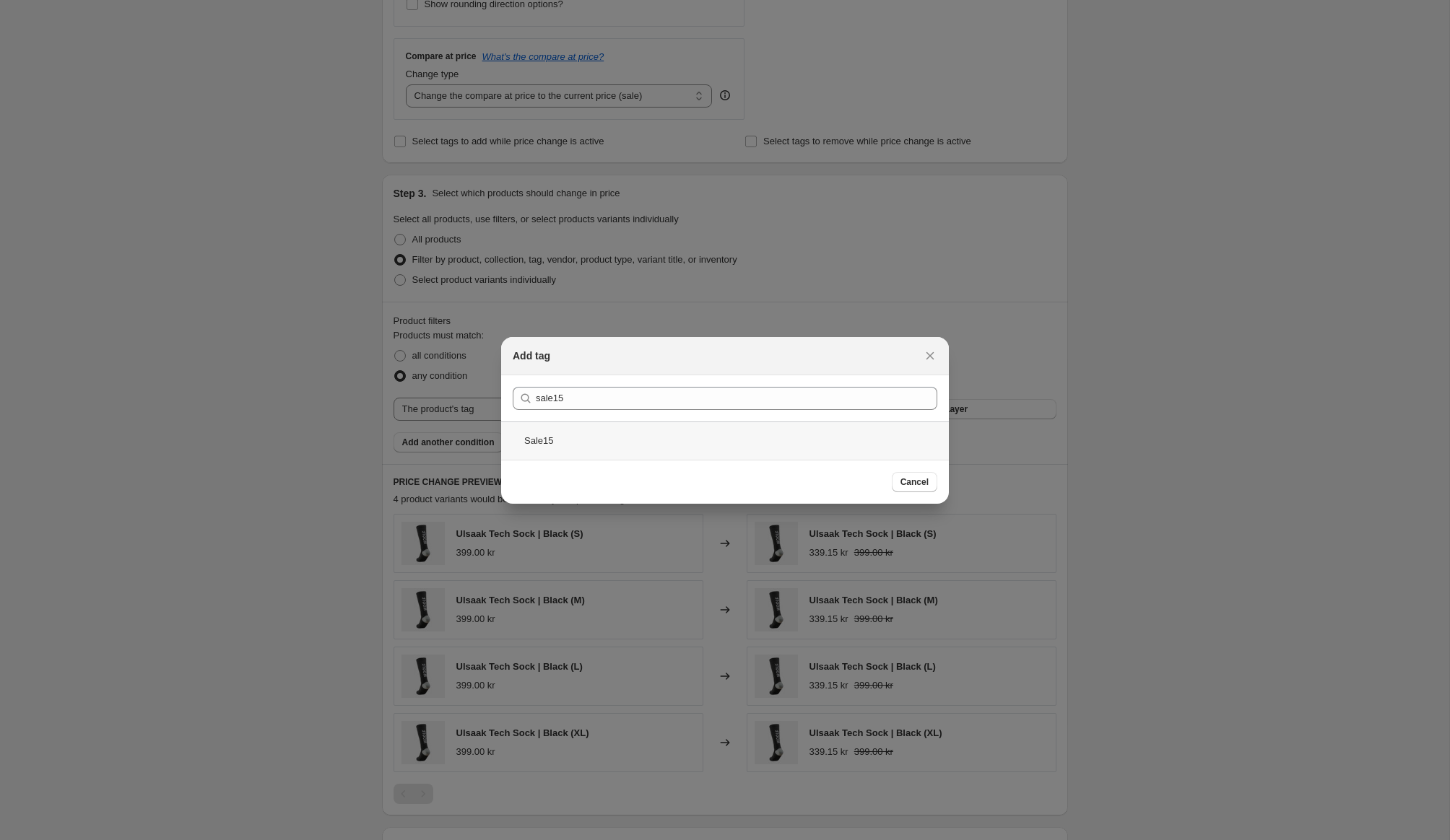
click at [558, 440] on div "Sale15" at bounding box center [724, 440] width 448 height 39
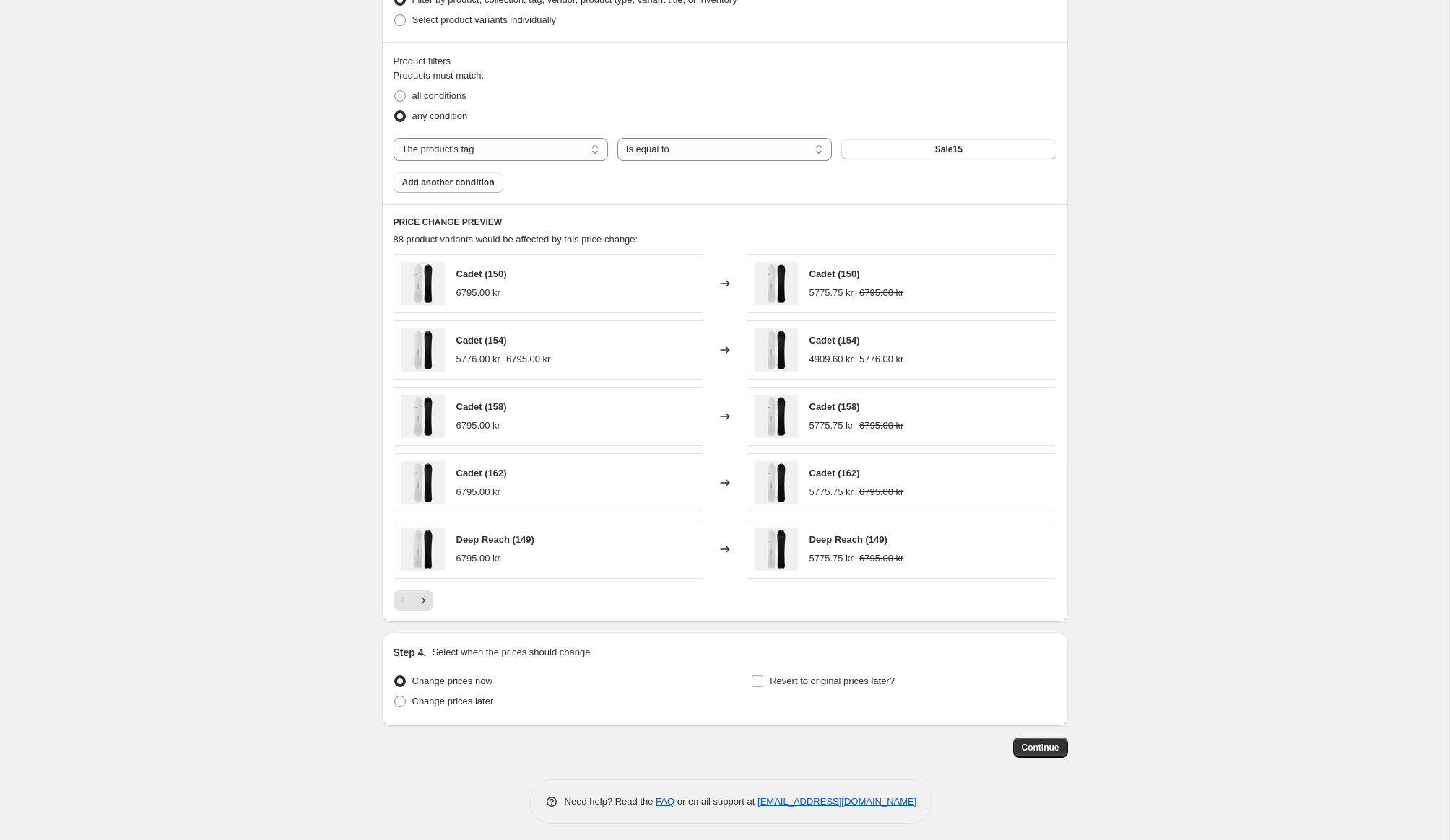
scroll to position [765, 0]
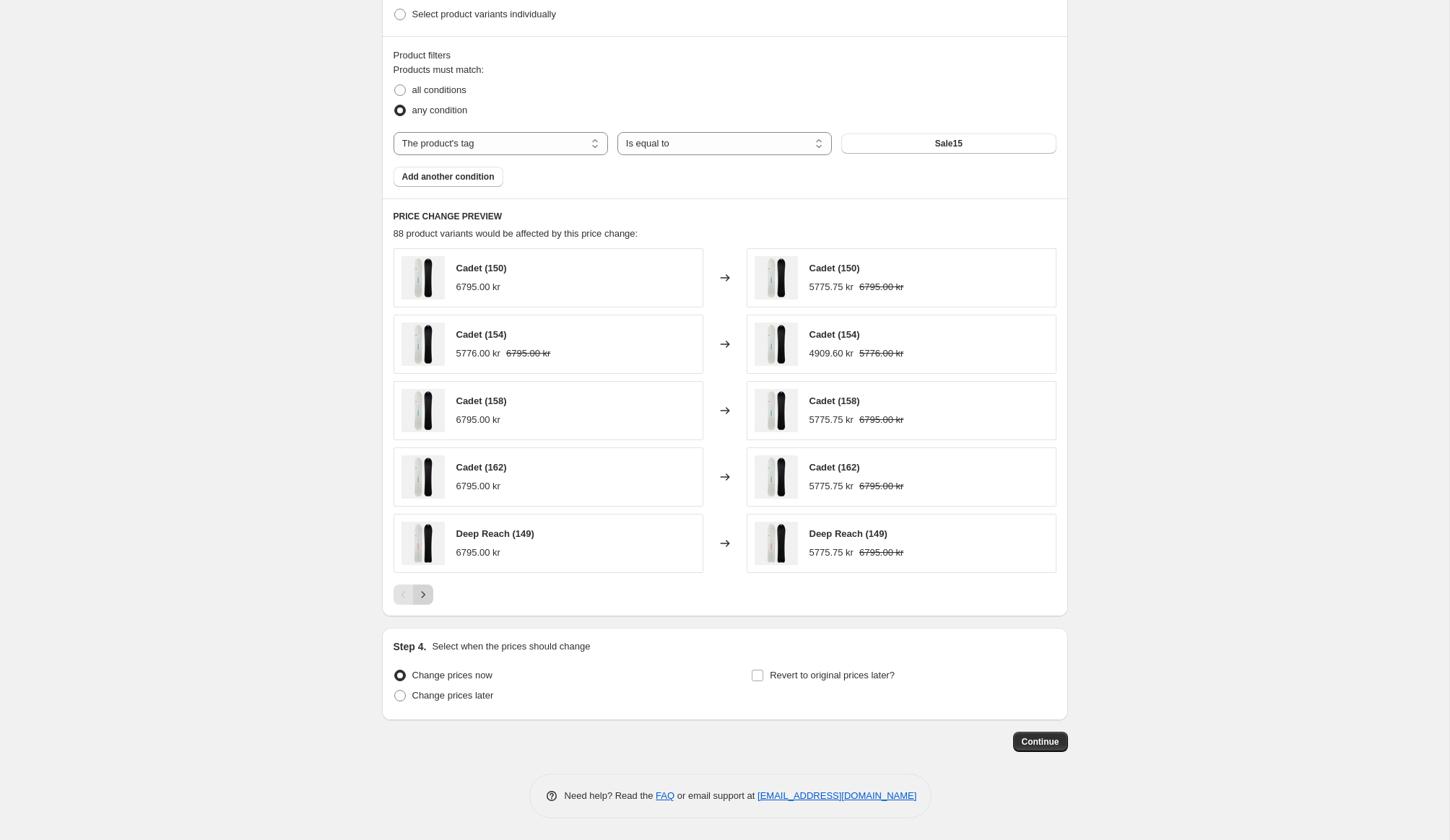
click at [427, 599] on icon "Next" at bounding box center [423, 595] width 15 height 15
click at [424, 597] on icon "Next" at bounding box center [423, 595] width 15 height 15
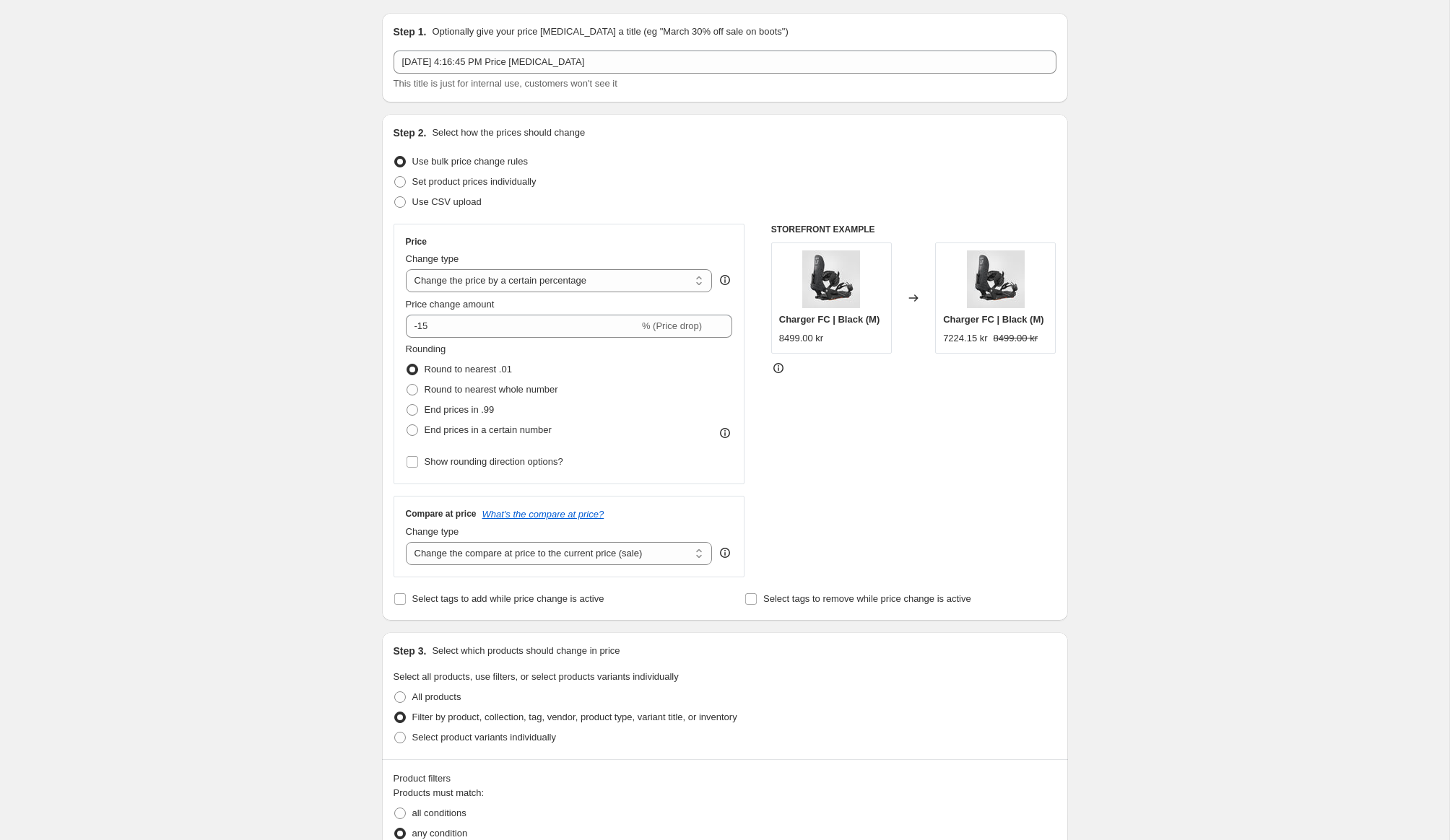
scroll to position [0, 0]
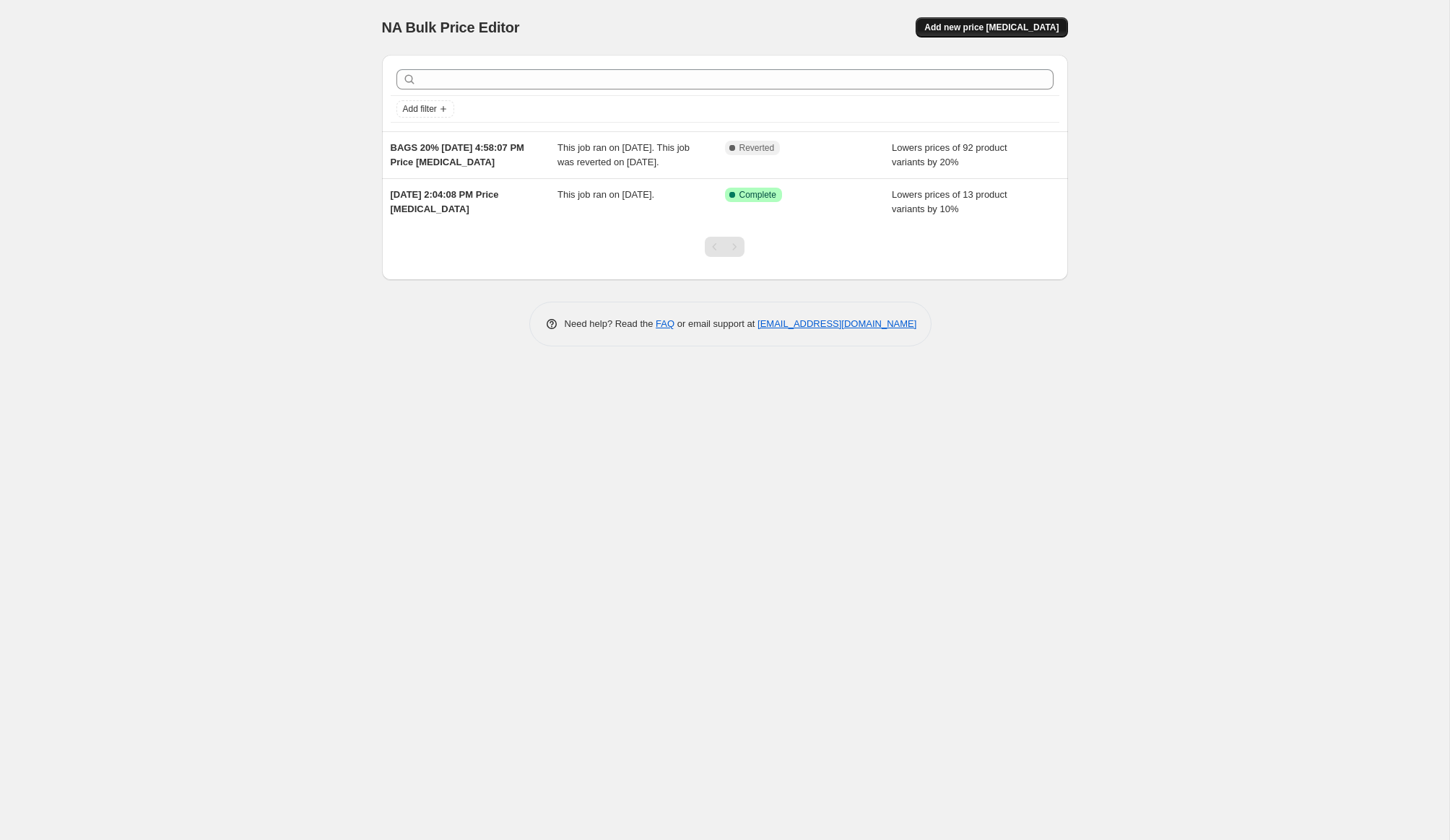
click at [964, 24] on span "Add new price [MEDICAL_DATA]" at bounding box center [990, 28] width 134 height 12
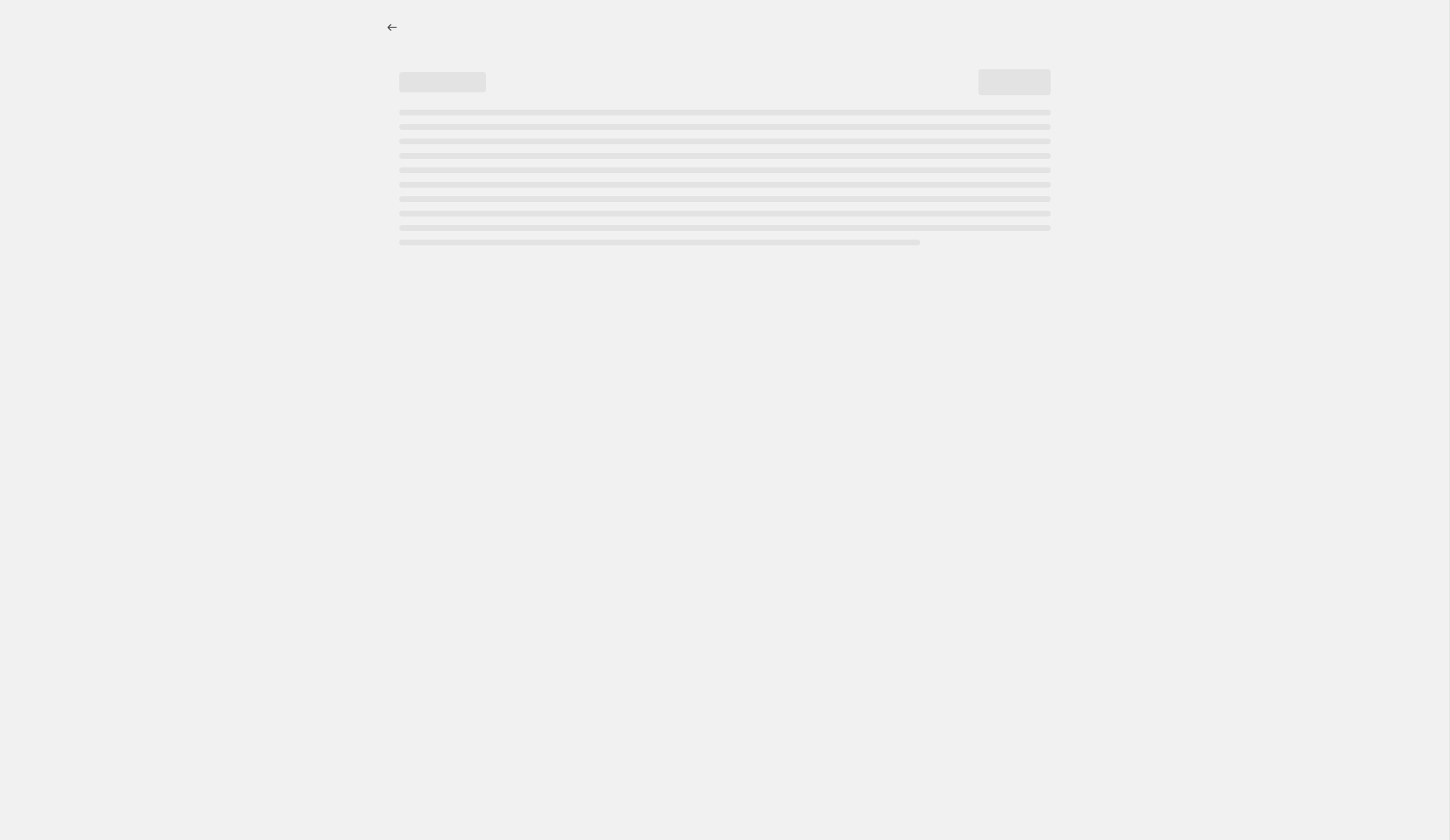
select select "percentage"
